Goal: Task Accomplishment & Management: Complete application form

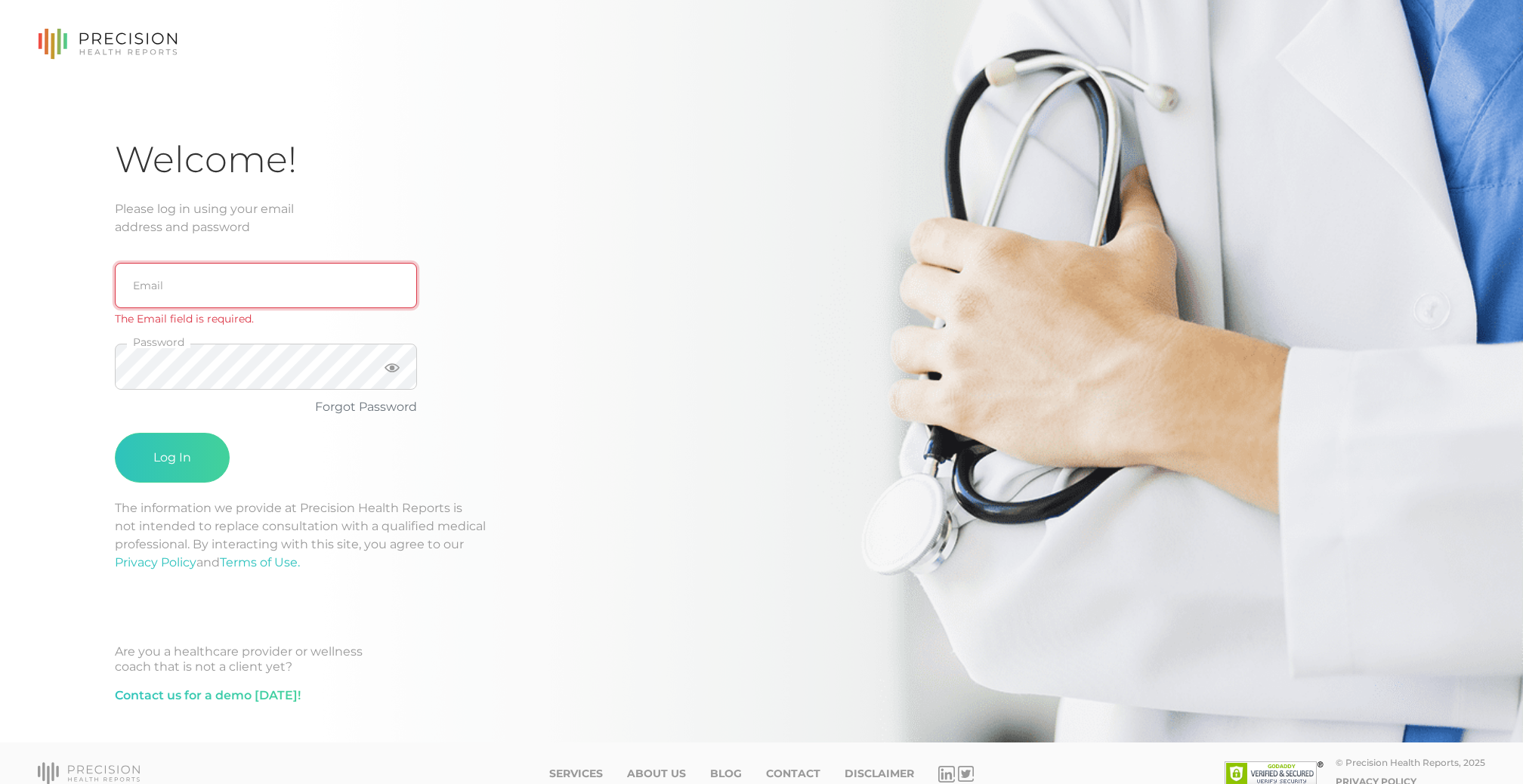
type input "support@precisionhealthreports.com"
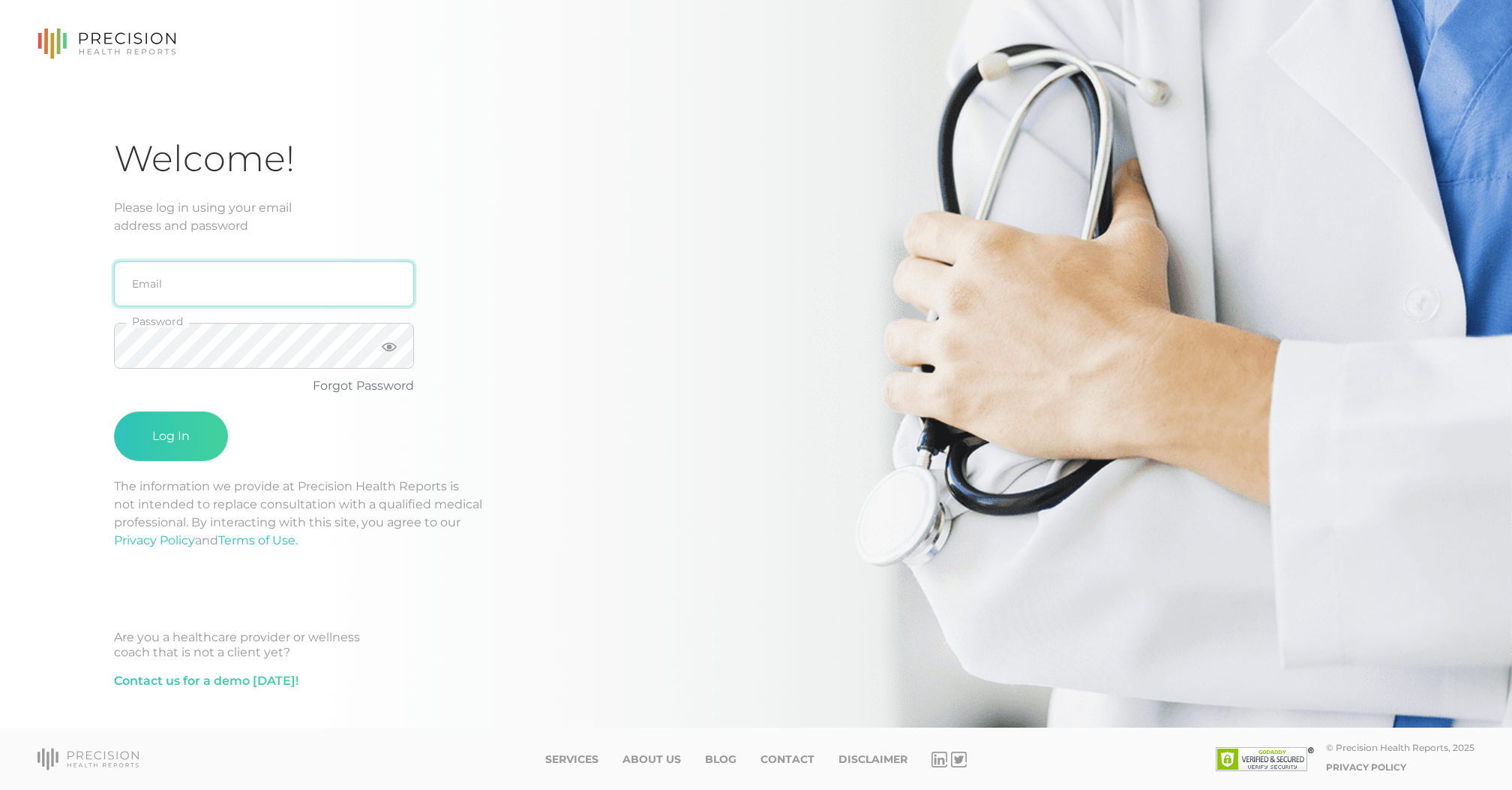
type input "support@precisionhealthreports.com"
click at [171, 436] on button "Log In" at bounding box center [171, 436] width 114 height 50
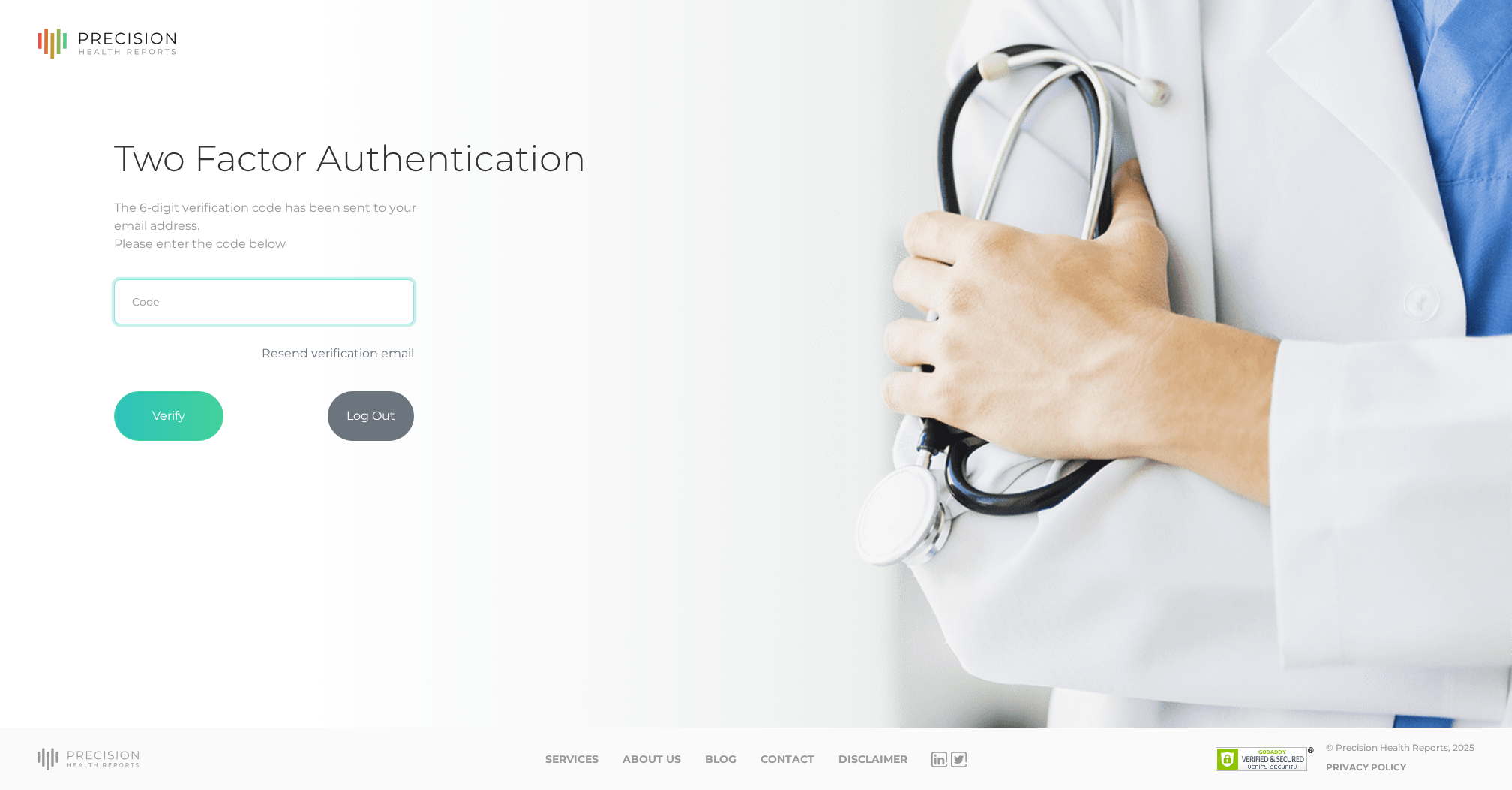
click at [191, 303] on input "text" at bounding box center [264, 301] width 300 height 45
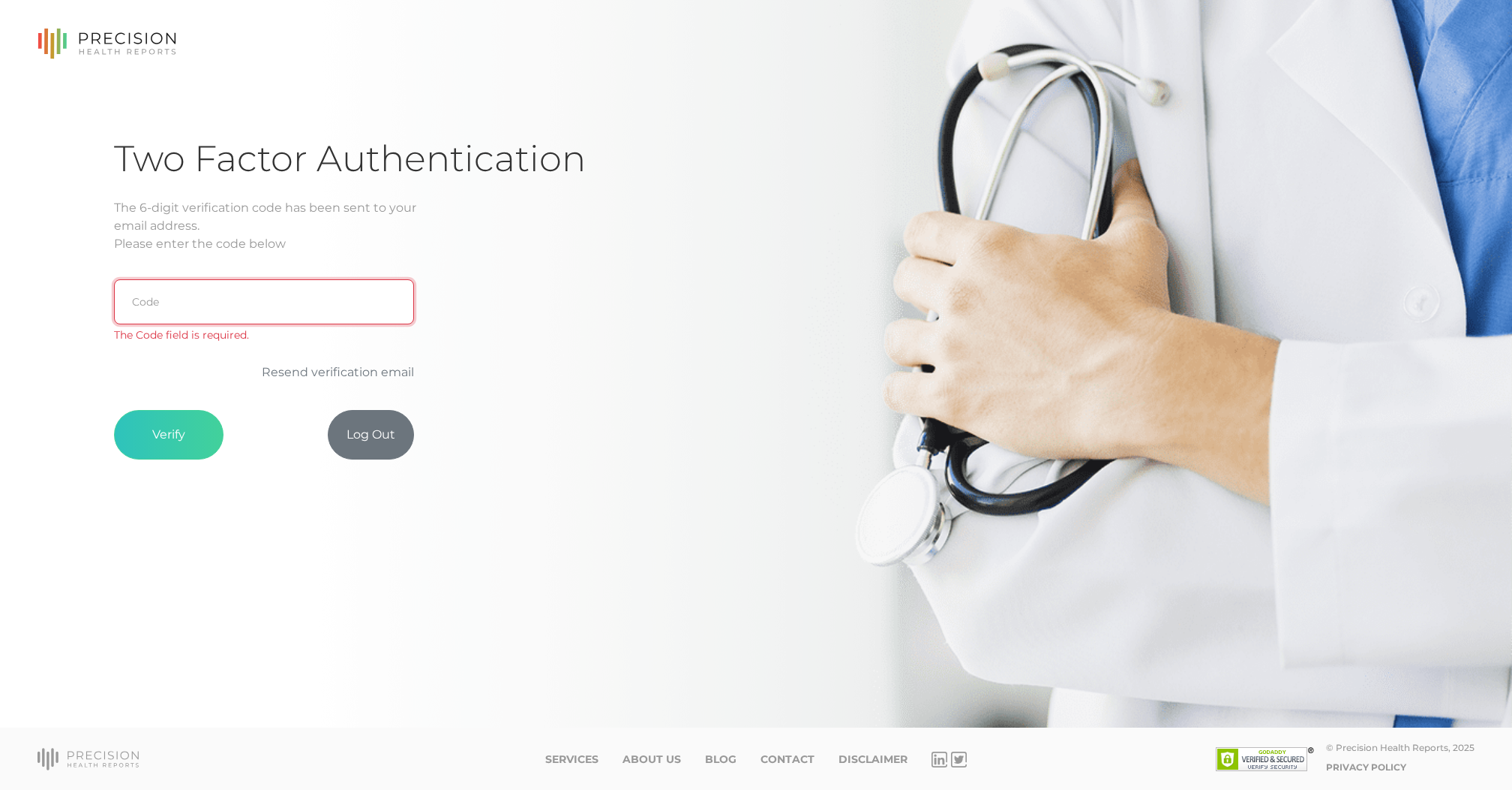
paste input "9F2449"
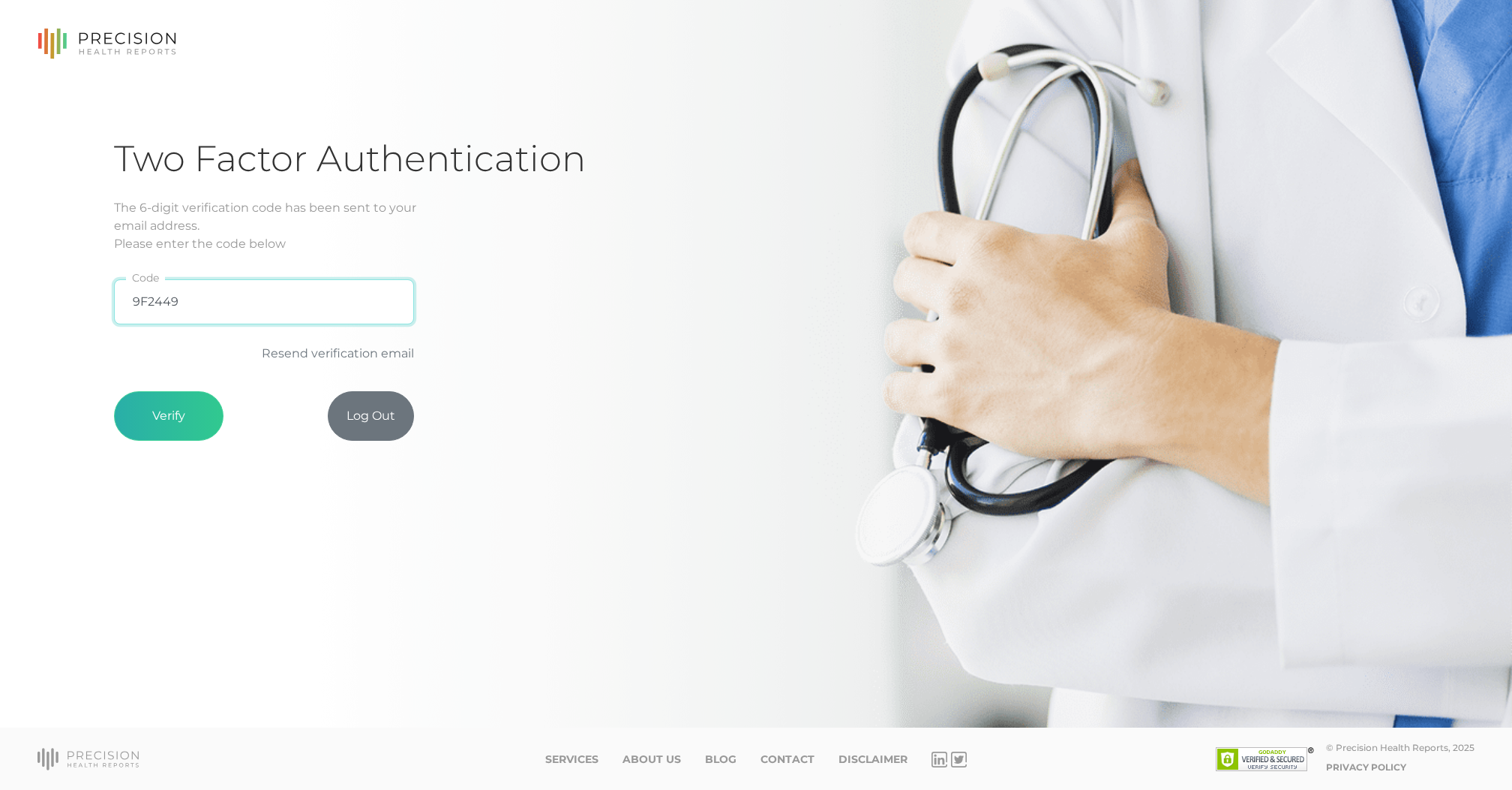
type input "9F2449"
click at [139, 399] on button "Verify" at bounding box center [169, 416] width 110 height 50
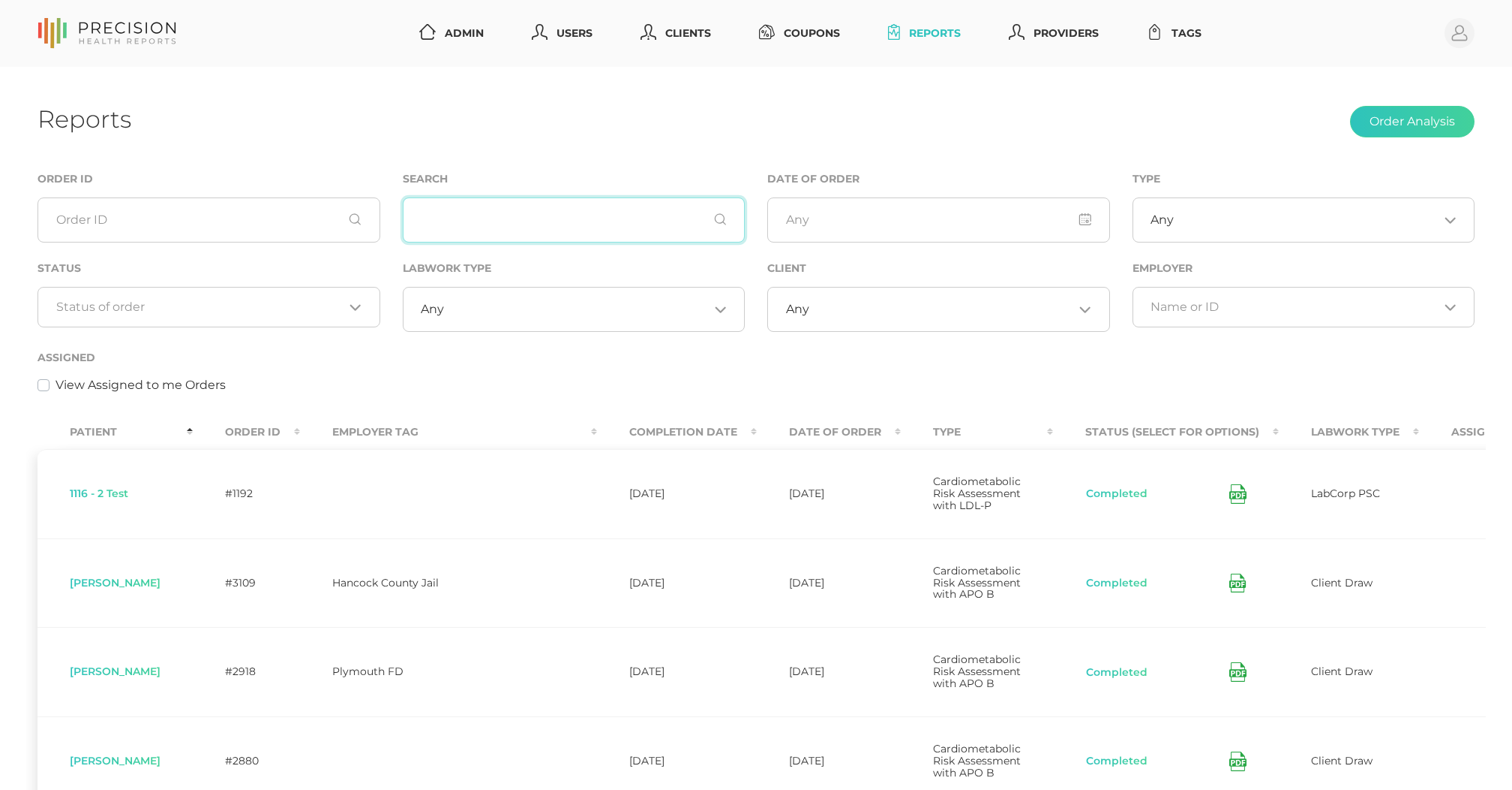
click at [532, 225] on input "text" at bounding box center [574, 219] width 343 height 45
paste input "Pacejka"
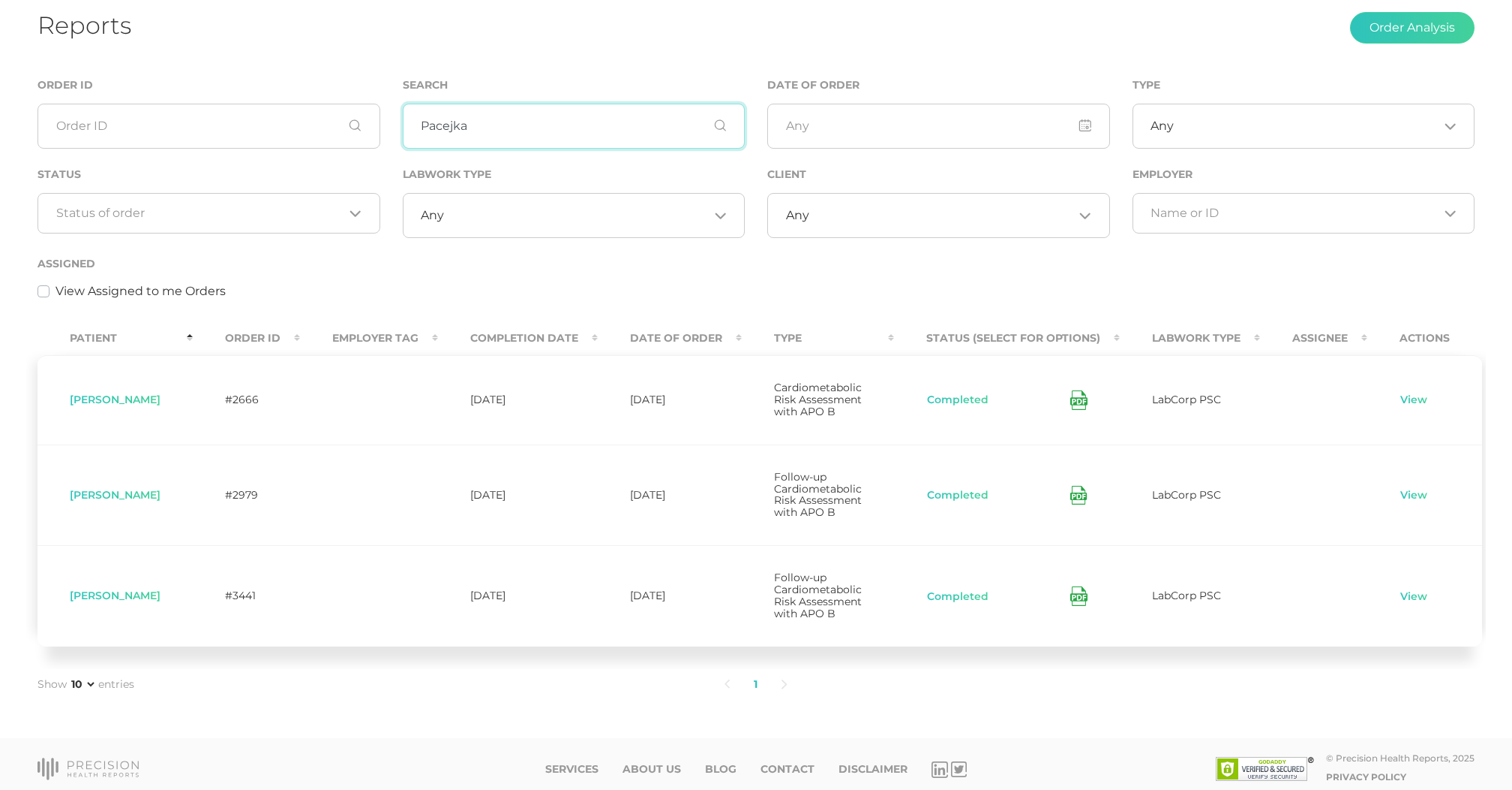
scroll to position [93, 0]
type input "Pacejka"
click at [1401, 401] on link "View" at bounding box center [1413, 401] width 29 height 15
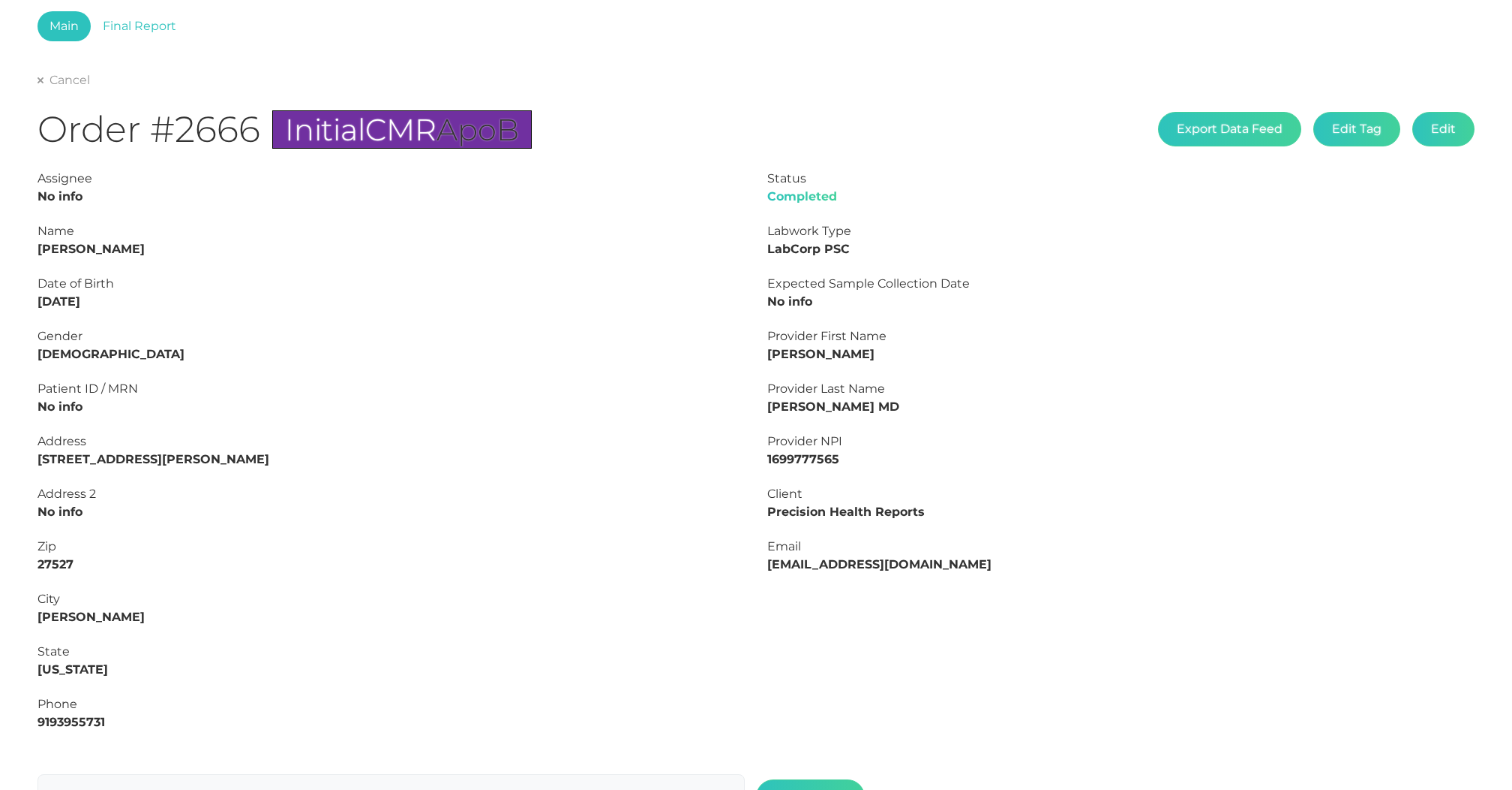
type input "L2408091016"
click at [171, 18] on link "Final Report" at bounding box center [140, 26] width 98 height 30
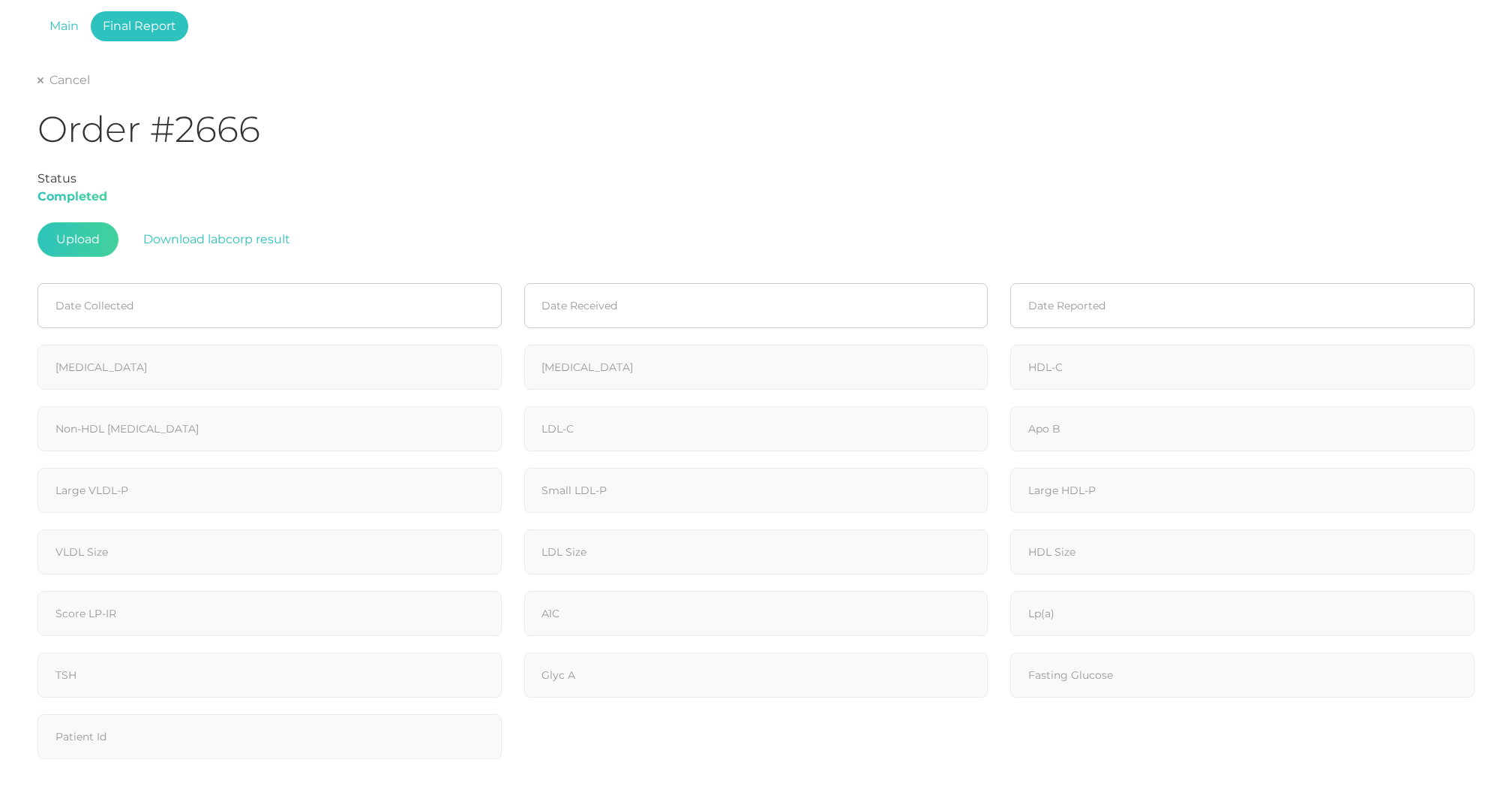
type input "202"
type input "81"
type input "86"
type input "116"
type input "102"
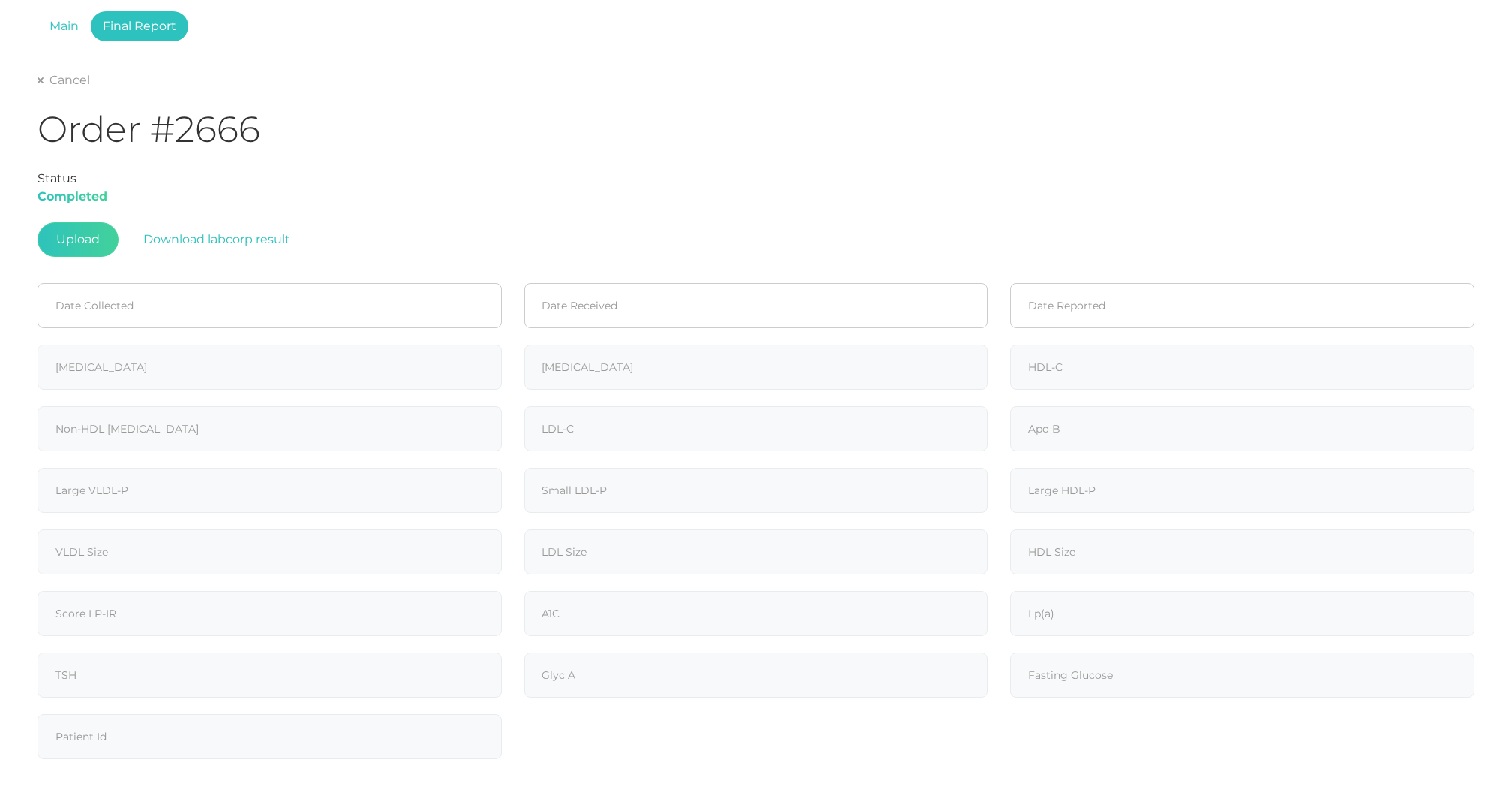
type input "98"
type input "1.5"
type input "397"
type input "13.2"
type input "47.3"
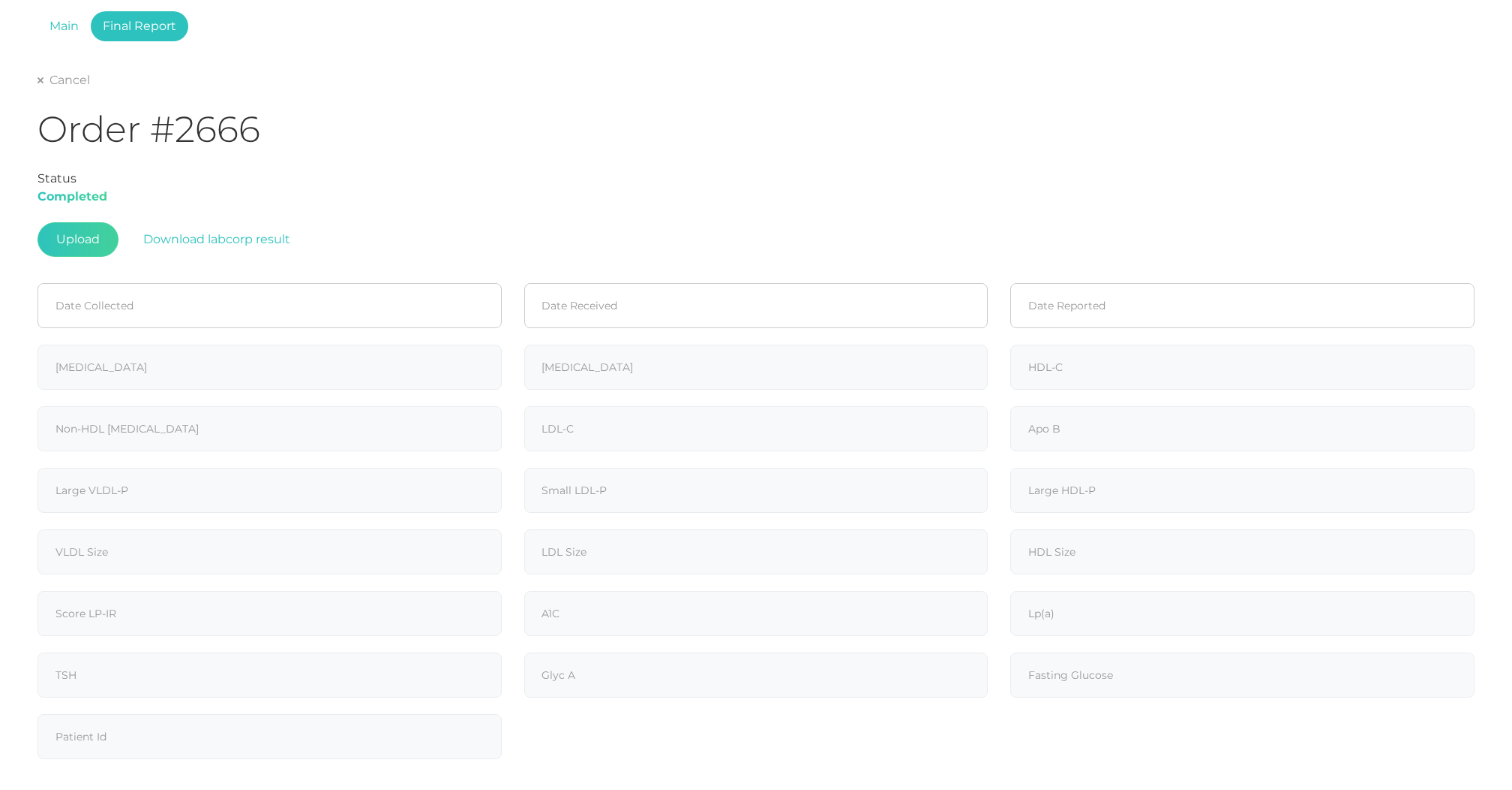
type input "20.9"
type input "9.8"
type input "26"
type input "5.5"
type input "90.6"
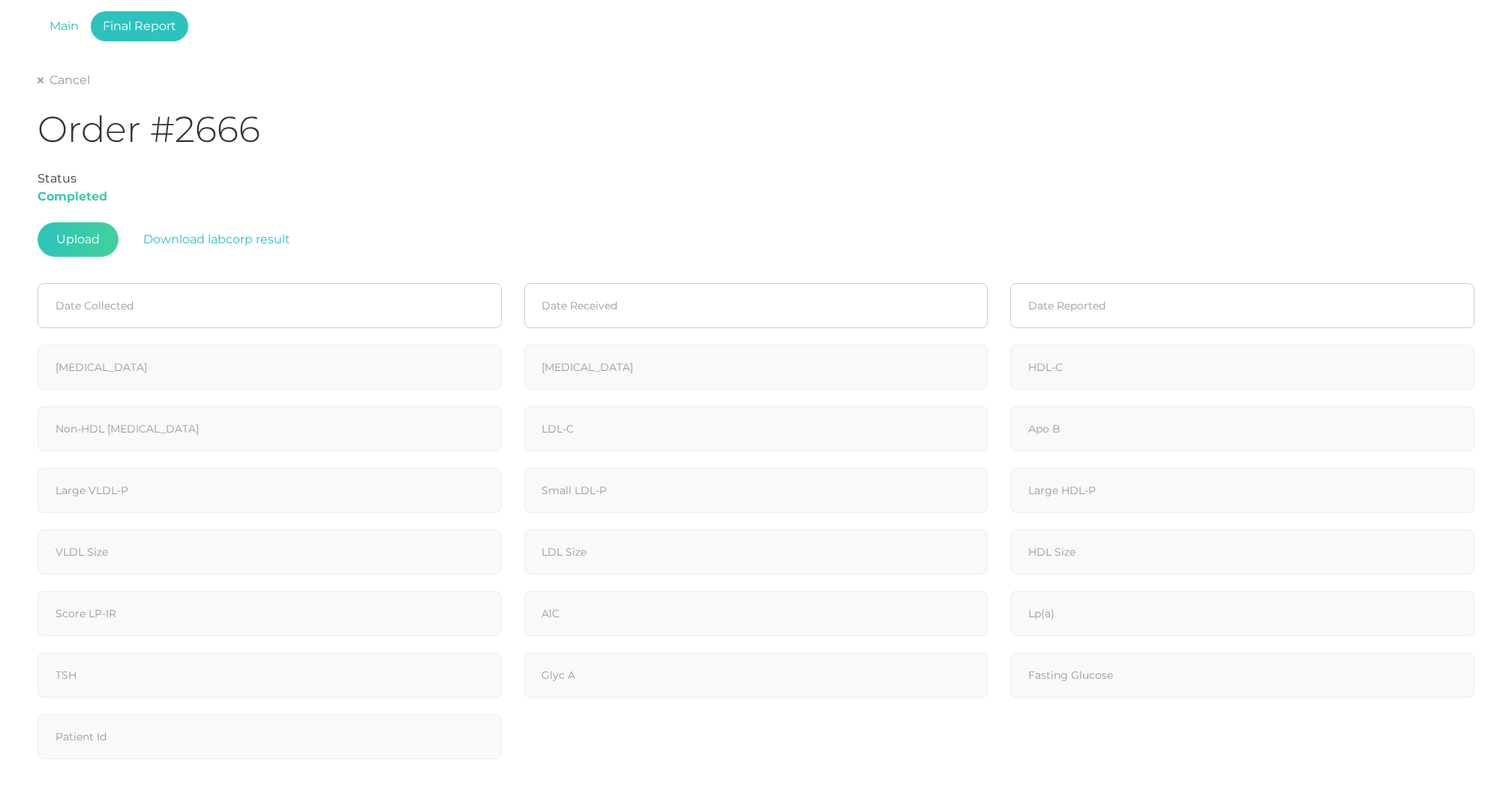
type input "348"
type input "102"
click at [66, 75] on link "Cancel" at bounding box center [64, 80] width 53 height 15
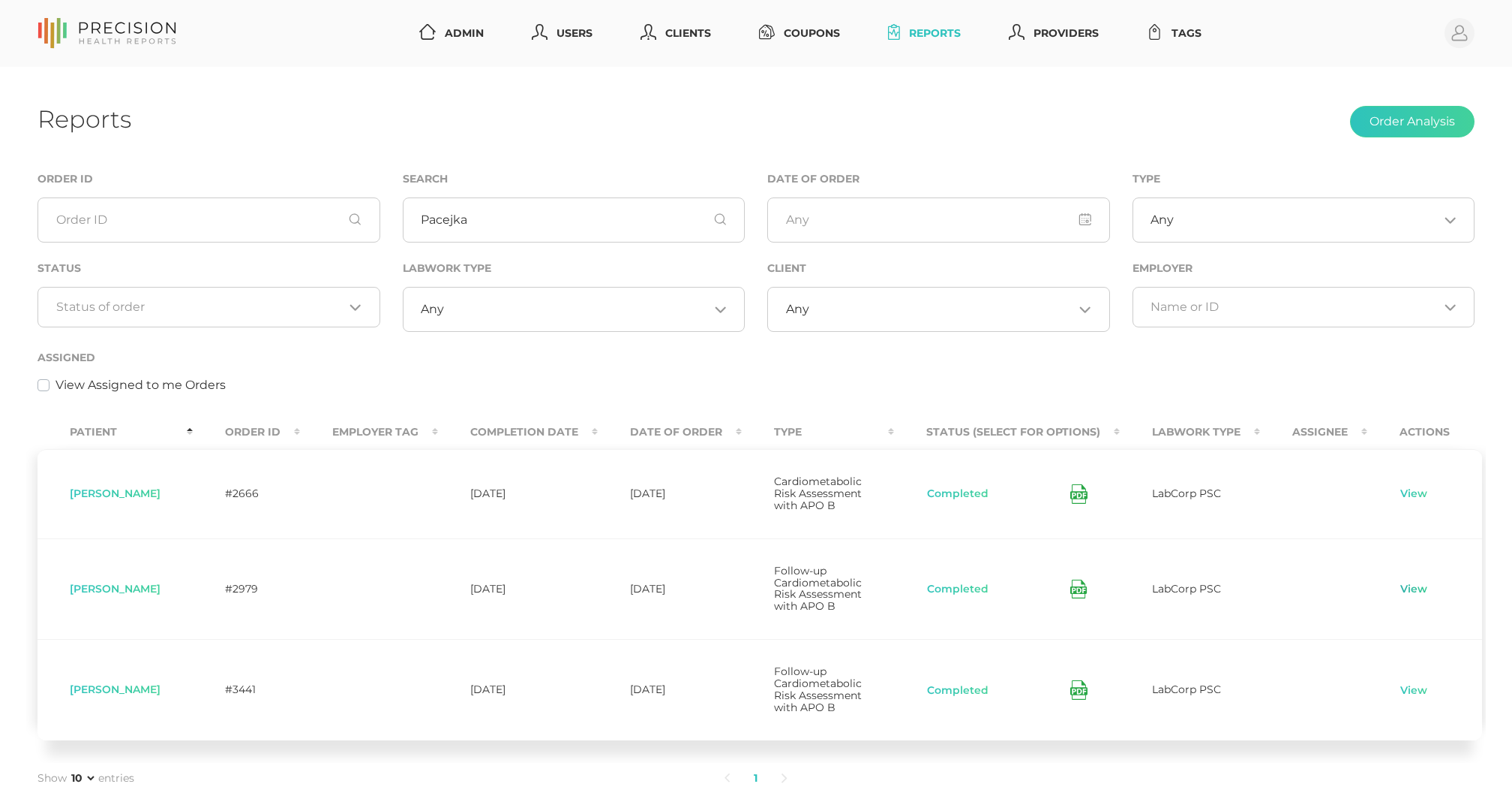
click at [1402, 588] on link "View" at bounding box center [1413, 589] width 29 height 15
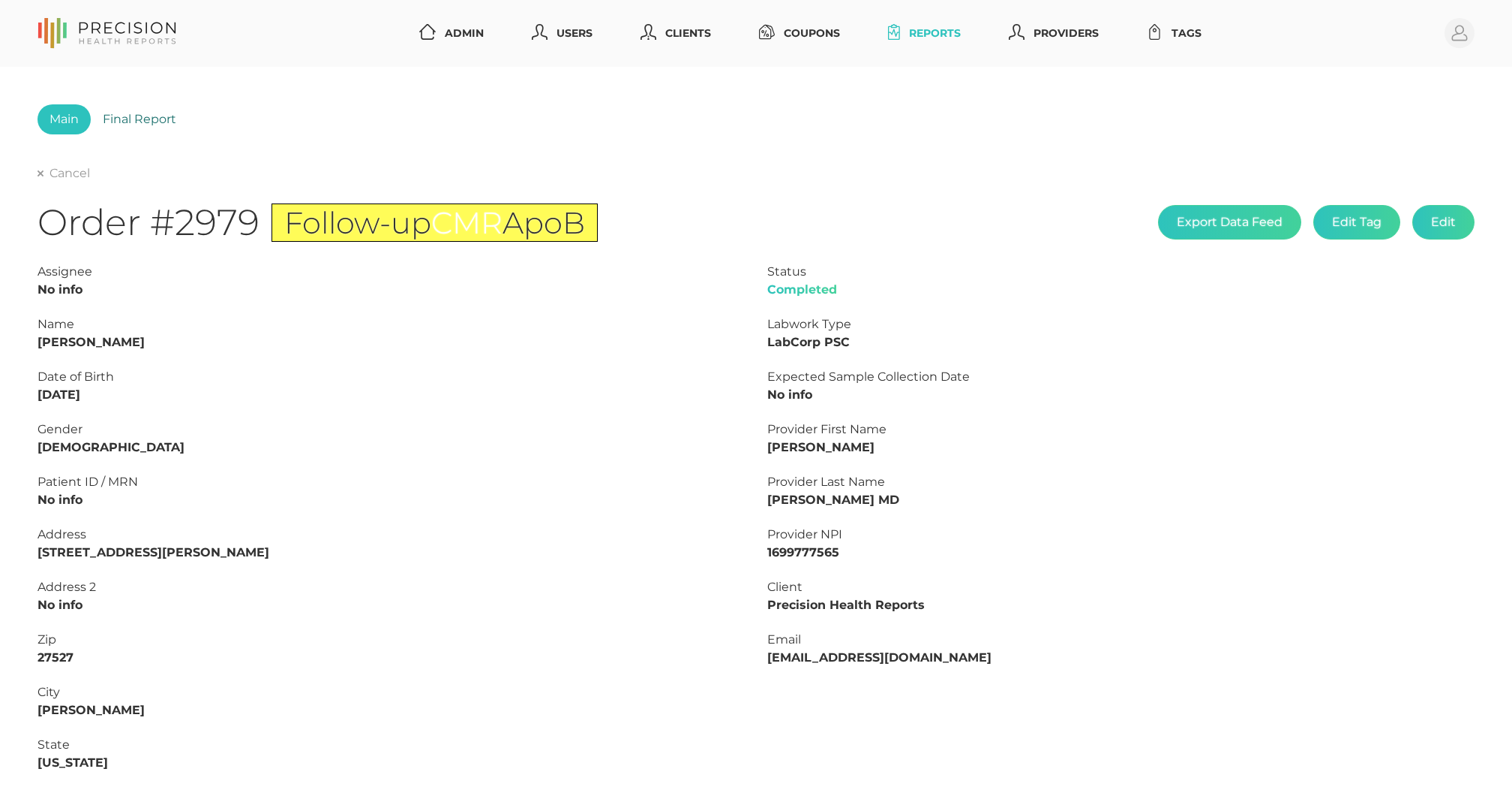
click at [127, 115] on link "Final Report" at bounding box center [140, 119] width 98 height 30
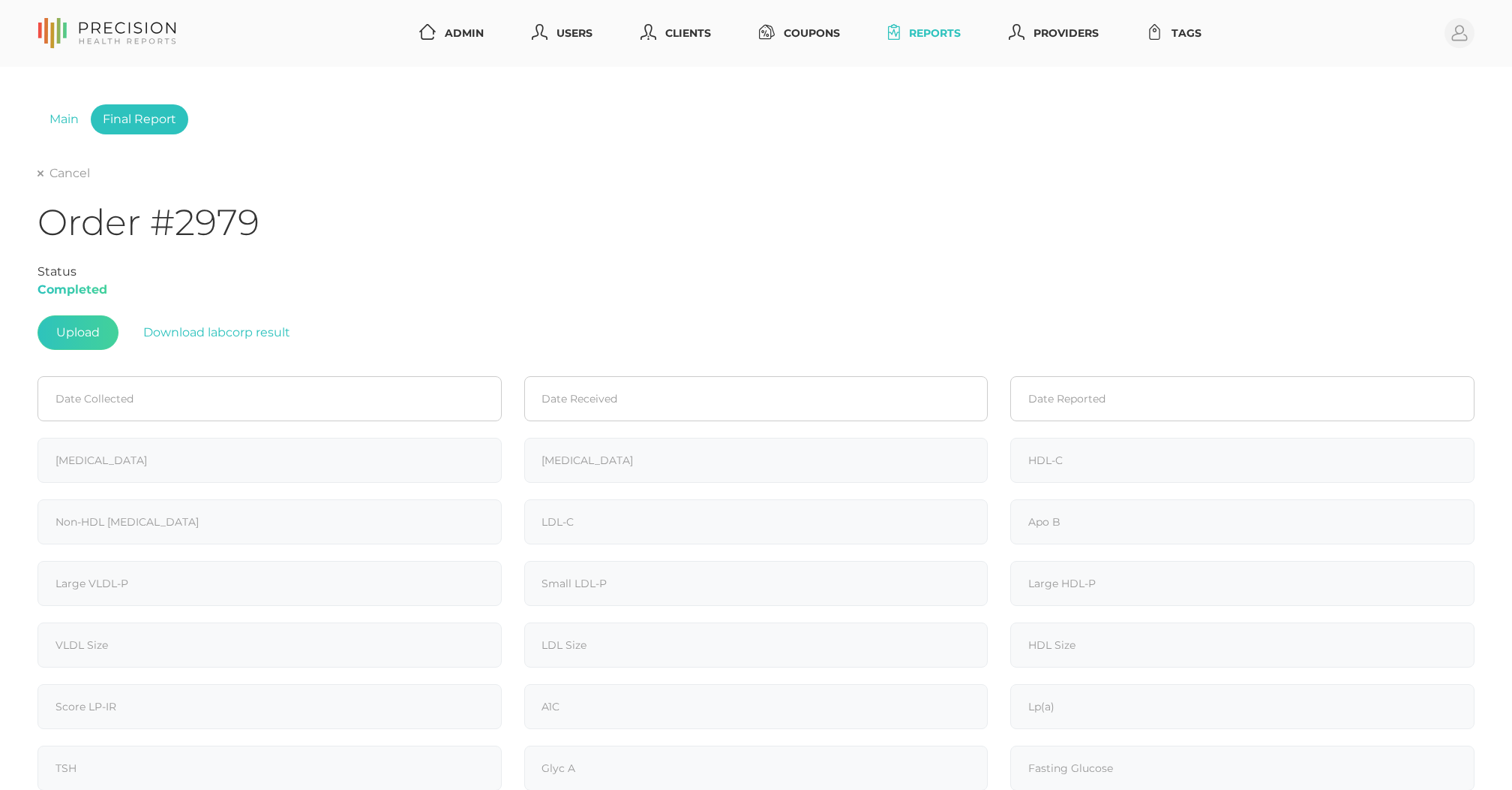
type input "233"
type input "82"
type input "100"
type input "133"
type input "119"
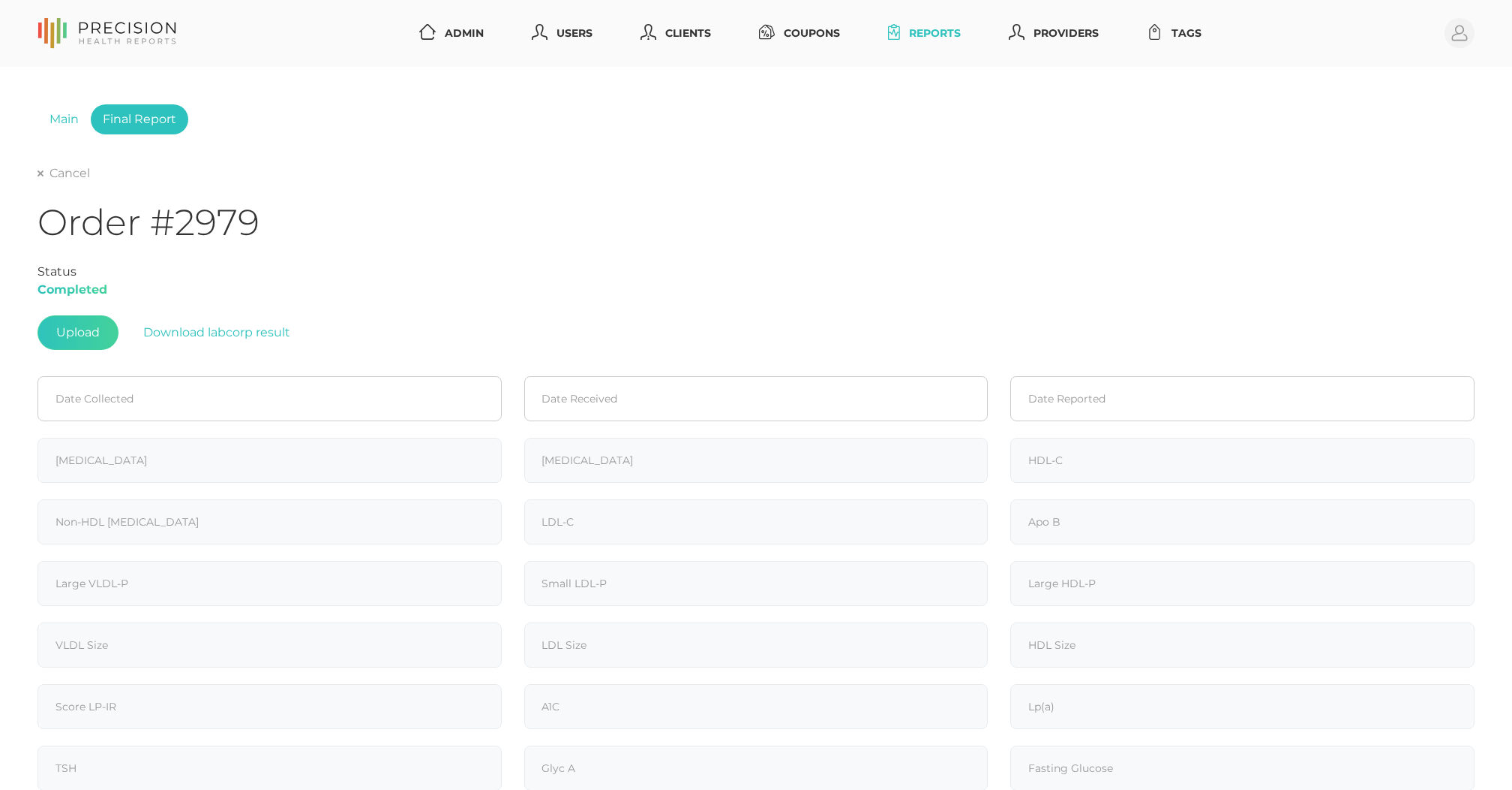
type input "105"
type input "0.8"
type input "90"
type input "16.1"
type input "42"
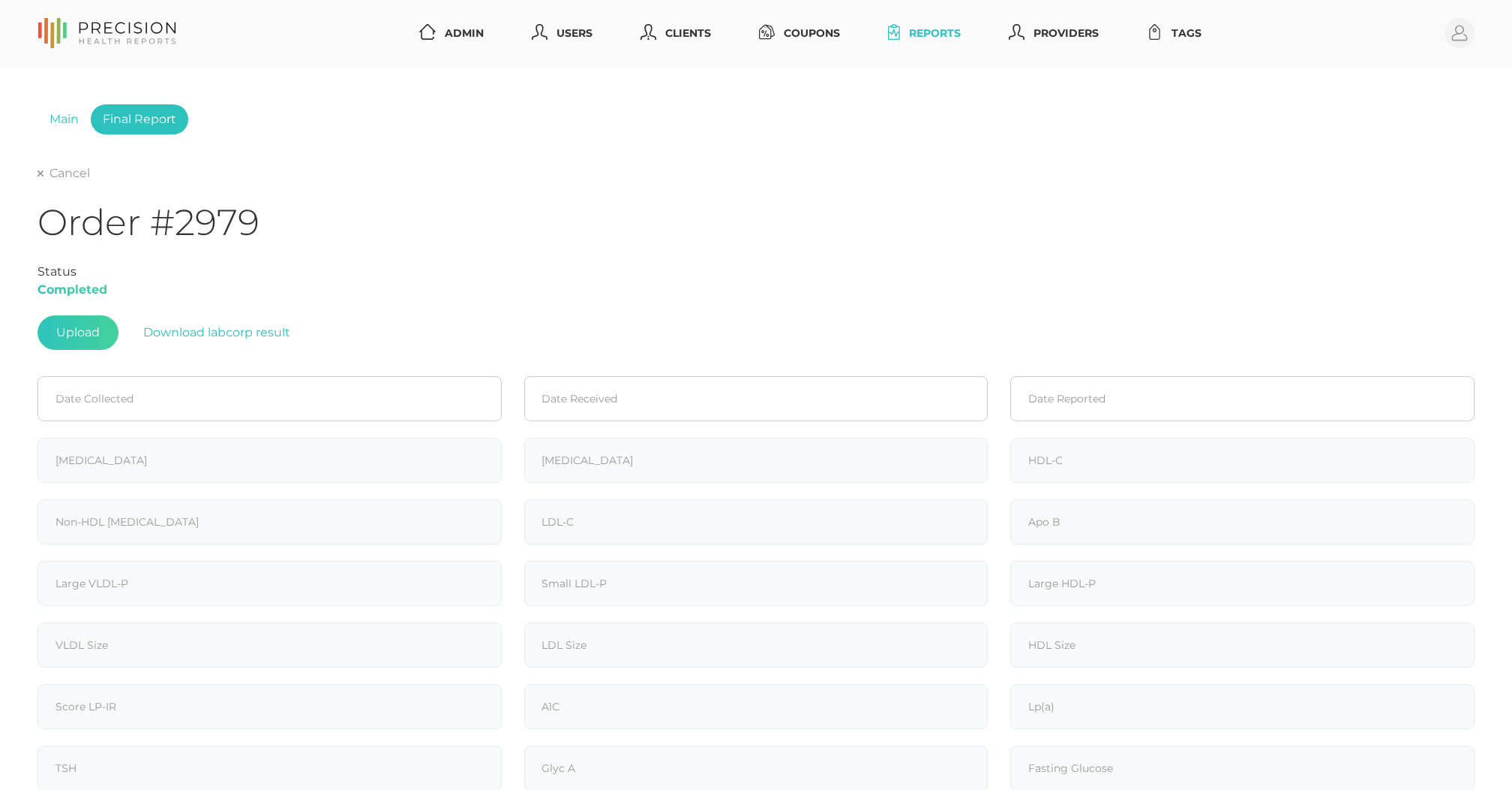
type input "21.9"
type input "10.1"
type input "20"
type input "5.8"
type input "90.6"
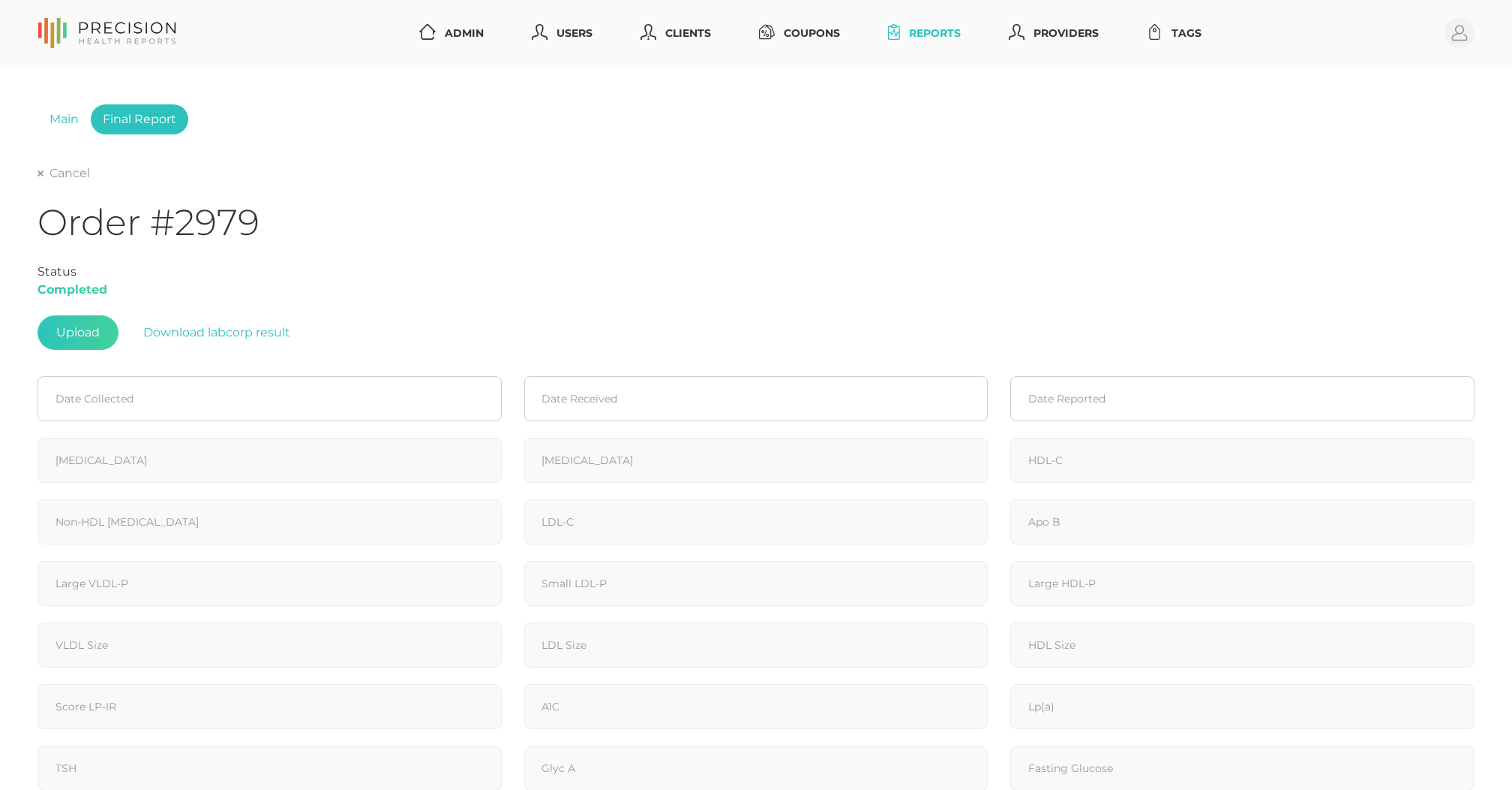
type input "347"
type input "86"
click at [54, 171] on link "Cancel" at bounding box center [64, 173] width 53 height 15
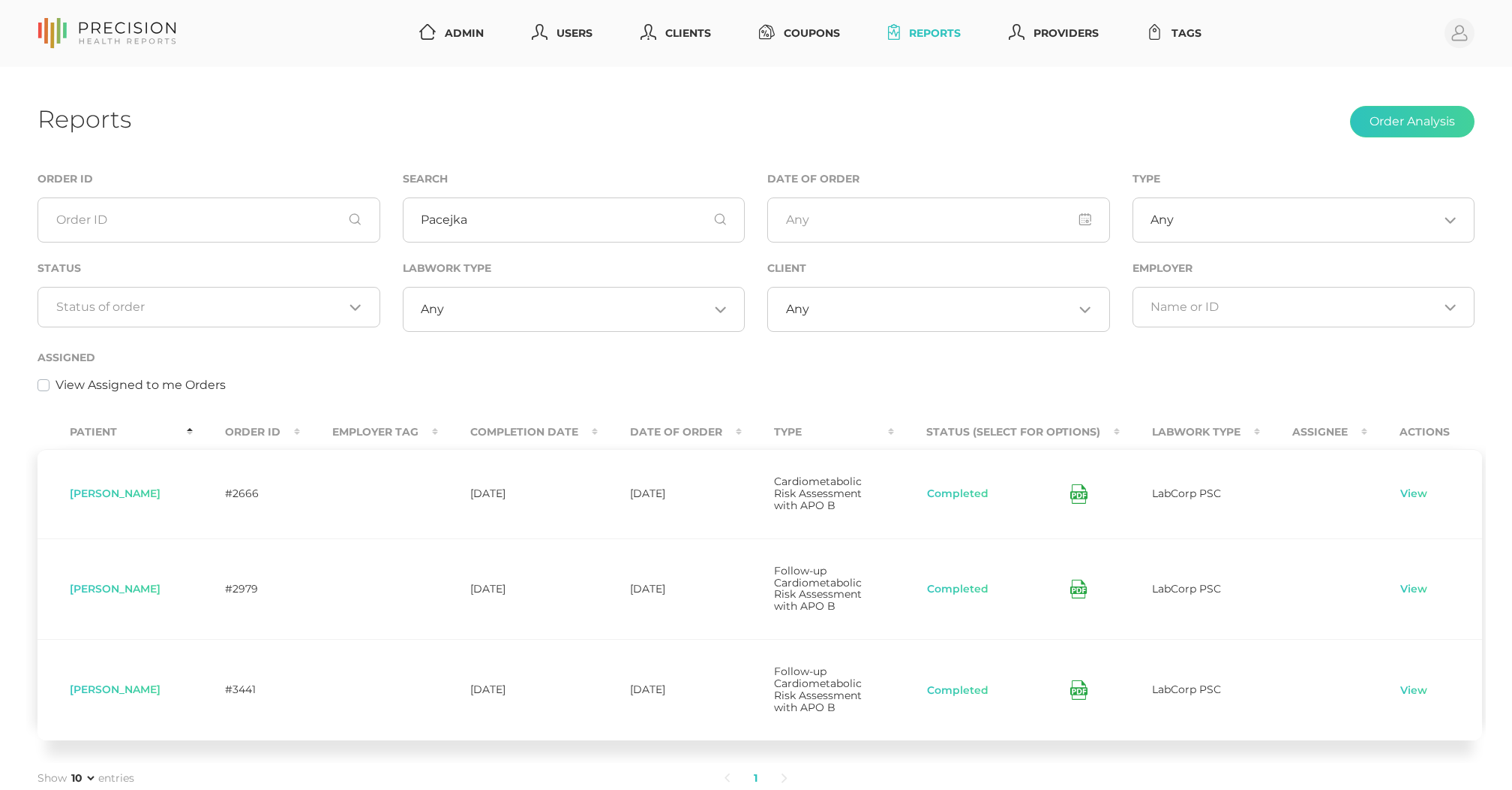
click at [1071, 496] on icon at bounding box center [1079, 493] width 18 height 19
click at [1072, 680] on icon at bounding box center [1079, 690] width 18 height 19
click at [594, 379] on div "View Assigned to me Orders" at bounding box center [756, 385] width 1437 height 18
click at [1411, 494] on link "View" at bounding box center [1413, 494] width 29 height 15
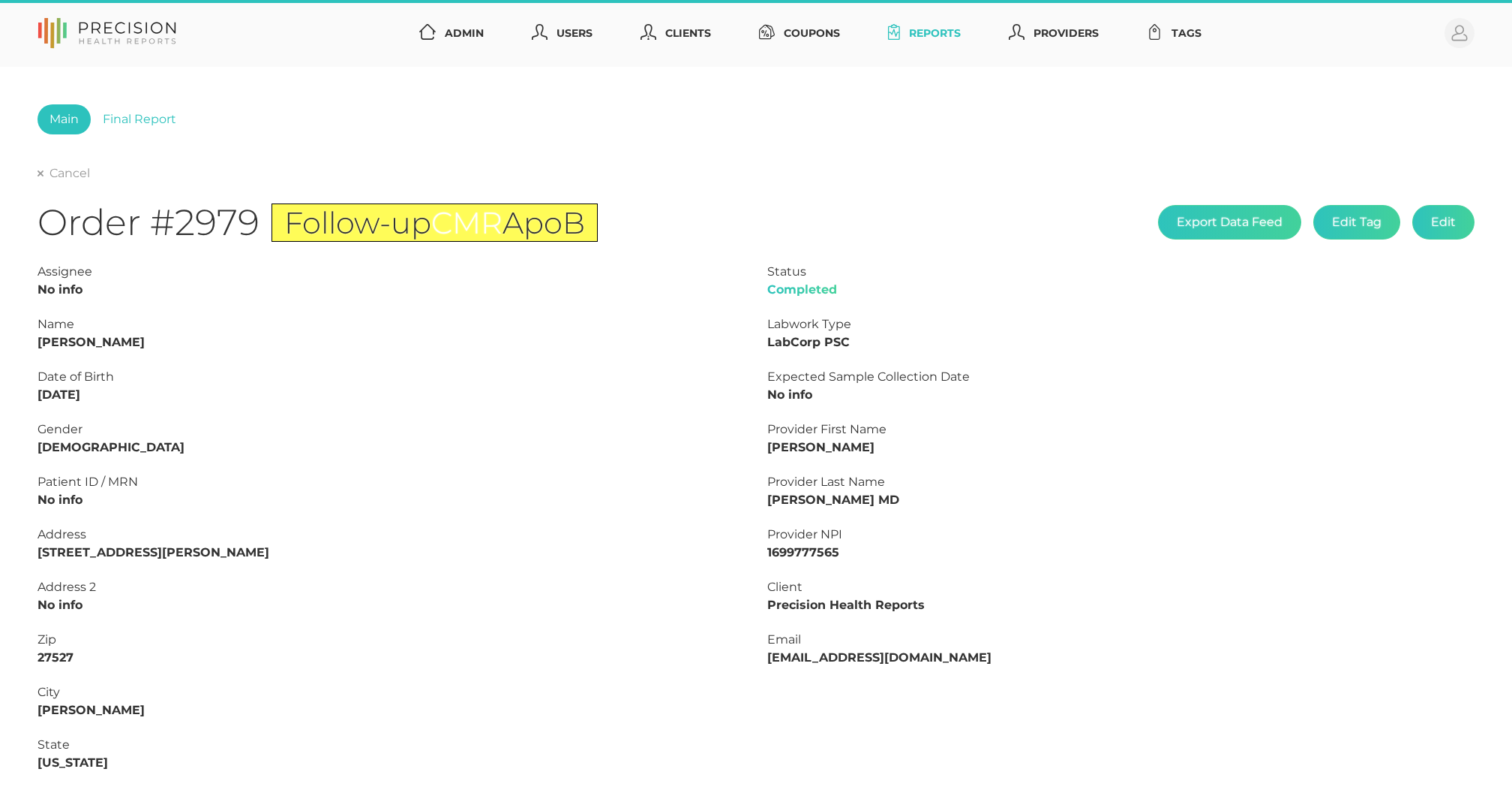
type input "L2408091016"
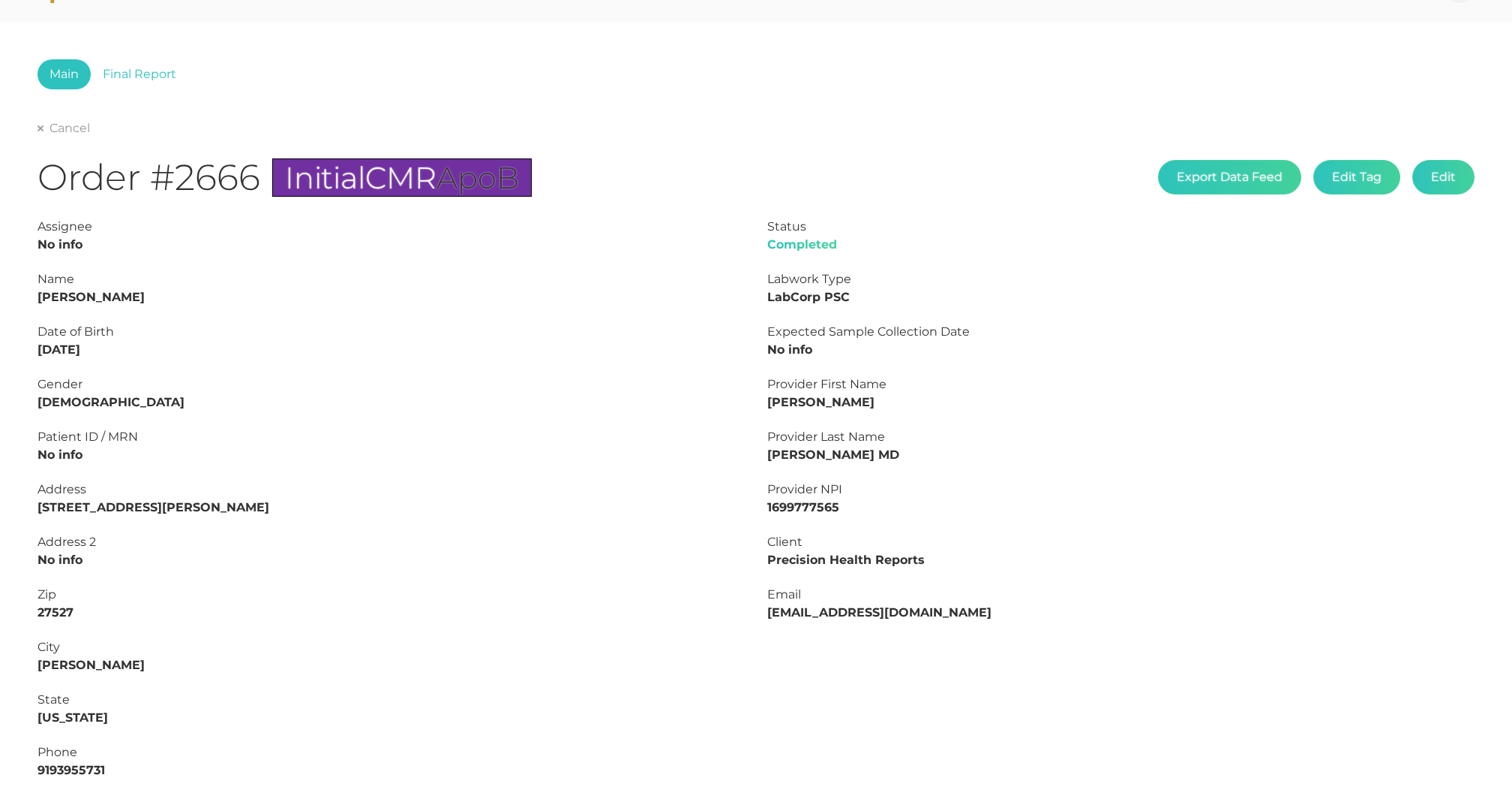
scroll to position [48, 0]
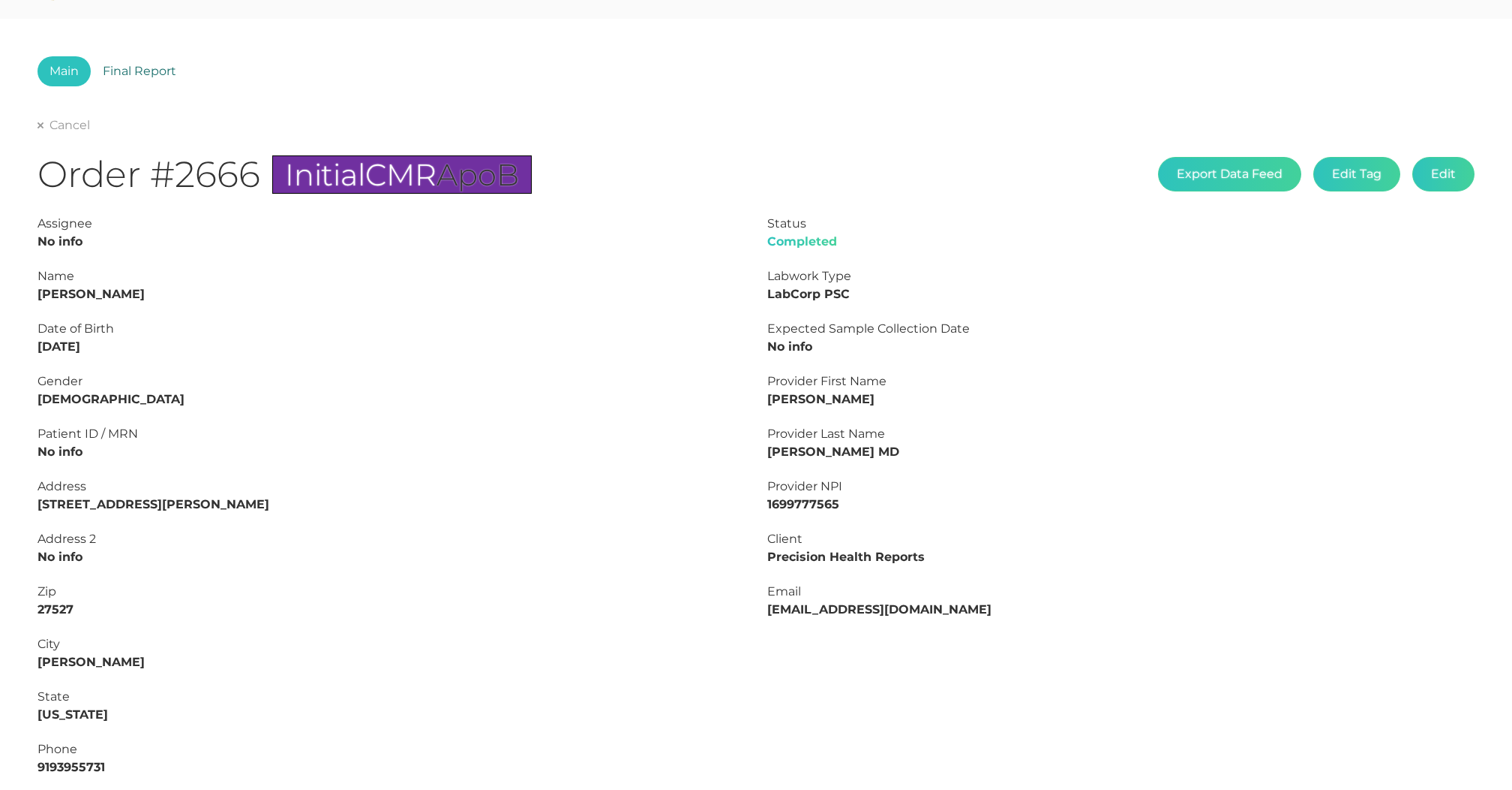
click at [145, 72] on link "Final Report" at bounding box center [140, 71] width 98 height 30
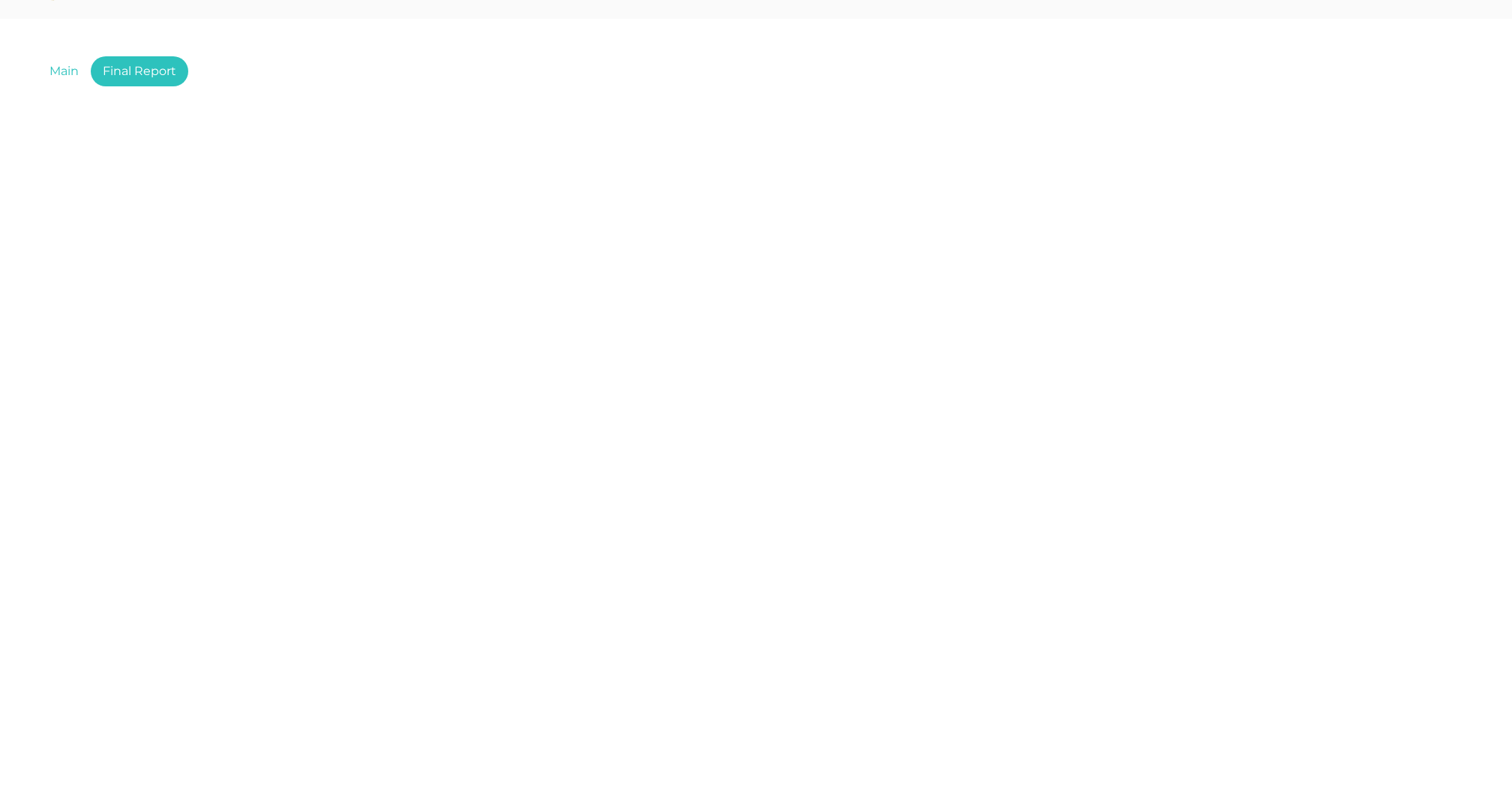
type input "202"
type input "81"
type input "86"
type input "116"
type input "102"
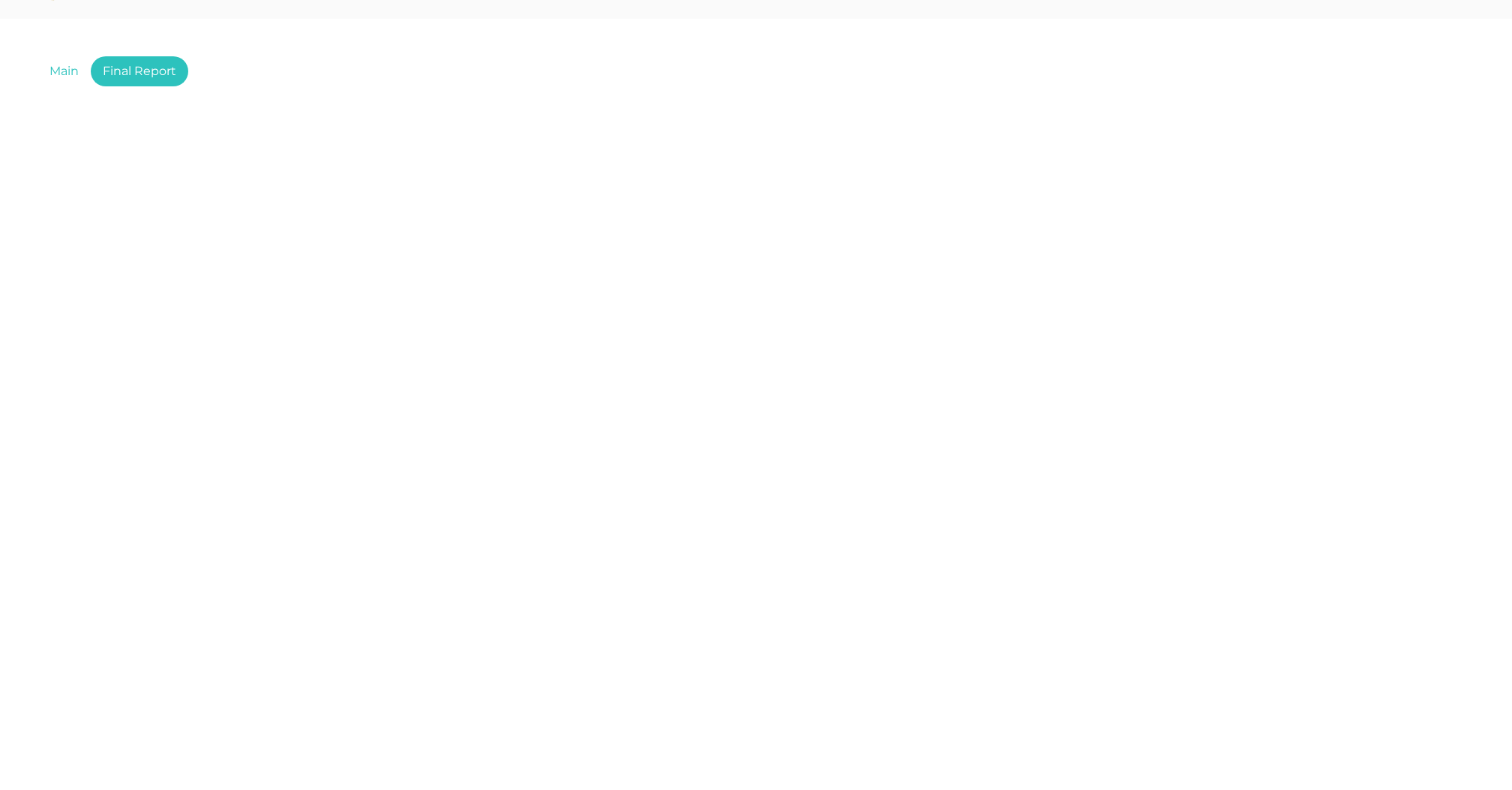
type input "98"
type input "1.5"
type input "397"
type input "13.2"
type input "47.3"
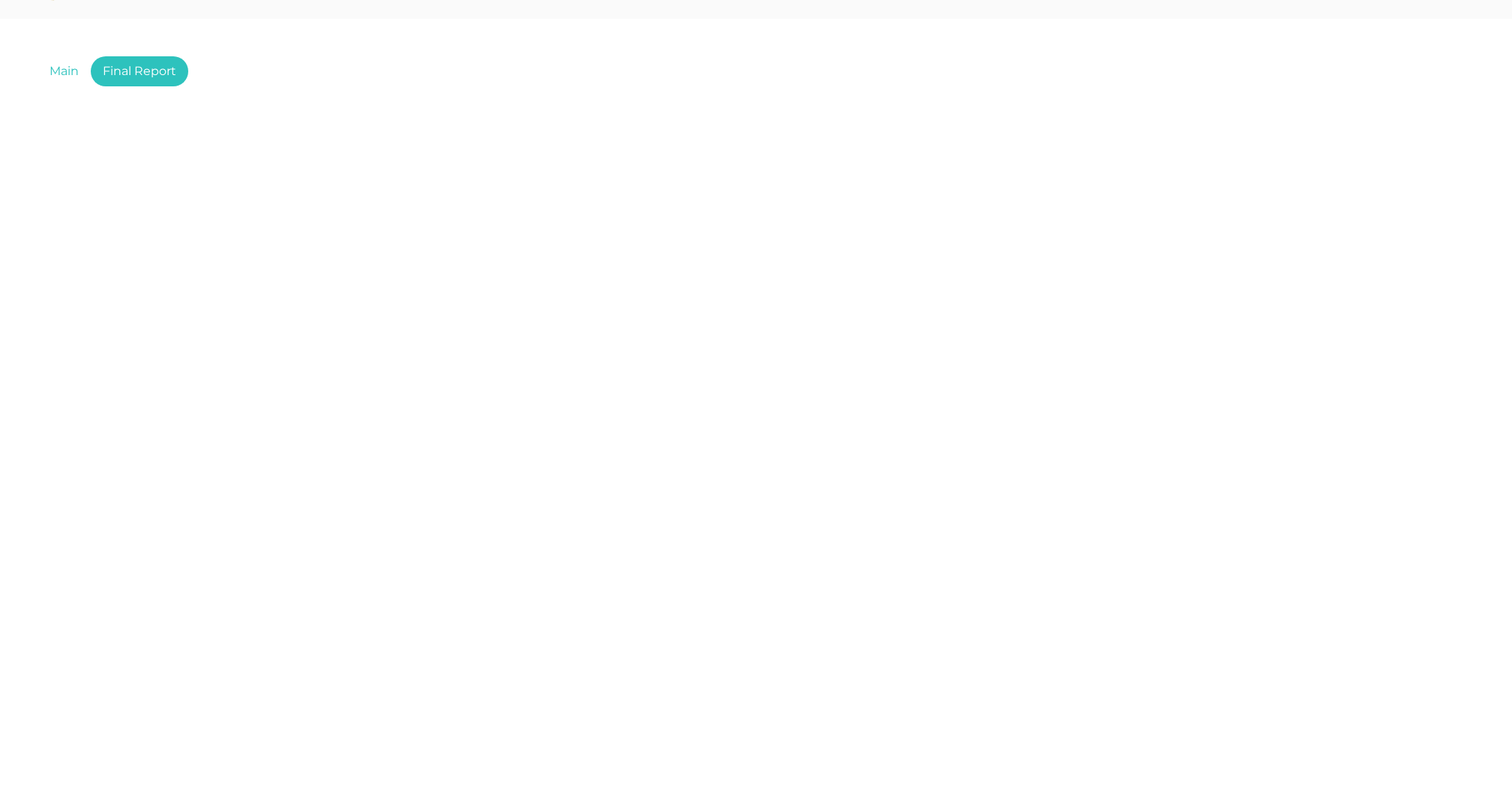
type input "20.9"
type input "9.8"
type input "26"
type input "5.5"
type input "90.6"
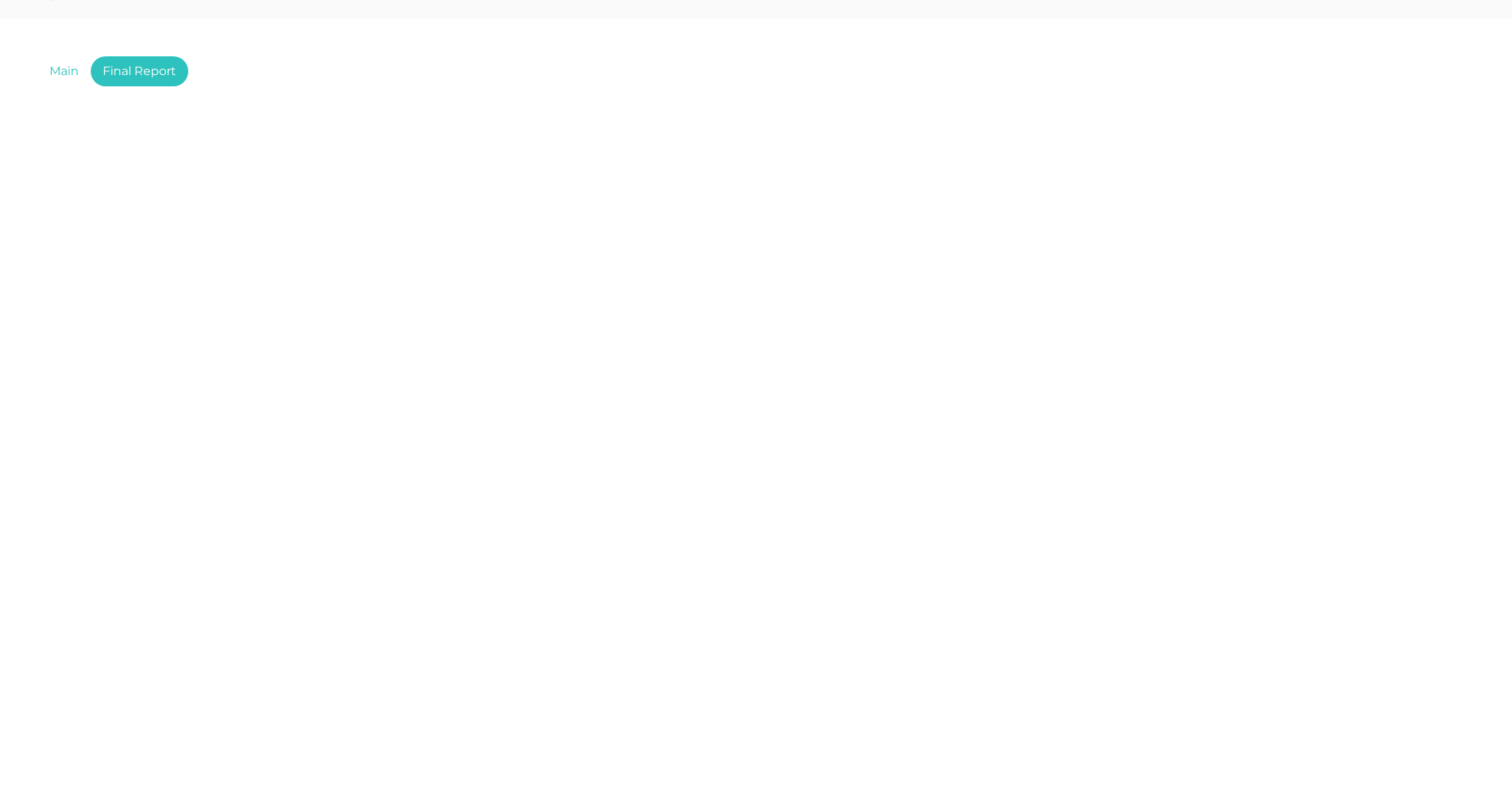
type input "348"
type input "102"
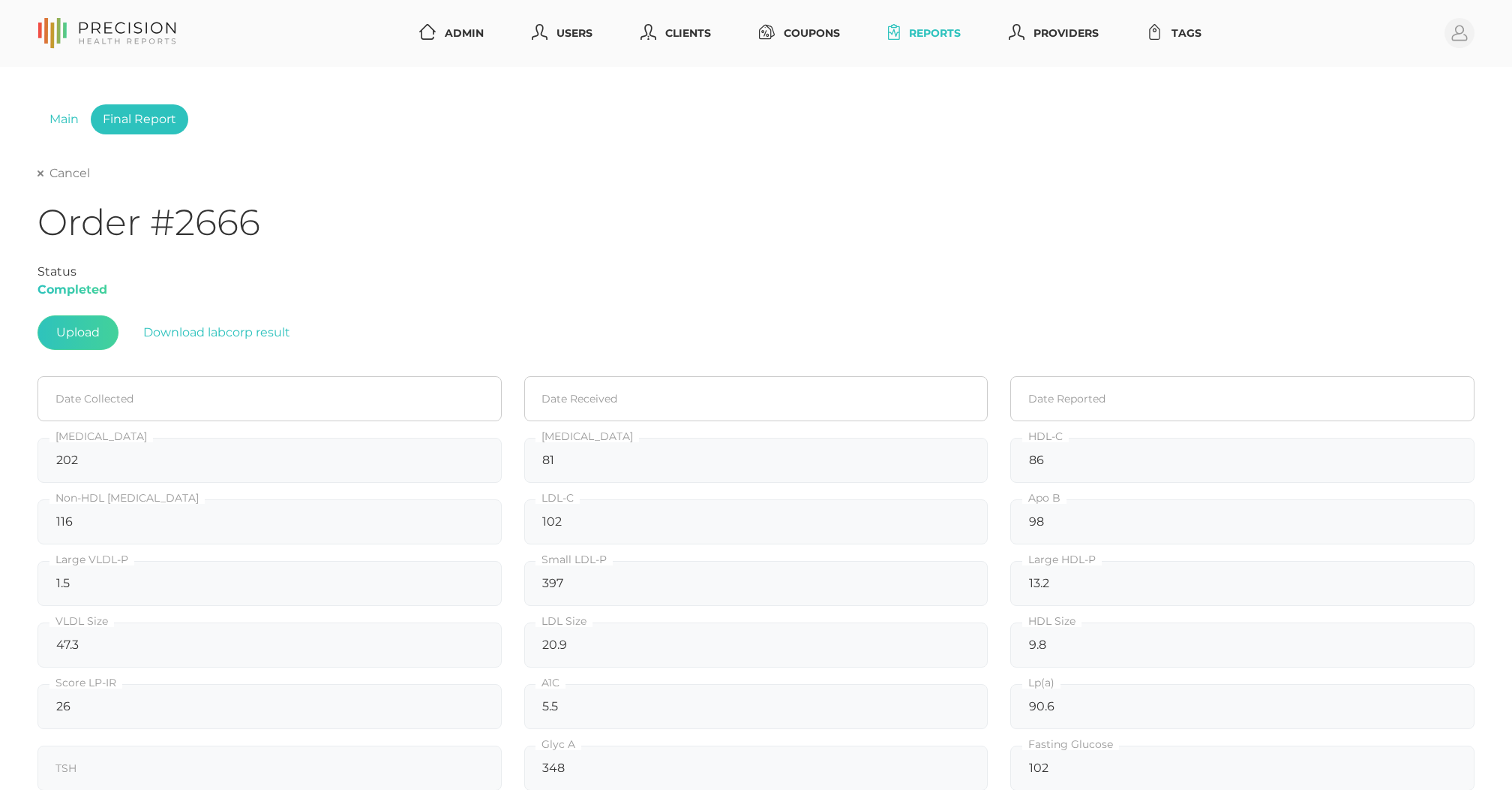
scroll to position [0, 0]
click at [71, 170] on link "Cancel" at bounding box center [64, 173] width 53 height 15
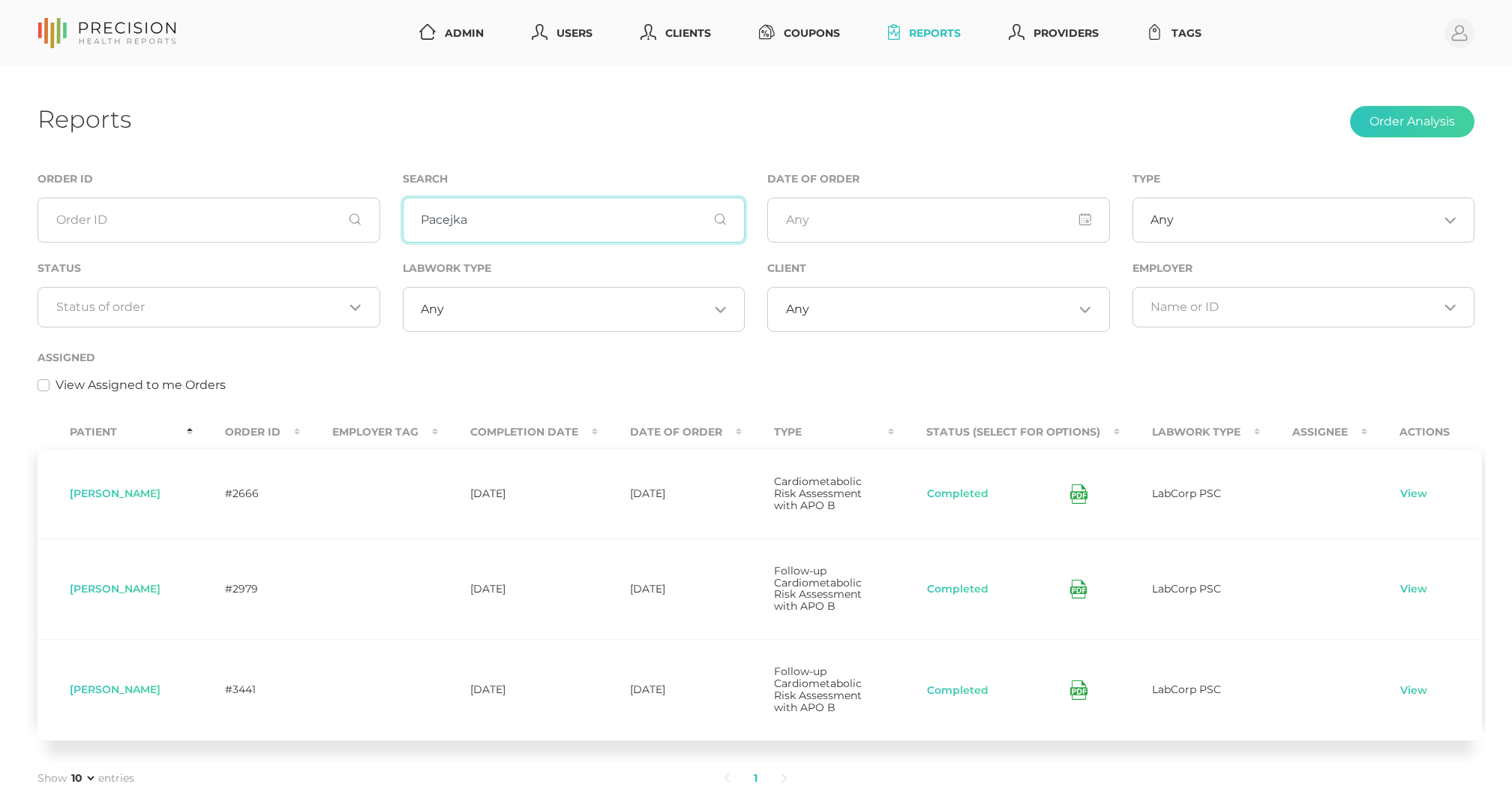
click at [515, 215] on input "Pacejka" at bounding box center [574, 219] width 343 height 45
type input "\"
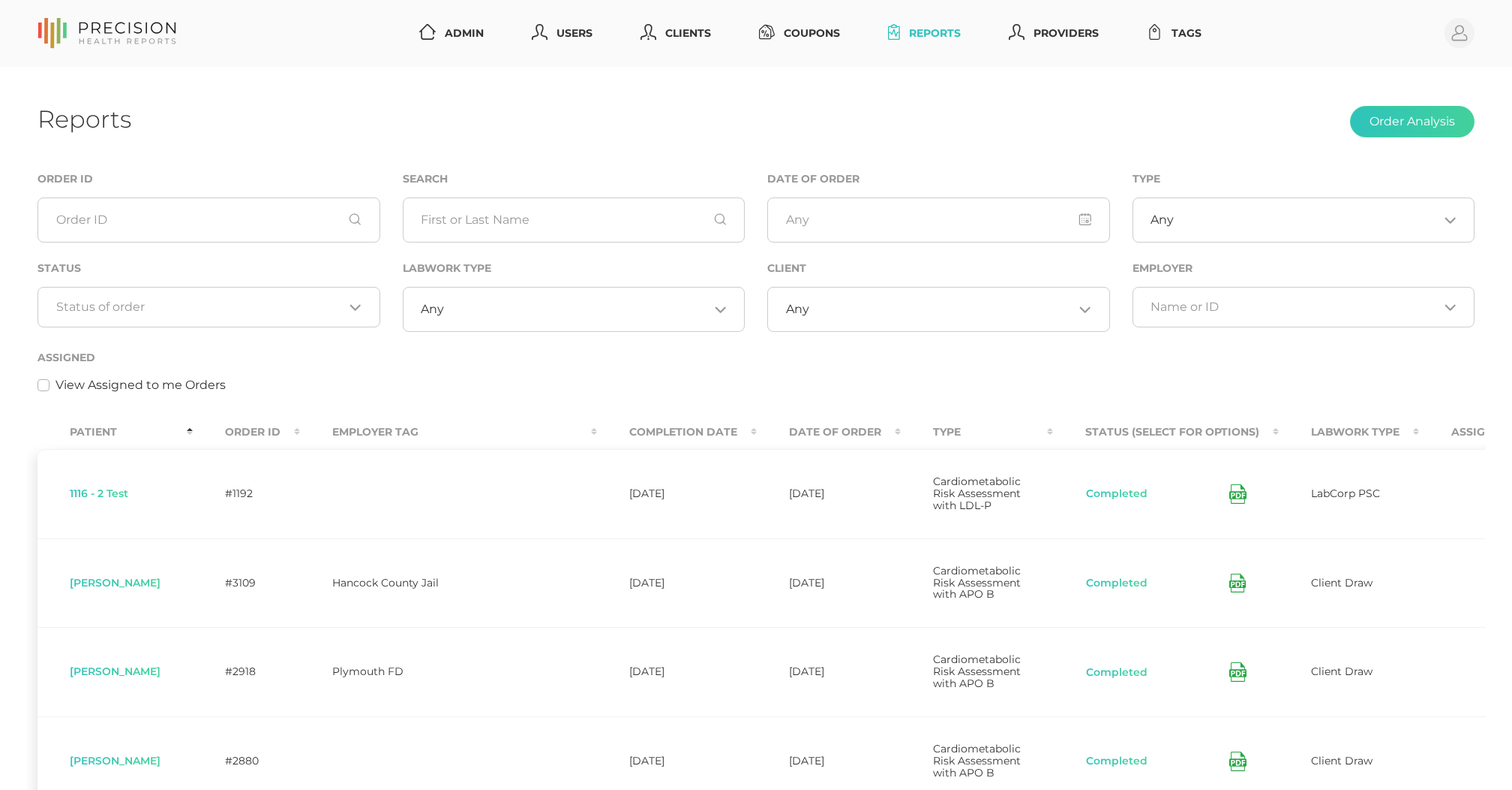
click at [207, 313] on input "Search for option" at bounding box center [200, 307] width 288 height 15
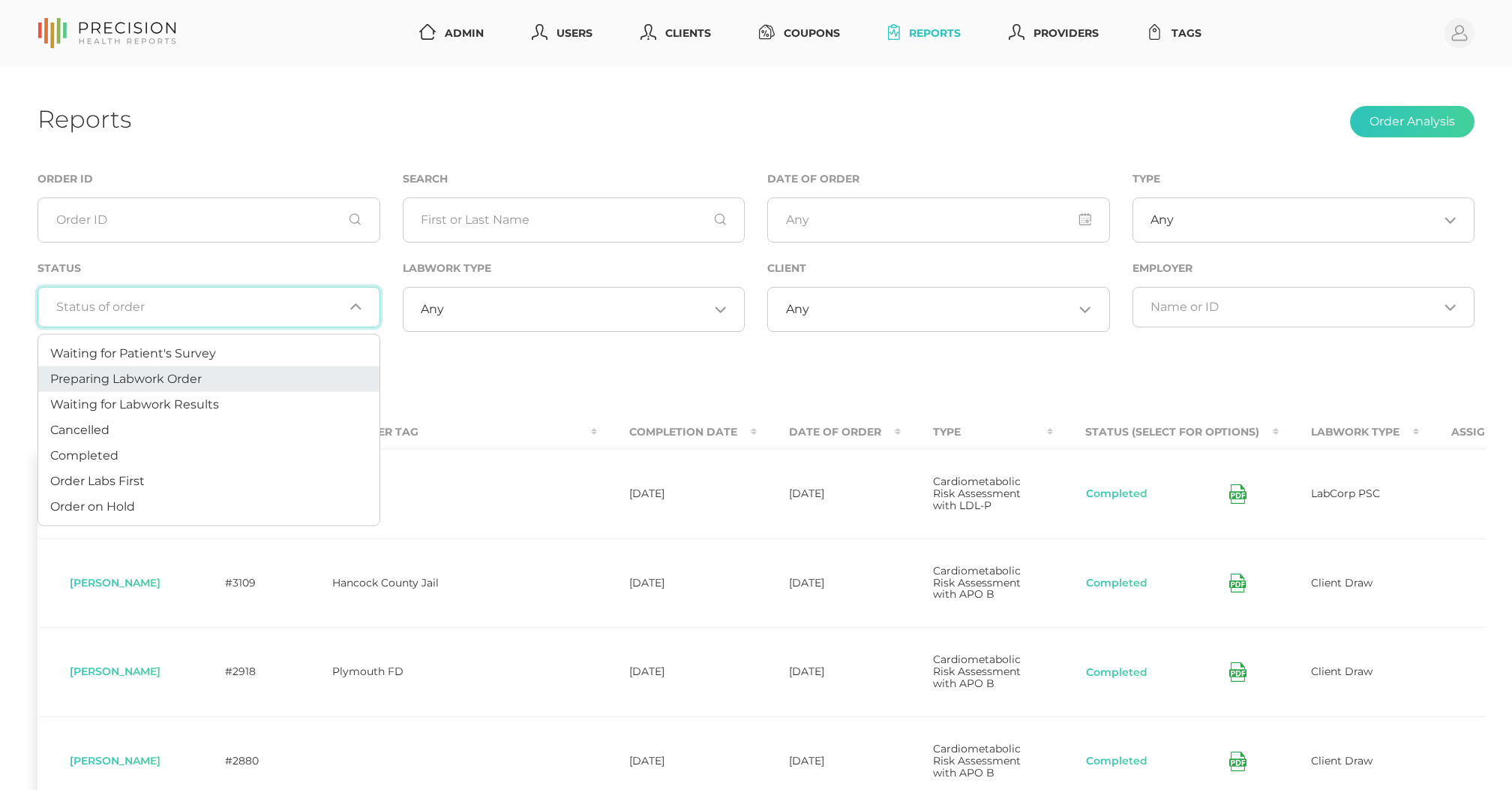
click at [180, 373] on span "Preparing Labwork Order" at bounding box center [126, 377] width 151 height 14
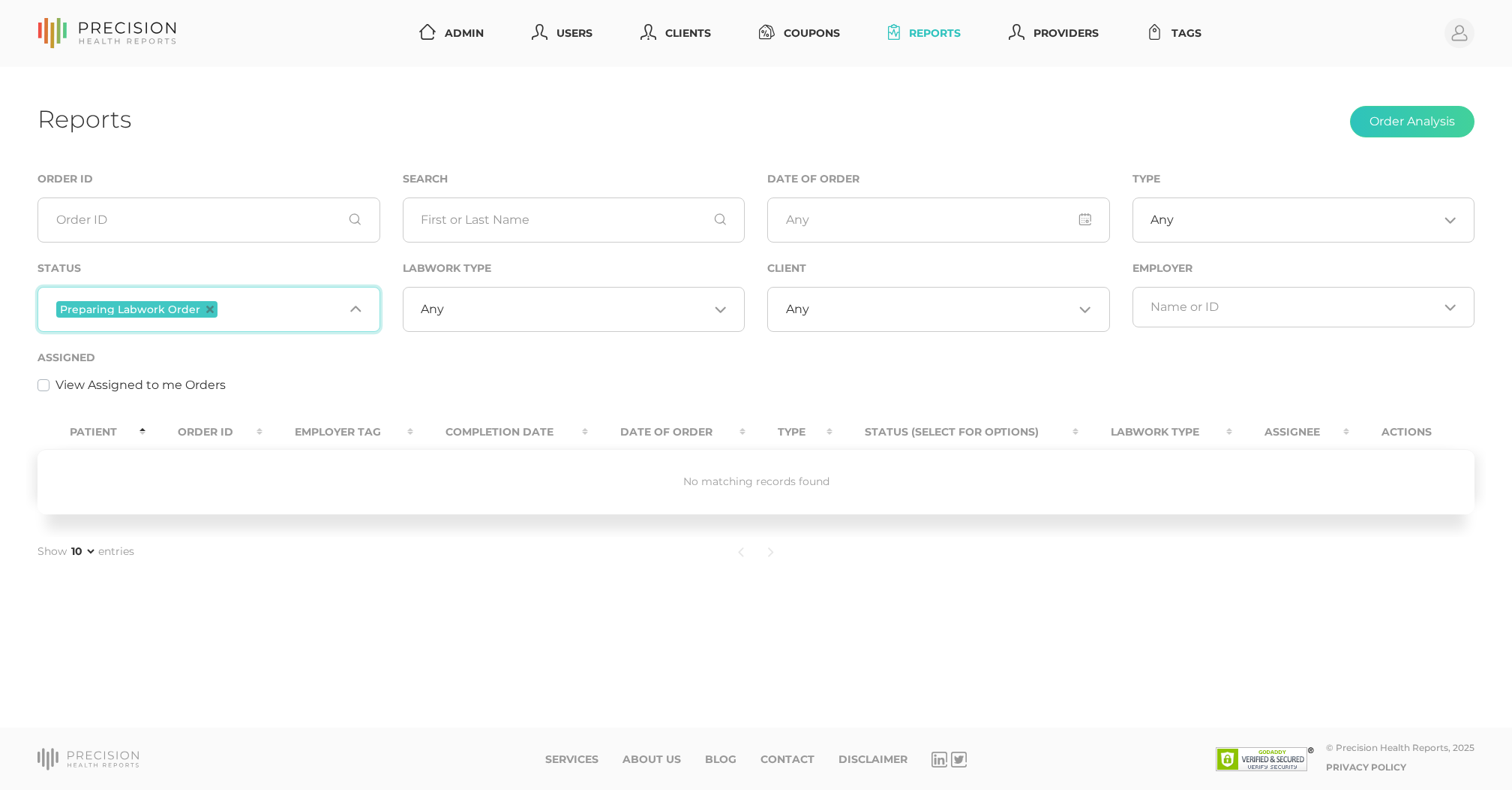
click at [231, 317] on input "Search for option" at bounding box center [282, 309] width 123 height 19
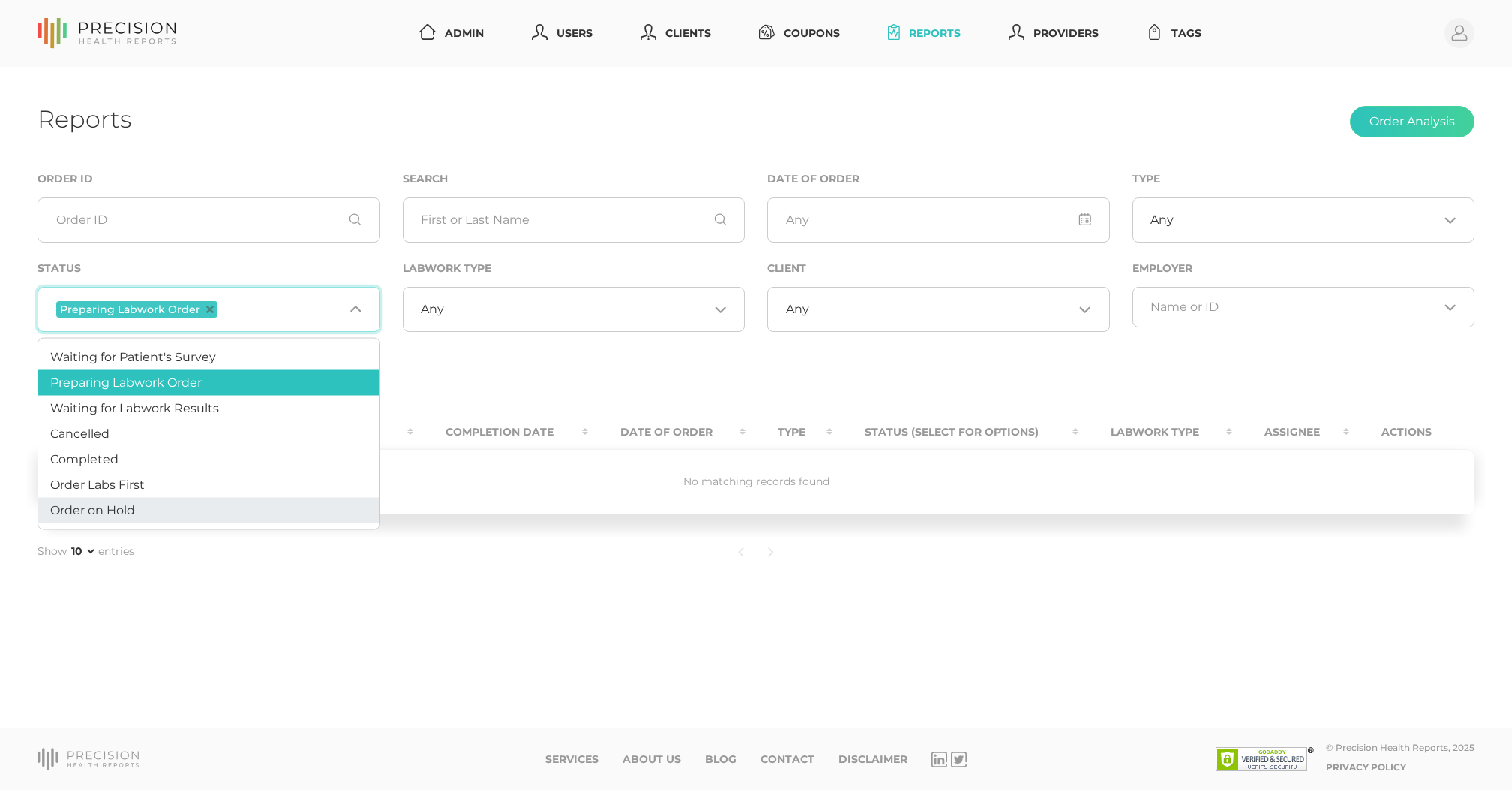
click at [141, 517] on li "Order on Hold" at bounding box center [209, 511] width 341 height 26
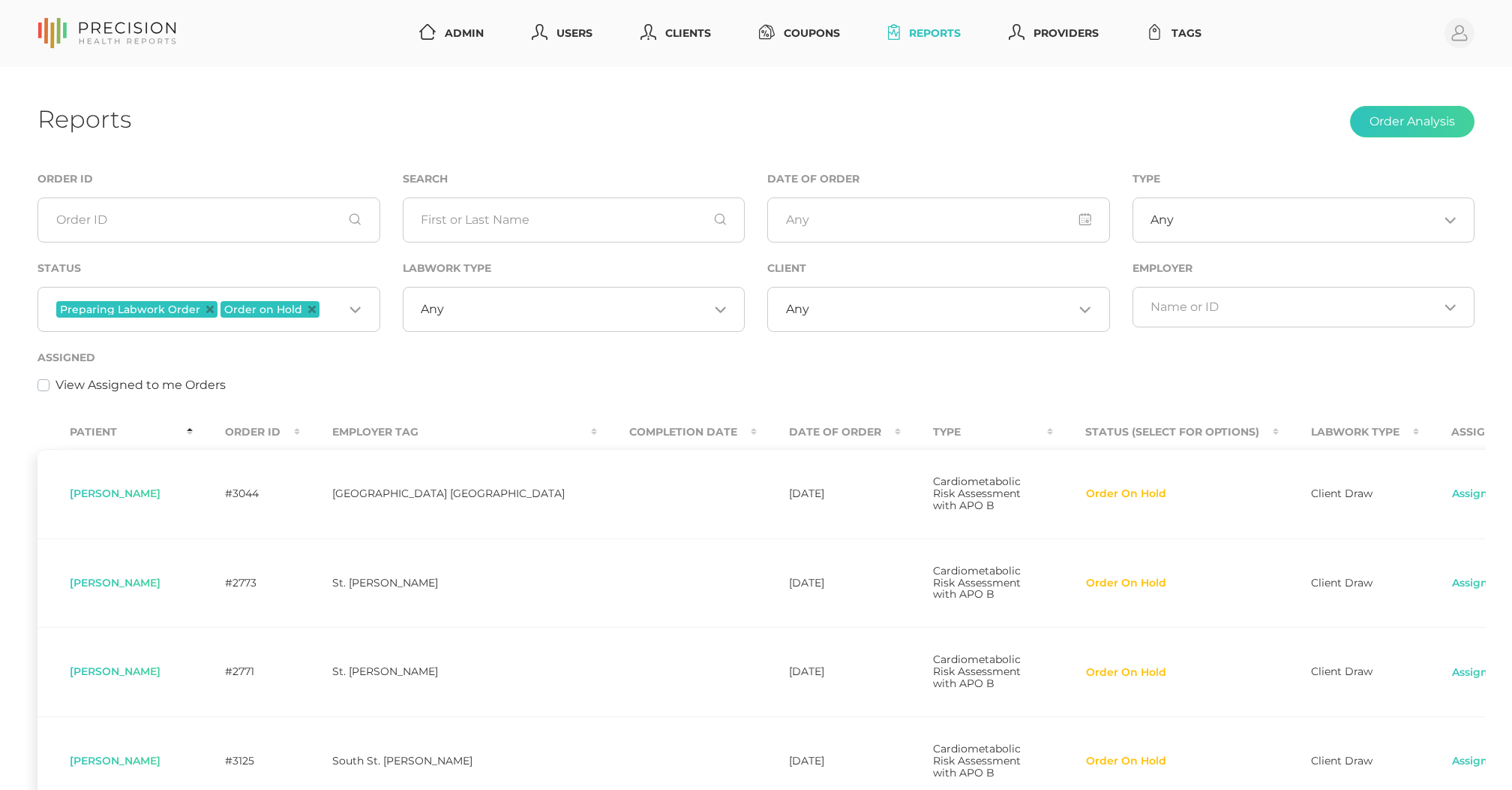
click at [312, 307] on span "Order on Hold" at bounding box center [269, 309] width 99 height 17
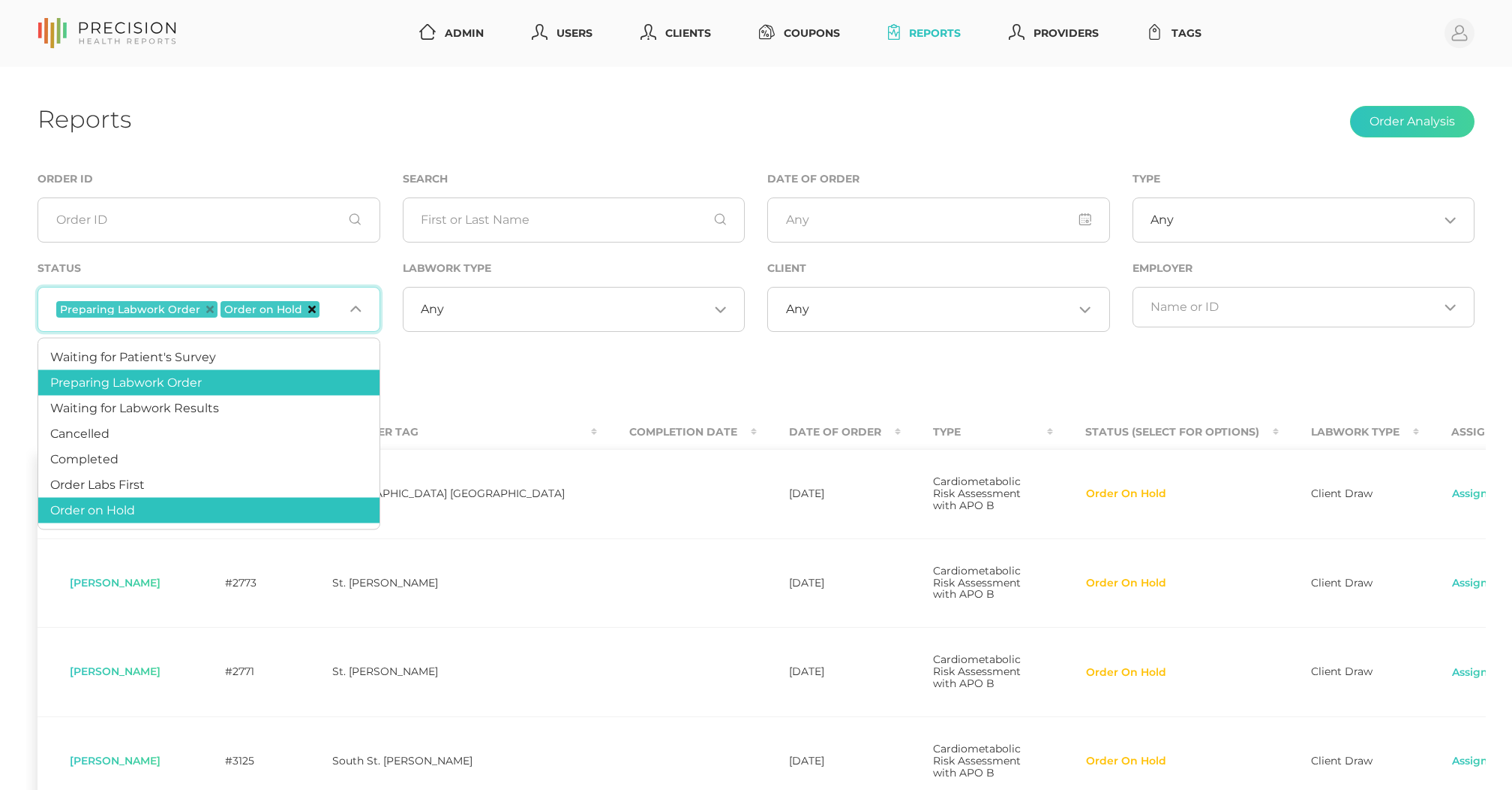
click at [309, 309] on icon "Deselect Order on Hold" at bounding box center [312, 309] width 7 height 7
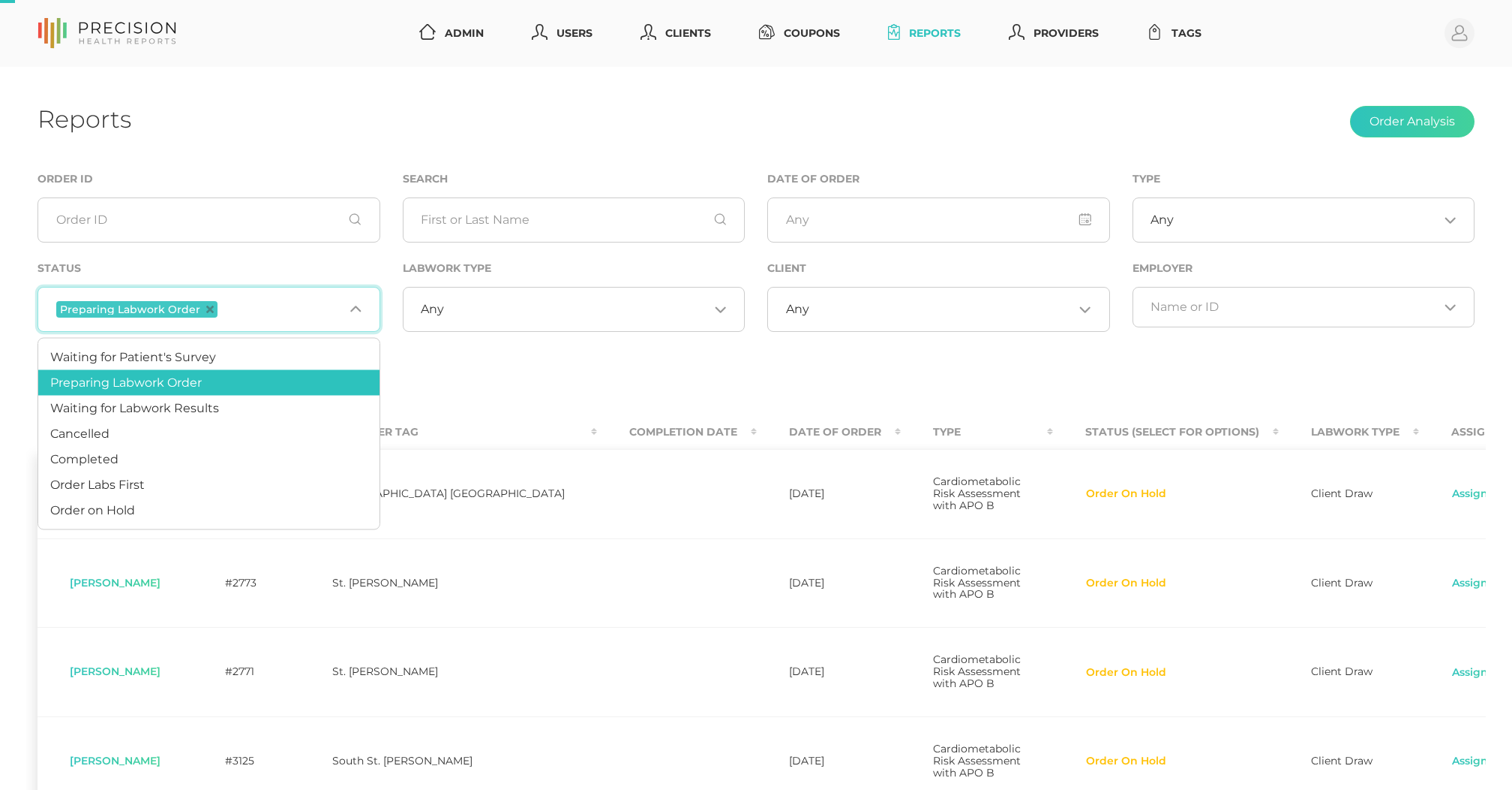
click at [306, 309] on input "Search for option" at bounding box center [282, 309] width 123 height 19
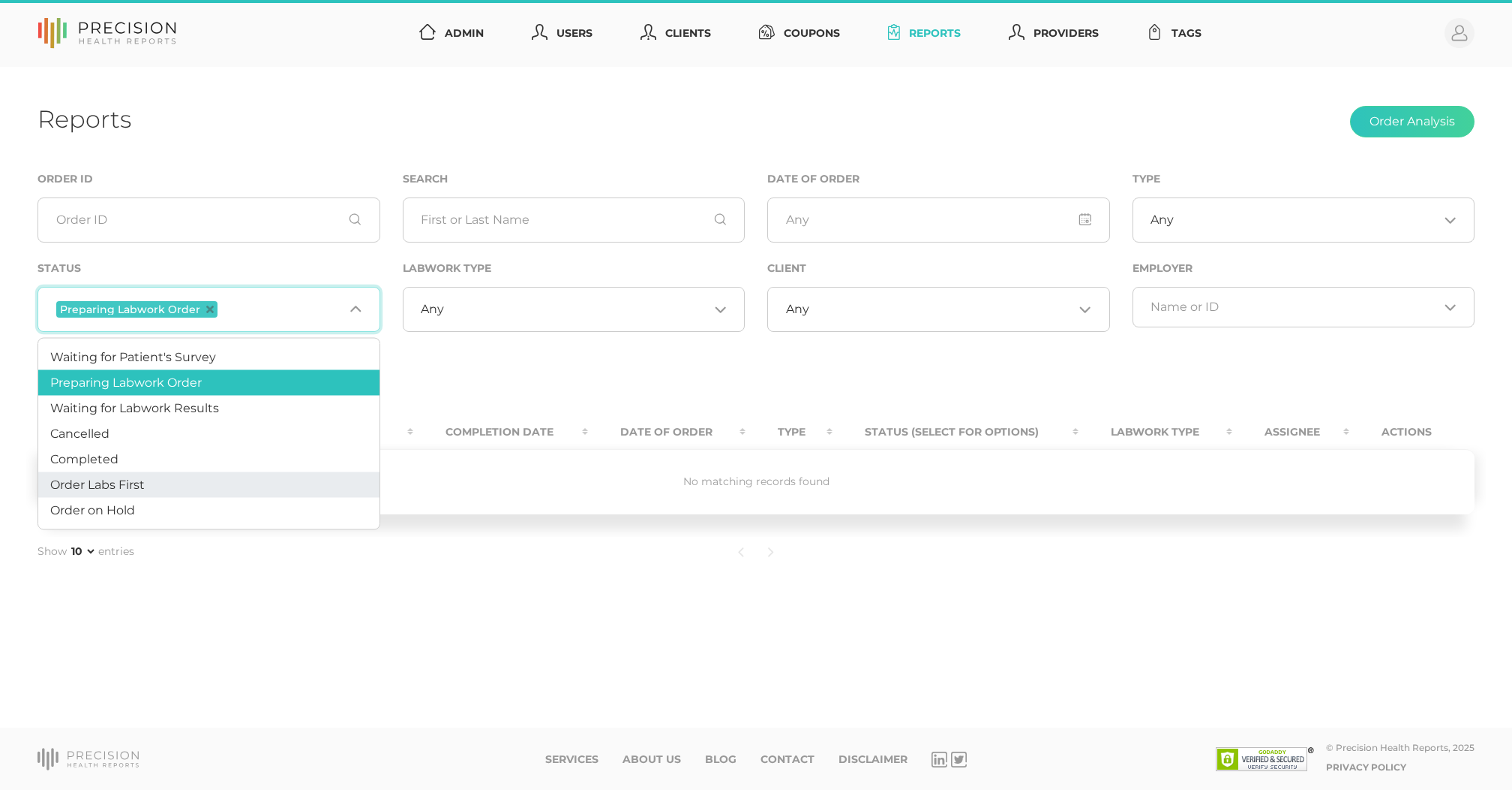
click at [154, 487] on li "Order Labs First" at bounding box center [209, 485] width 341 height 26
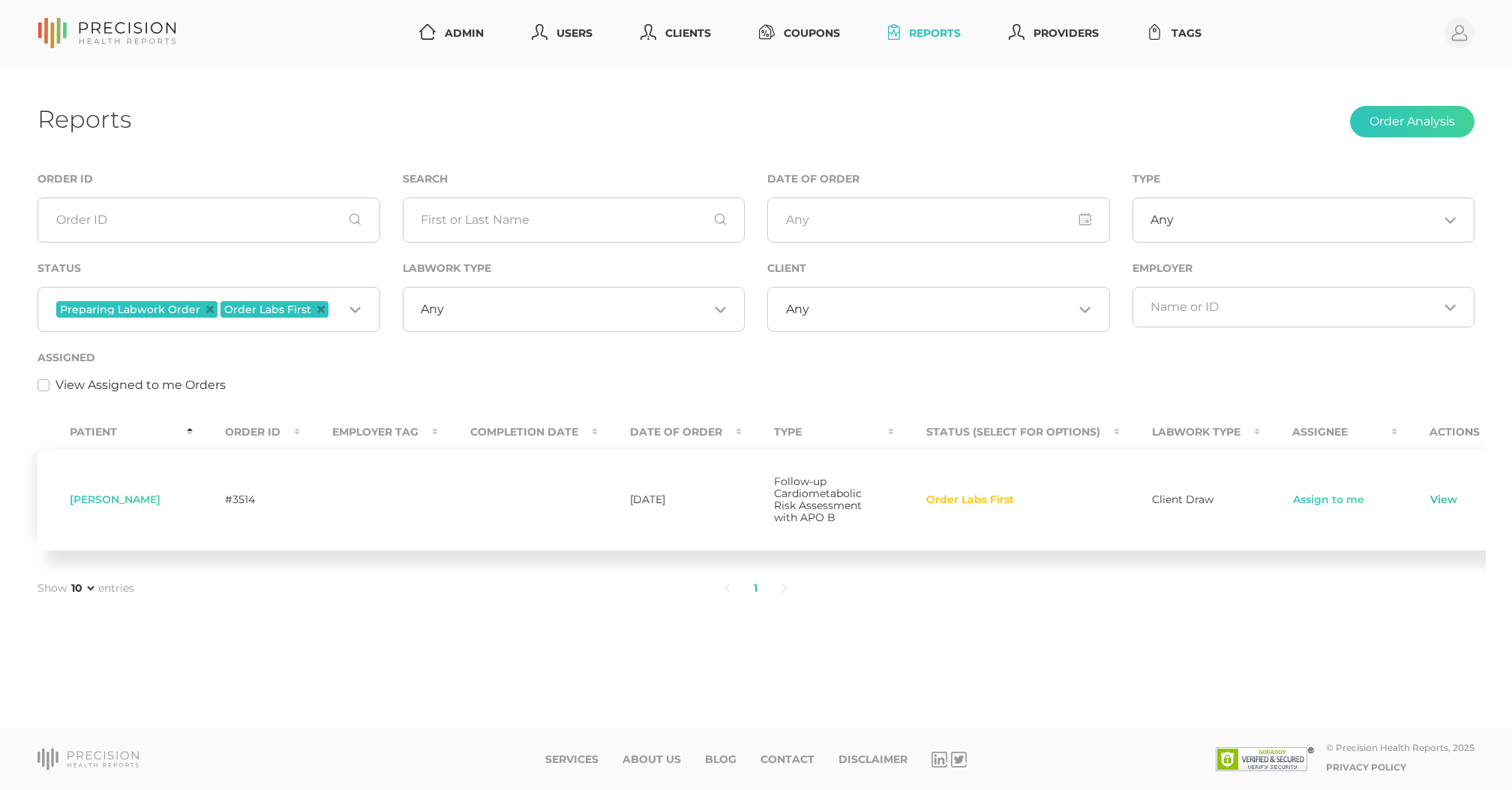
click at [1437, 502] on link "View" at bounding box center [1444, 500] width 29 height 15
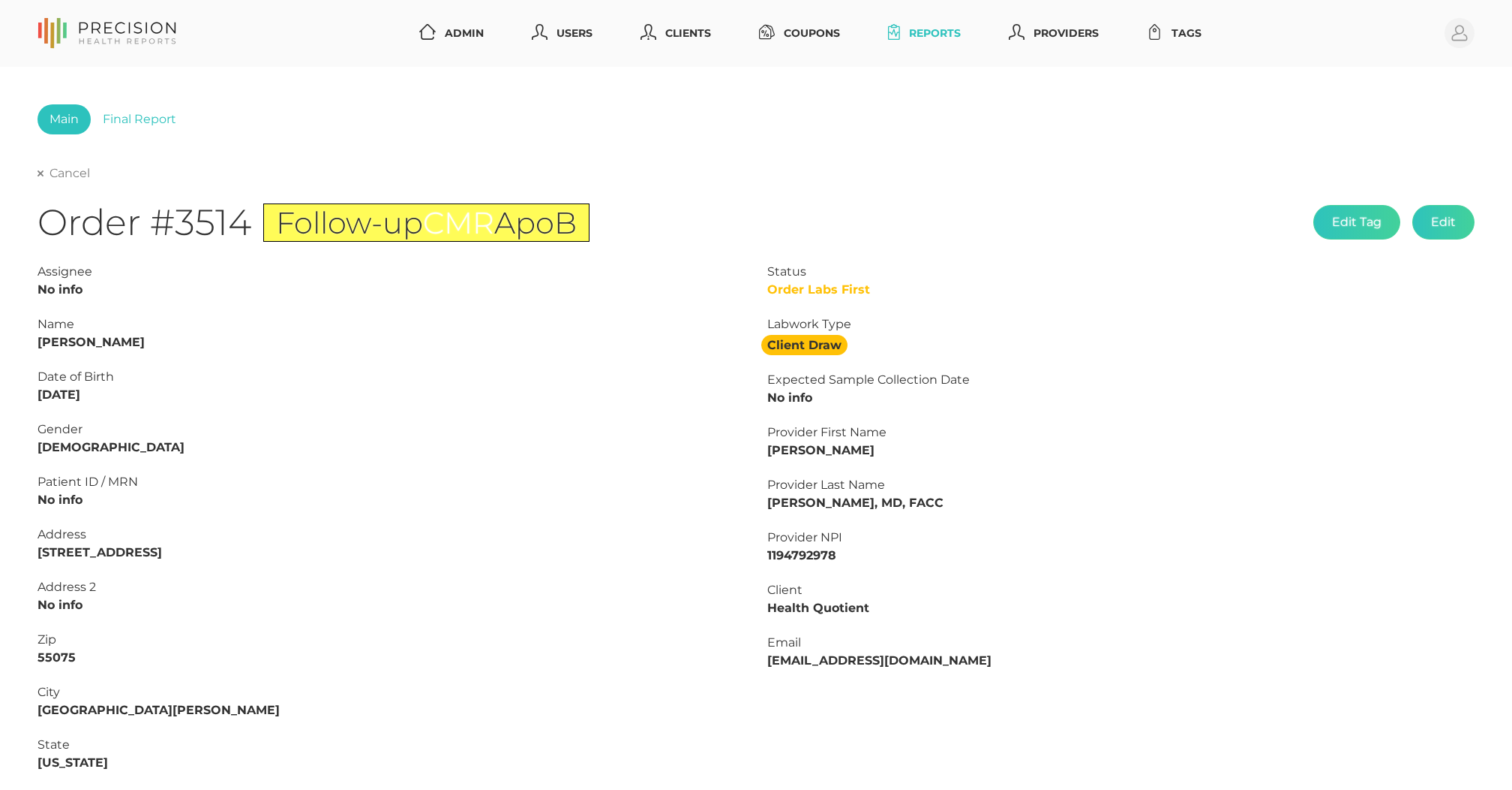
click at [73, 178] on link "Cancel" at bounding box center [64, 173] width 53 height 15
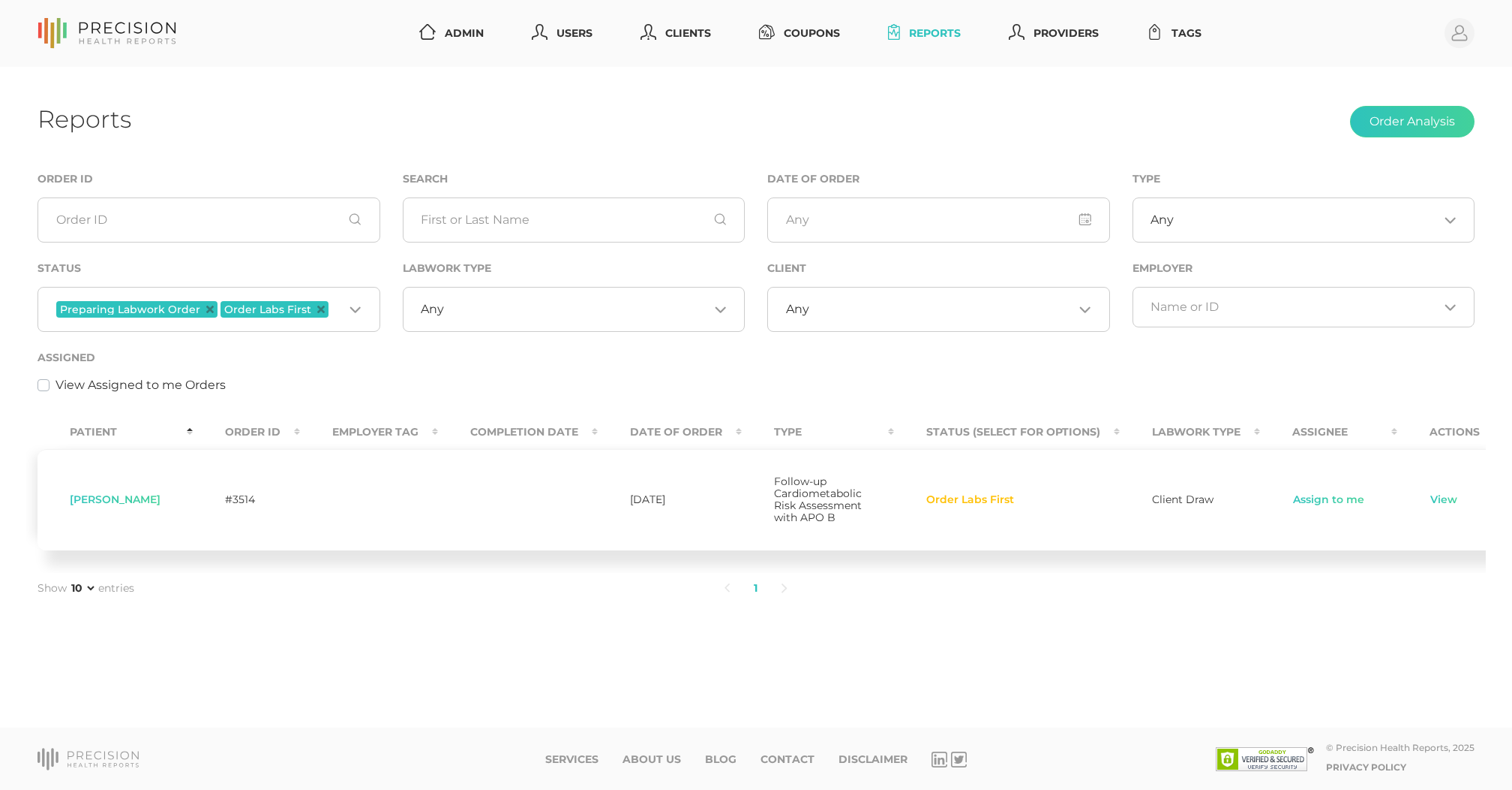
click at [84, 511] on td "Kathleen Brown" at bounding box center [115, 500] width 156 height 101
click at [85, 506] on span "Kathleen Brown" at bounding box center [115, 499] width 91 height 14
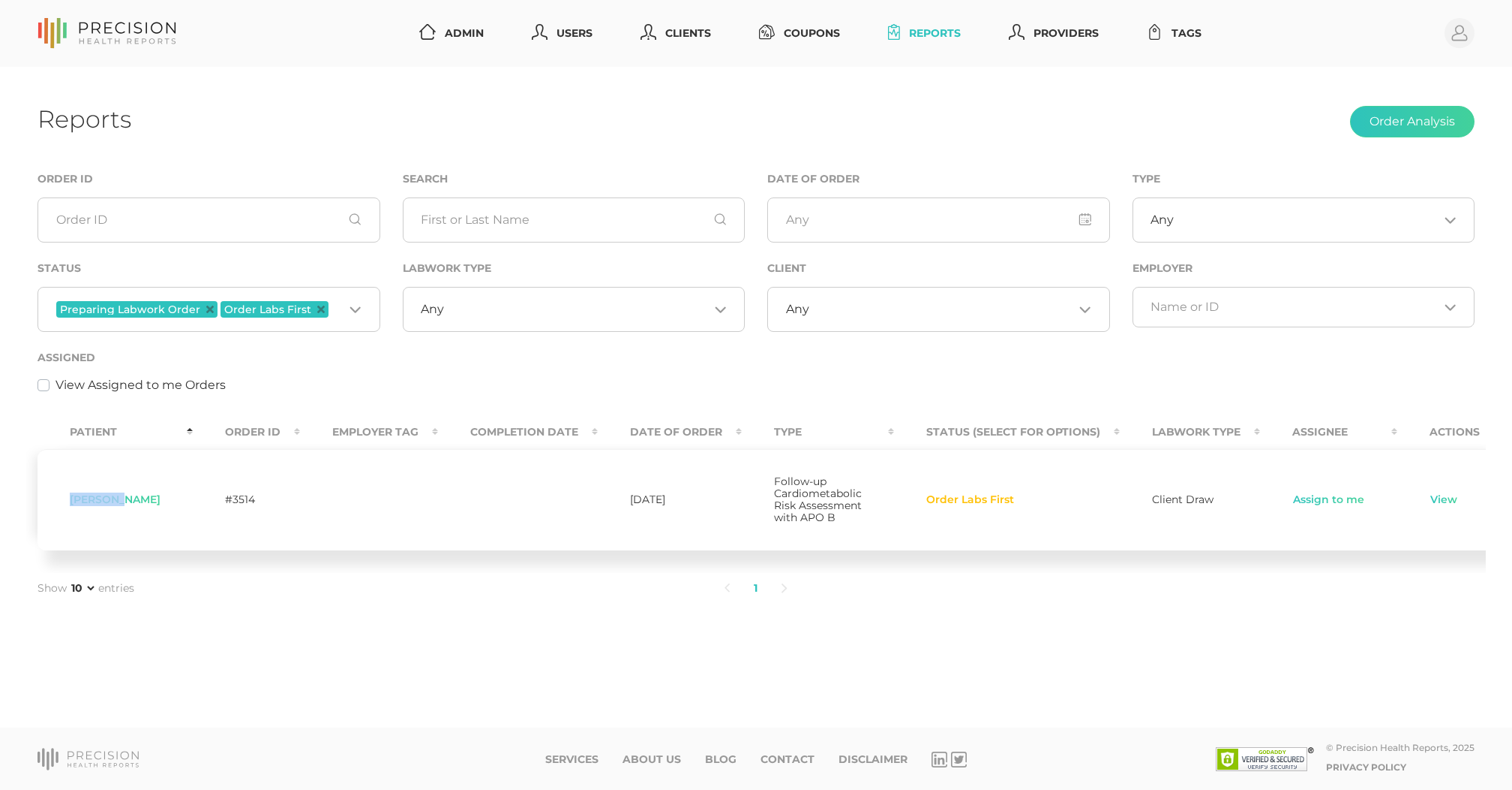
copy span "Kathleen"
click at [1303, 499] on link "Assign to me" at bounding box center [1329, 500] width 73 height 15
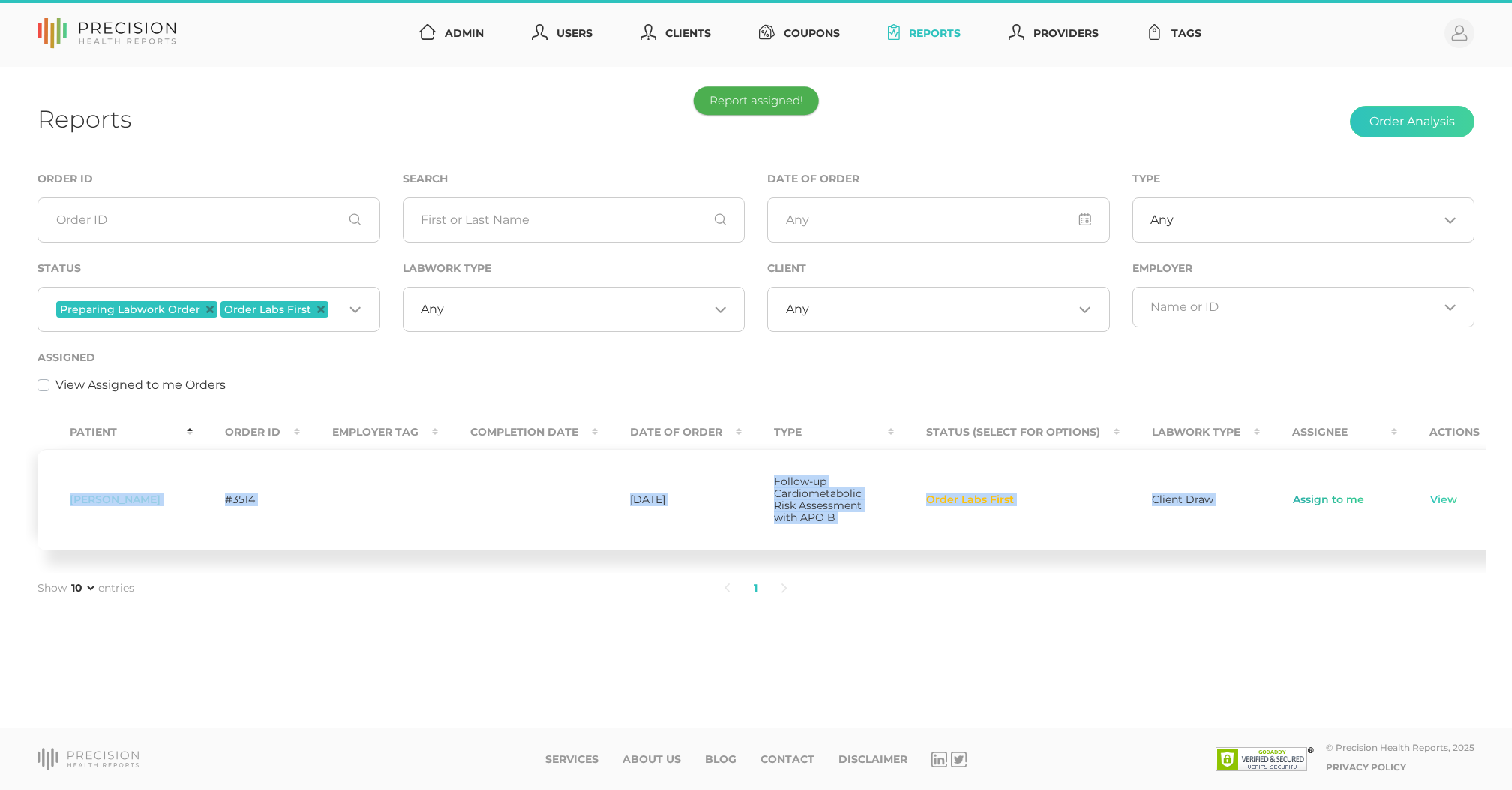
click at [1303, 499] on link "Assign to me" at bounding box center [1329, 500] width 73 height 15
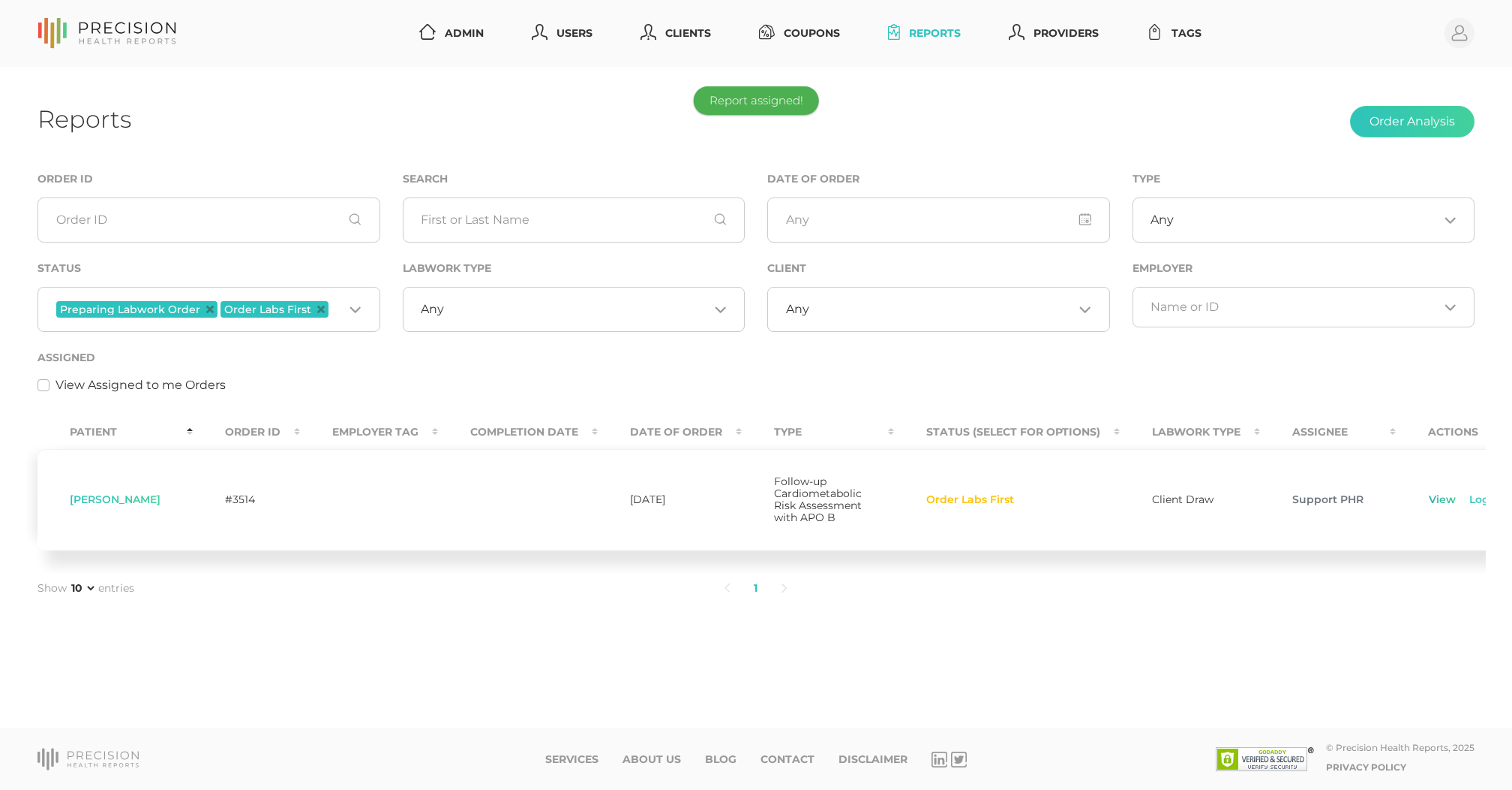
click at [1433, 501] on link "View" at bounding box center [1442, 500] width 29 height 15
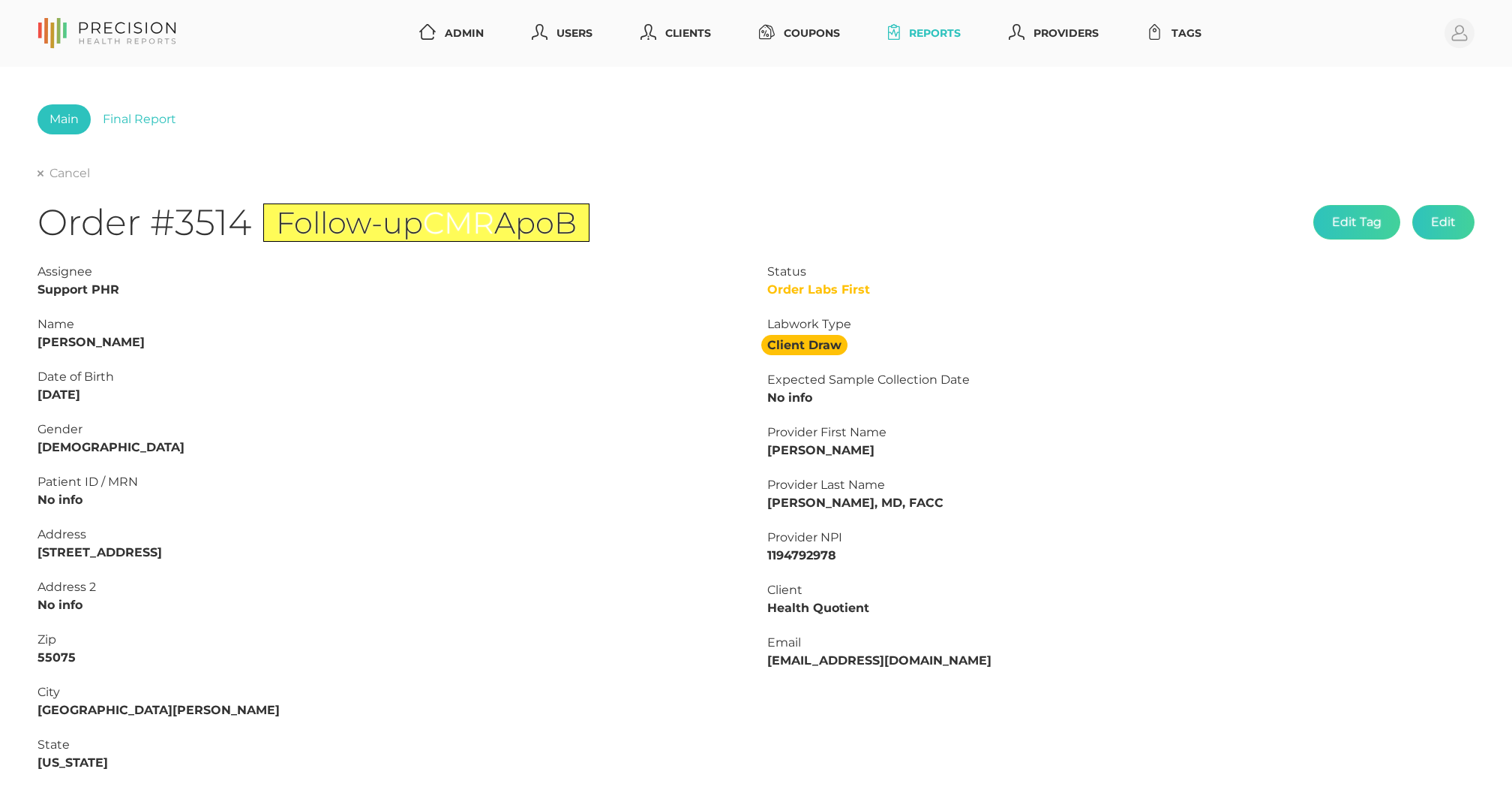
scroll to position [256, 0]
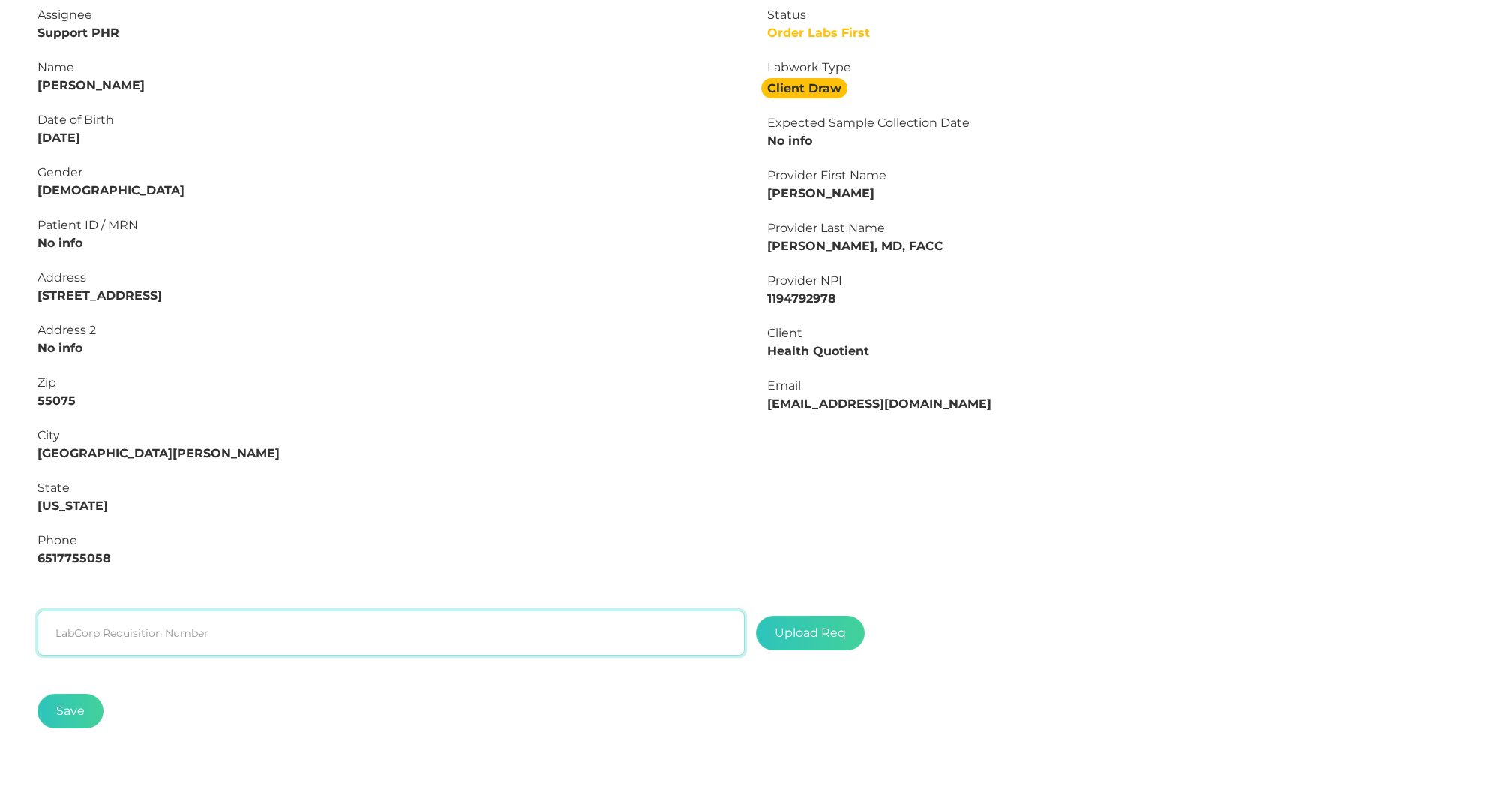
click at [252, 613] on input "text" at bounding box center [392, 632] width 708 height 45
paste input "L2506238309"
type input "L2506238309"
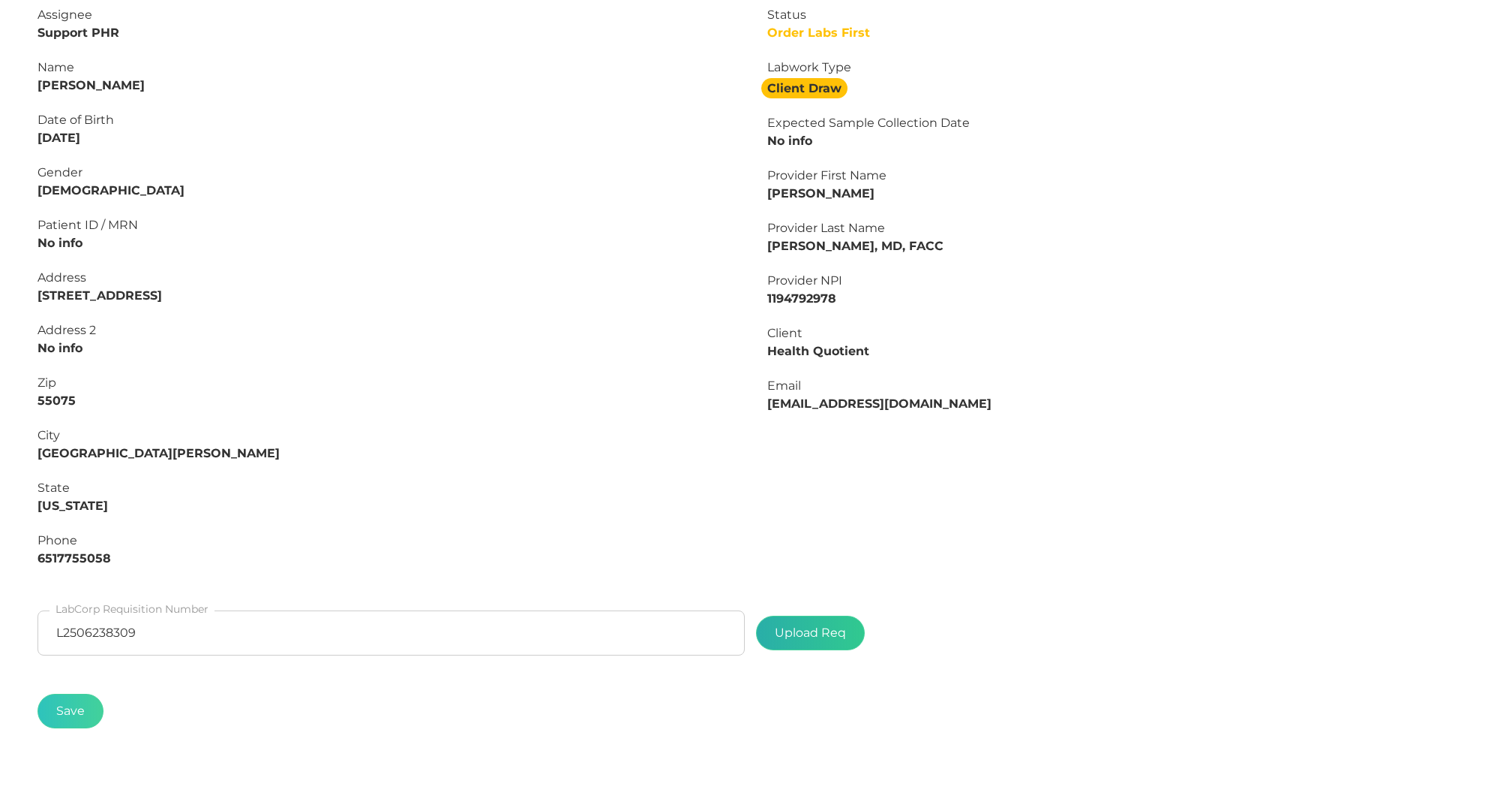
click at [791, 625] on label at bounding box center [810, 632] width 107 height 33
type input "C:\fakepath\57c70128-3a48-433a-bdb0-ec4636485491.pdf"
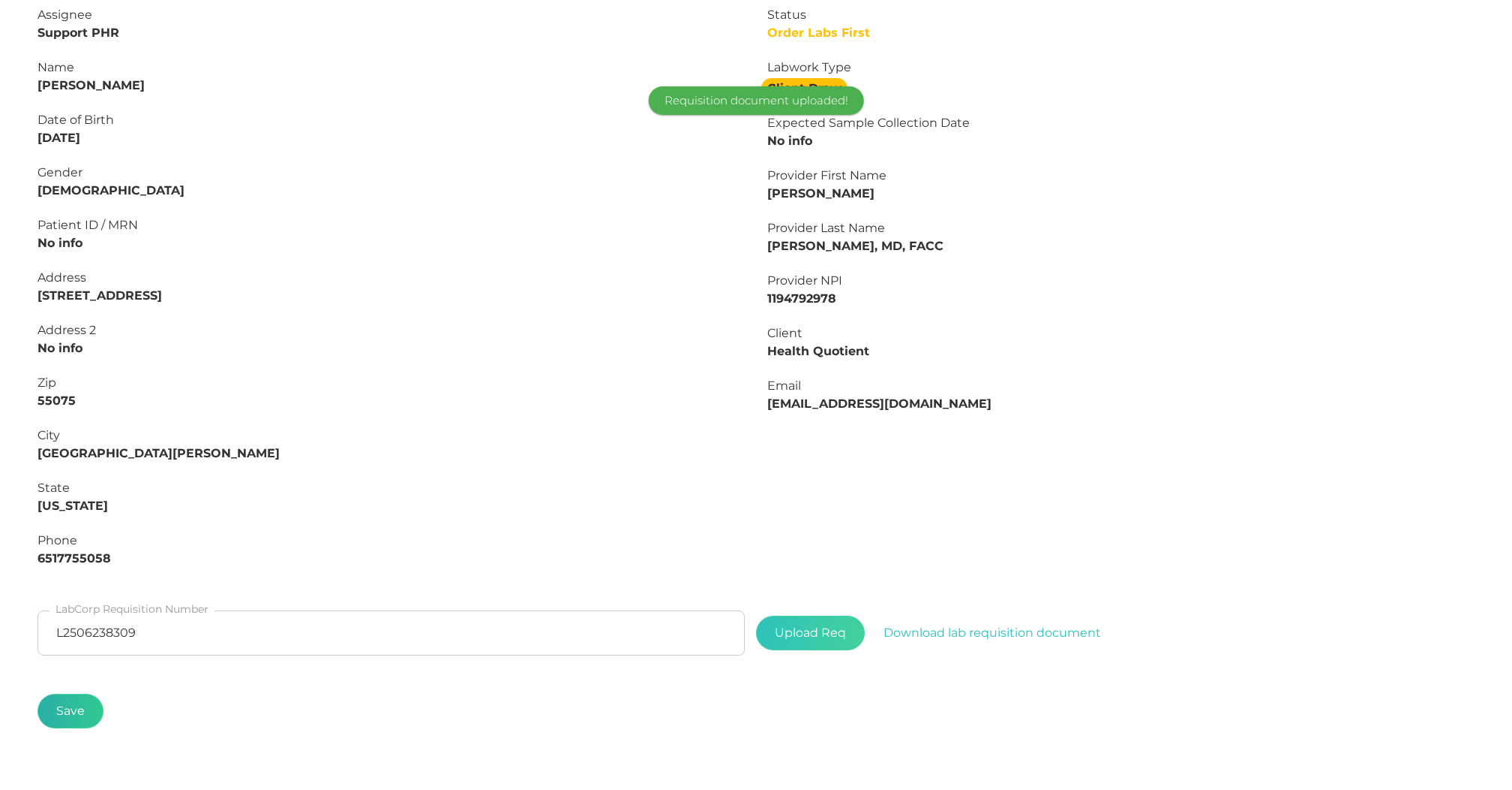
click at [88, 720] on button "Save" at bounding box center [71, 710] width 66 height 34
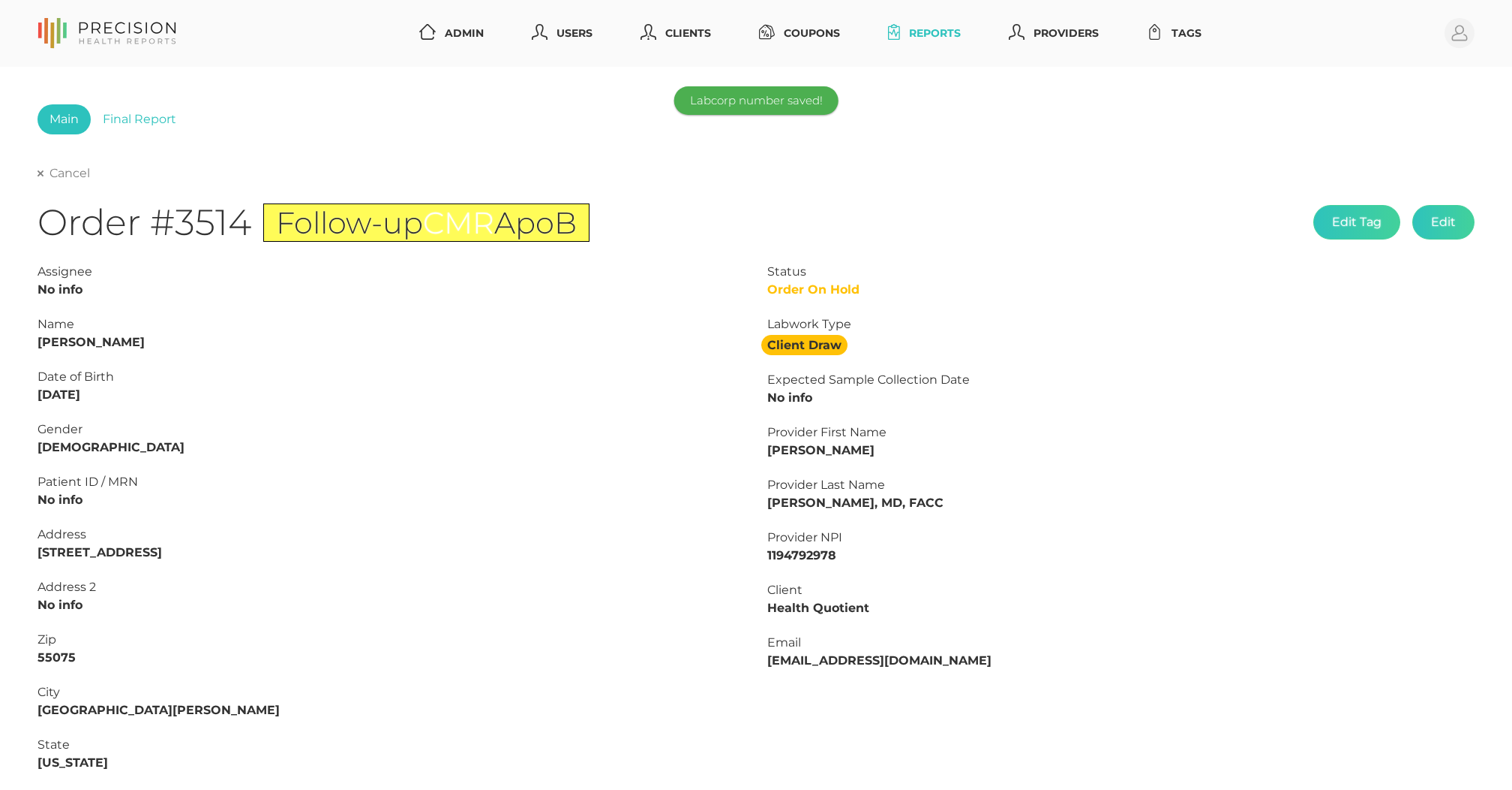
scroll to position [0, 0]
click at [64, 171] on link "Cancel" at bounding box center [64, 173] width 53 height 15
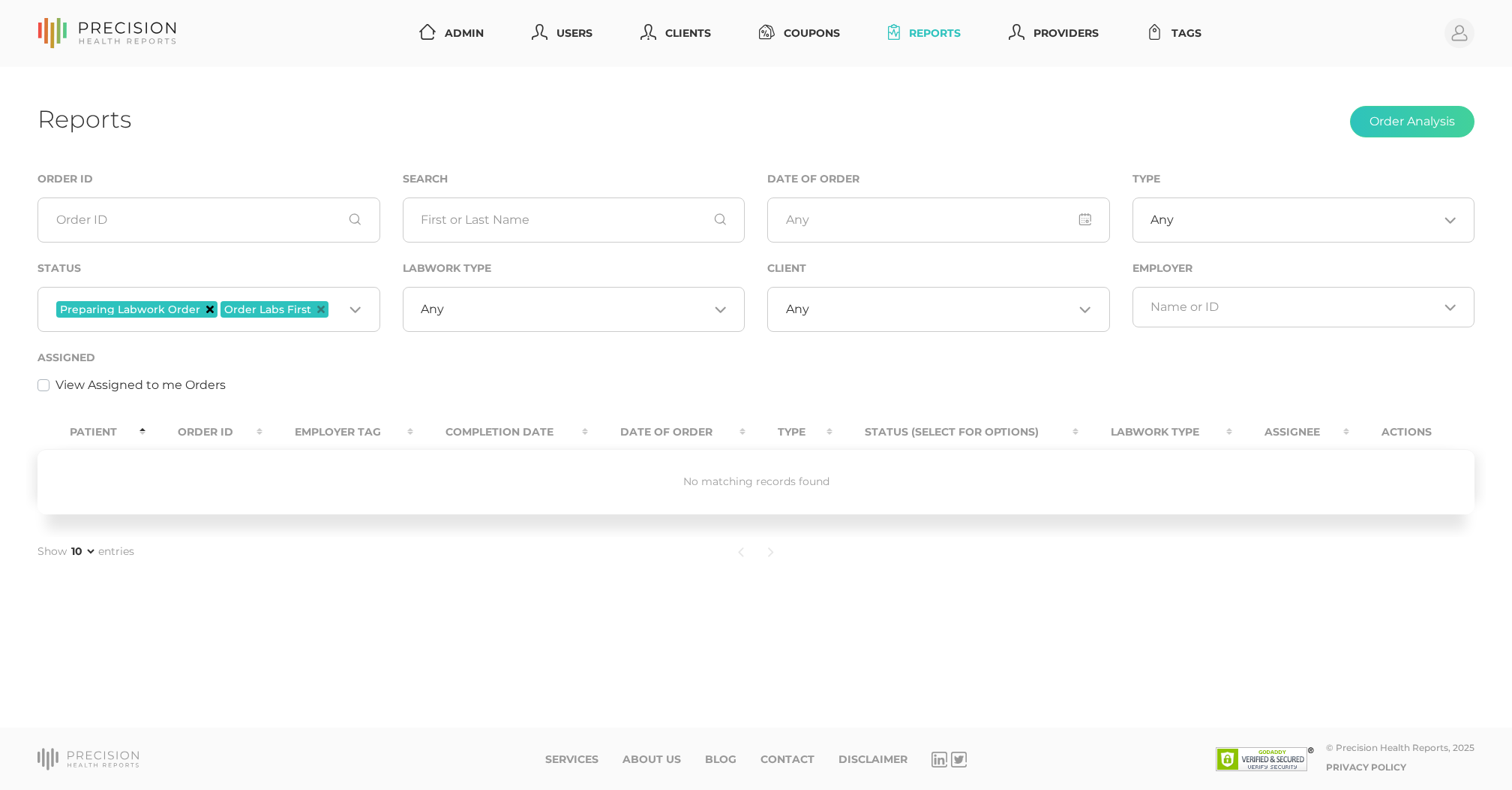
click at [206, 310] on icon "Deselect Preparing Labwork Order" at bounding box center [210, 309] width 7 height 7
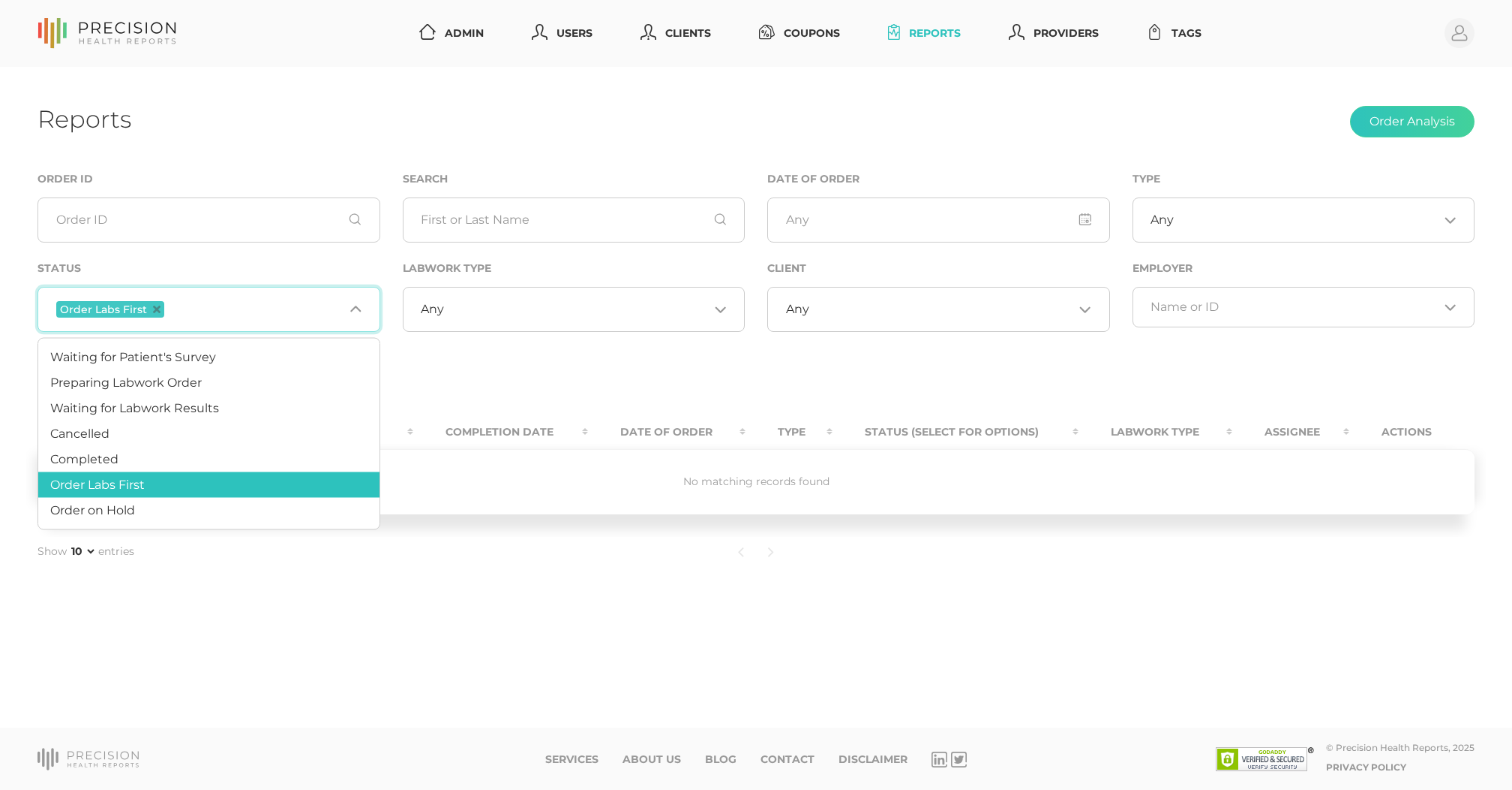
click at [159, 307] on span "Order Labs First" at bounding box center [110, 309] width 108 height 17
click at [156, 308] on icon "Deselect Order Labs First" at bounding box center [157, 309] width 7 height 7
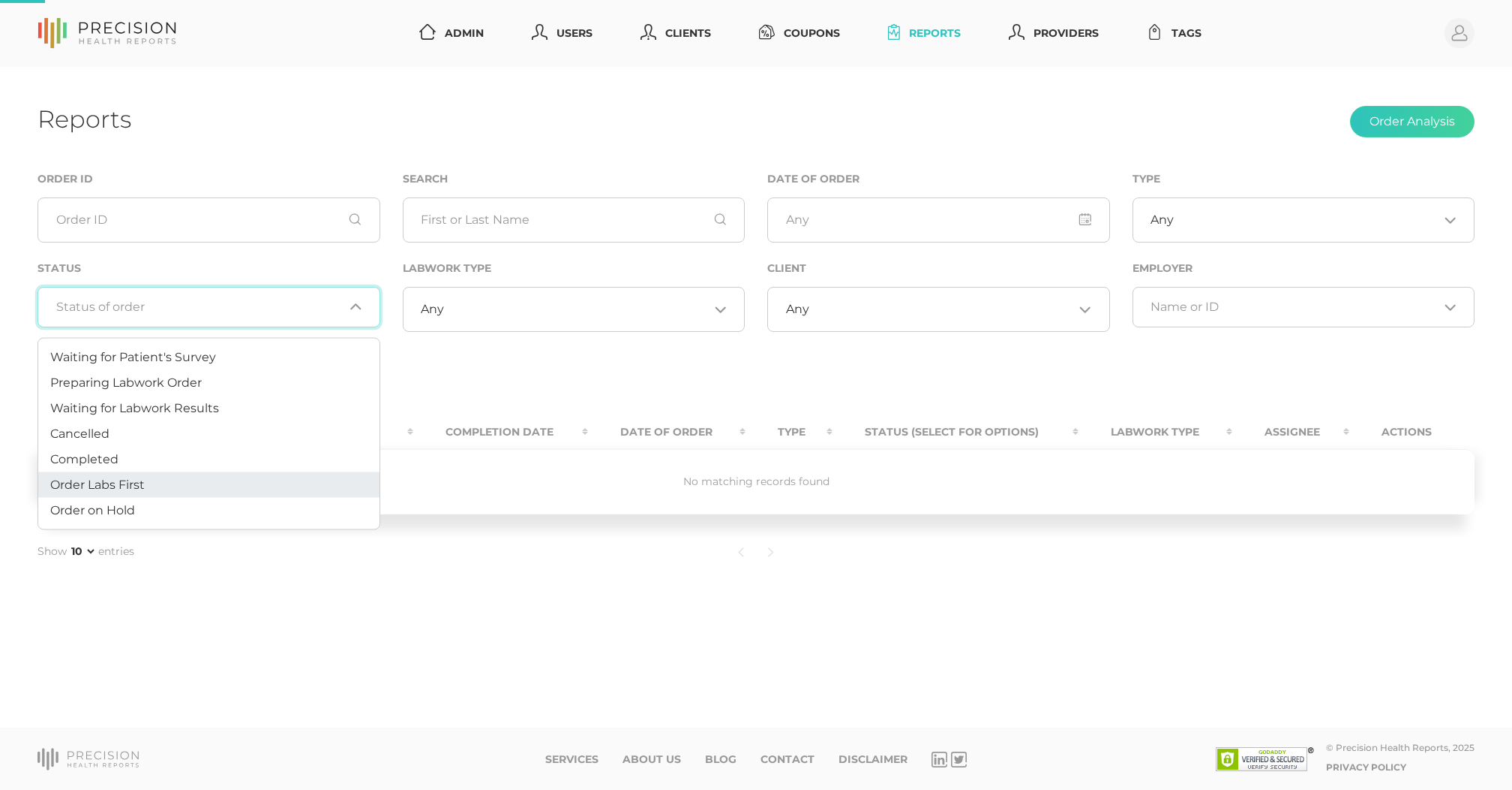
click at [506, 390] on div "View Assigned to me Orders" at bounding box center [756, 385] width 1437 height 18
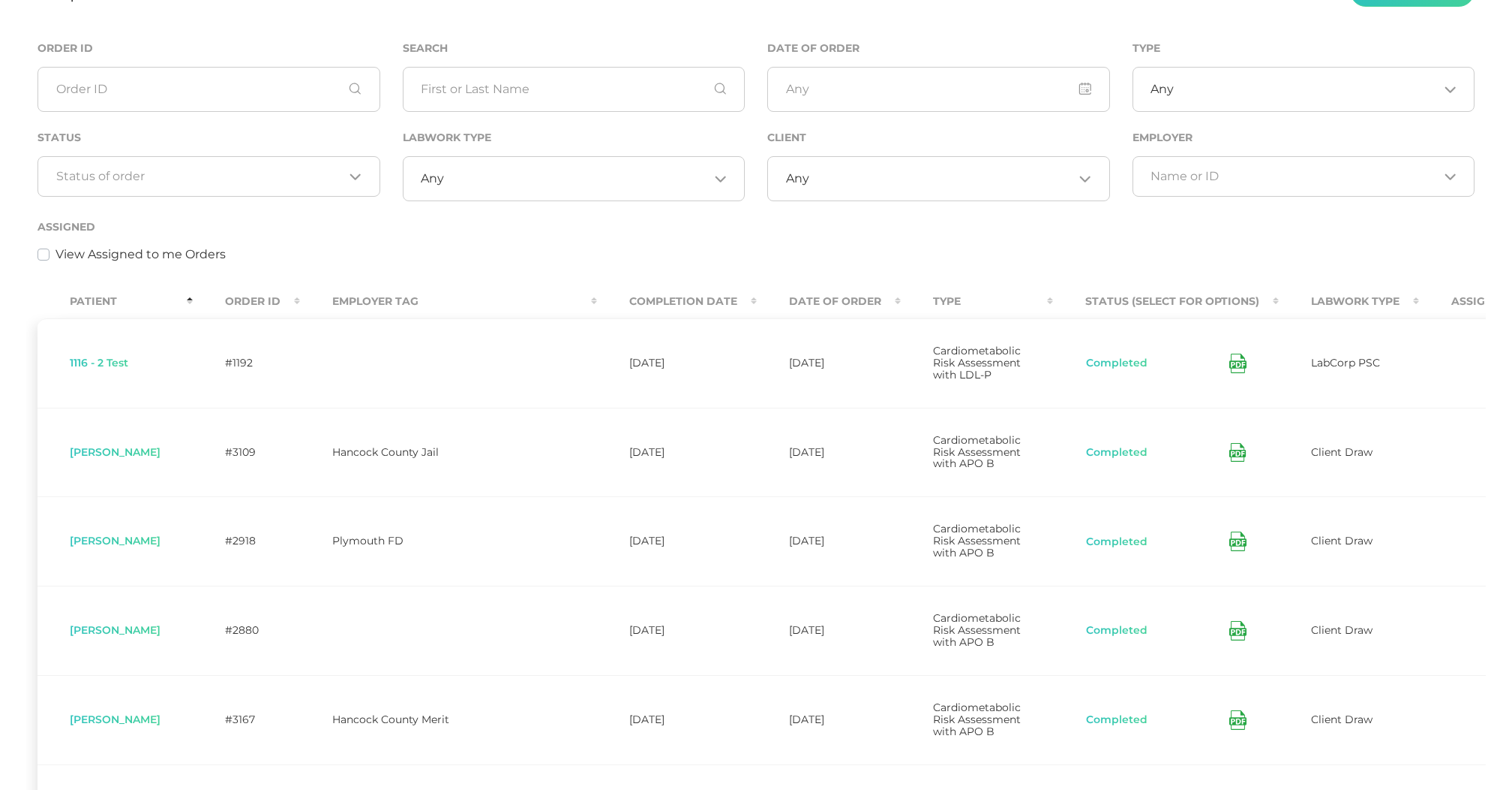
scroll to position [133, 0]
click at [320, 190] on div "Loading..." at bounding box center [209, 174] width 343 height 41
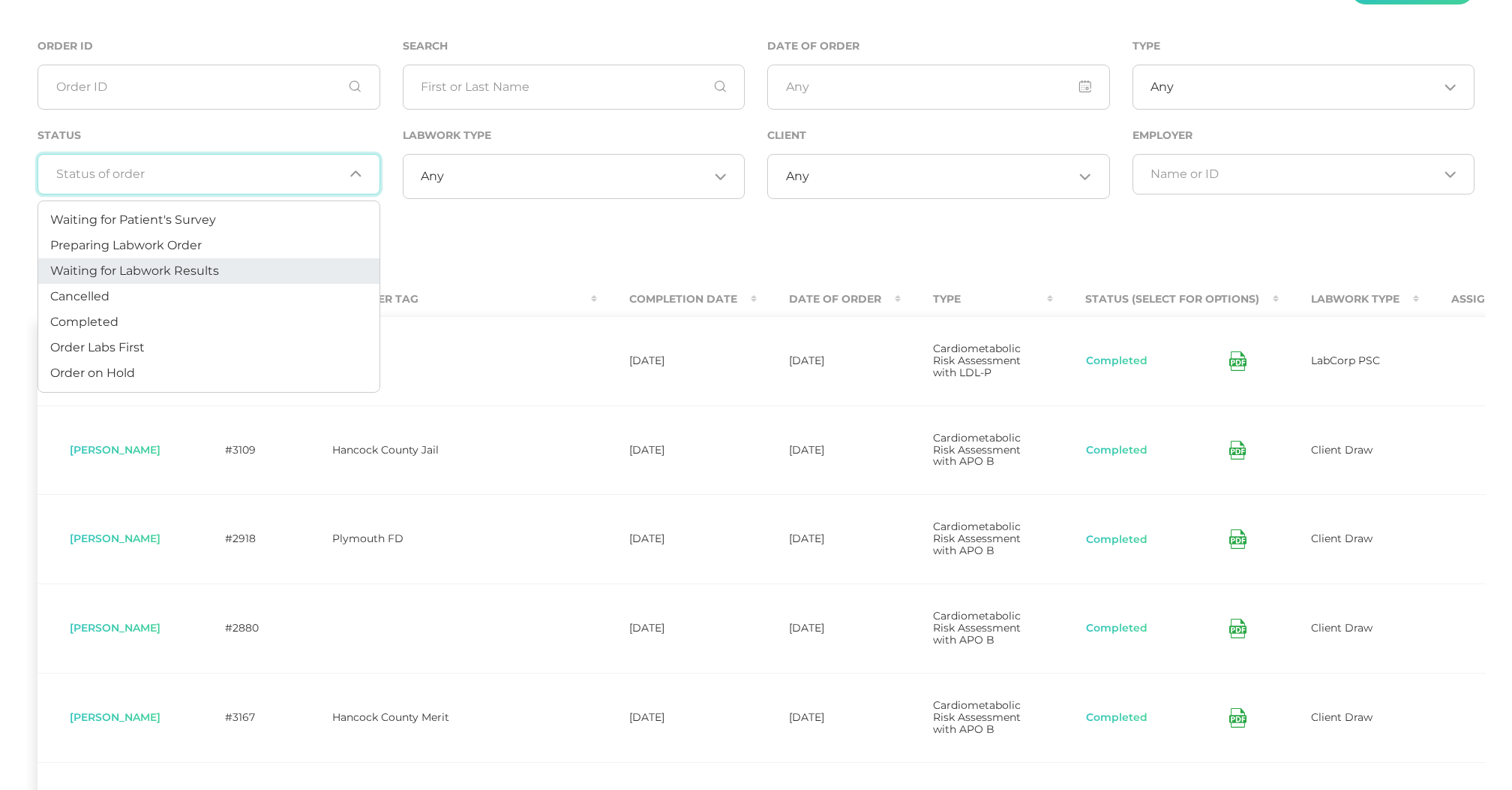
click at [273, 280] on li "Waiting for Labwork Results" at bounding box center [209, 271] width 341 height 26
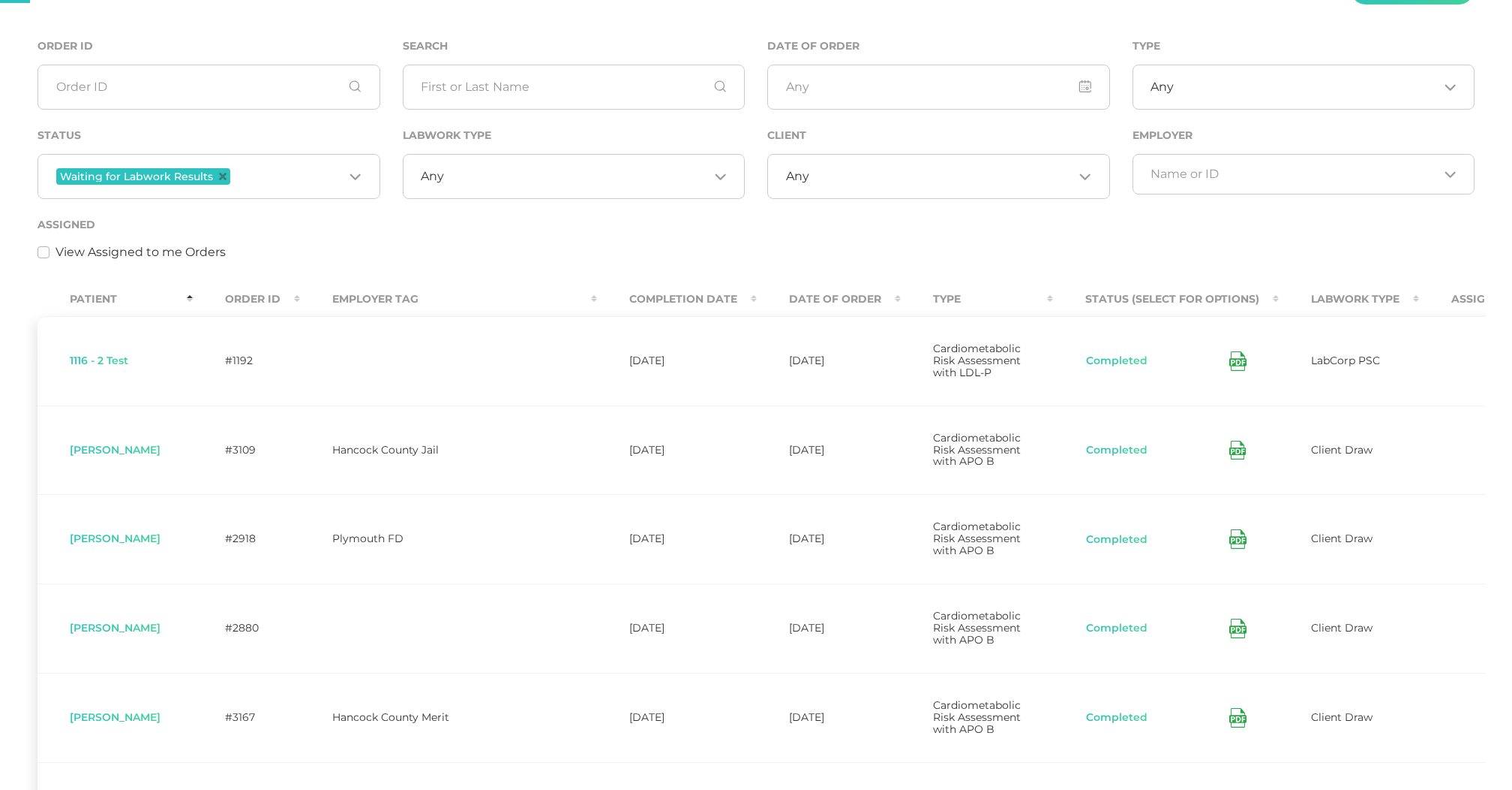
click at [473, 172] on input "Search for option" at bounding box center [576, 176] width 264 height 15
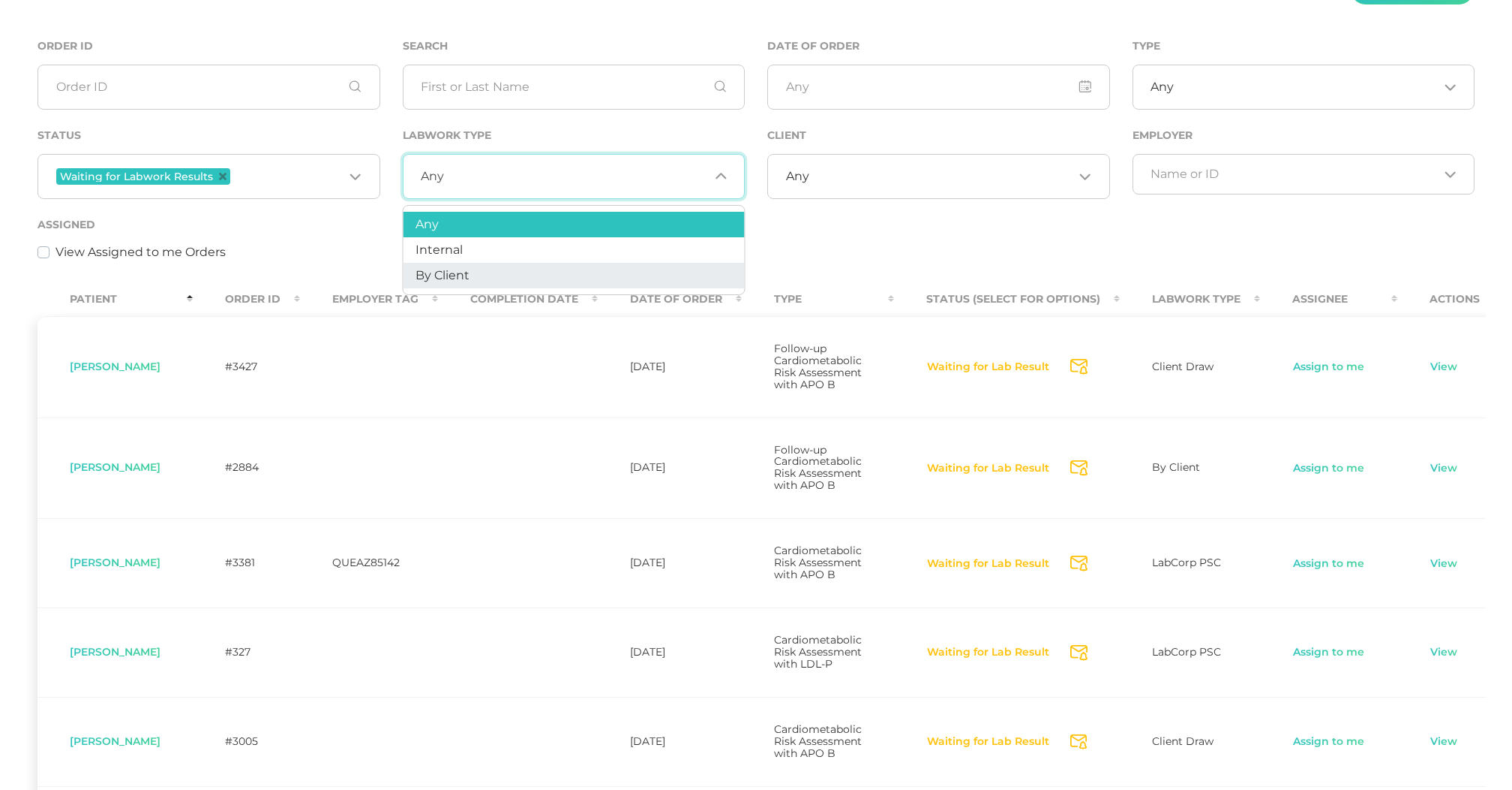
click at [463, 272] on span "By Client" at bounding box center [442, 275] width 54 height 14
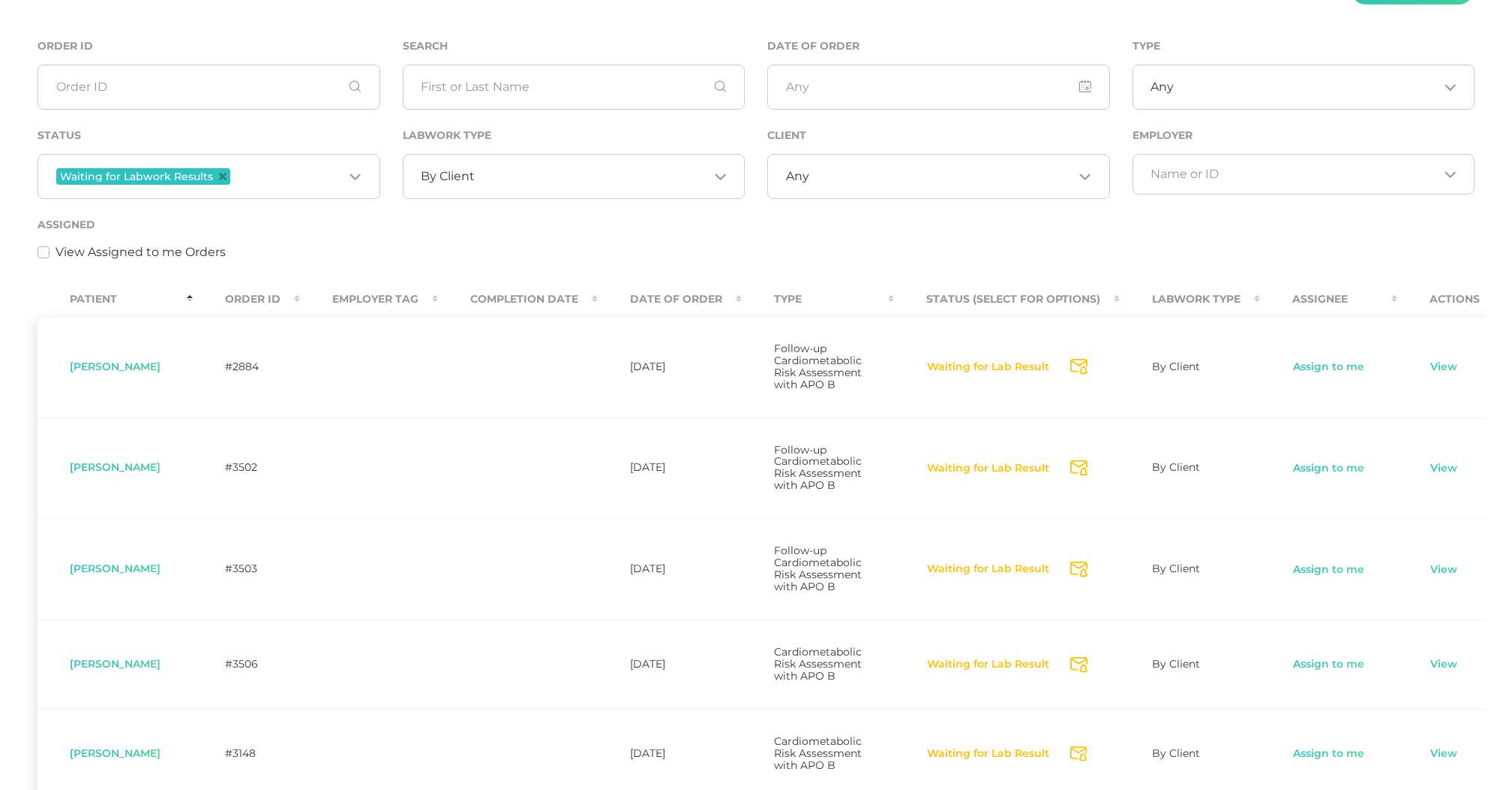
scroll to position [254, 0]
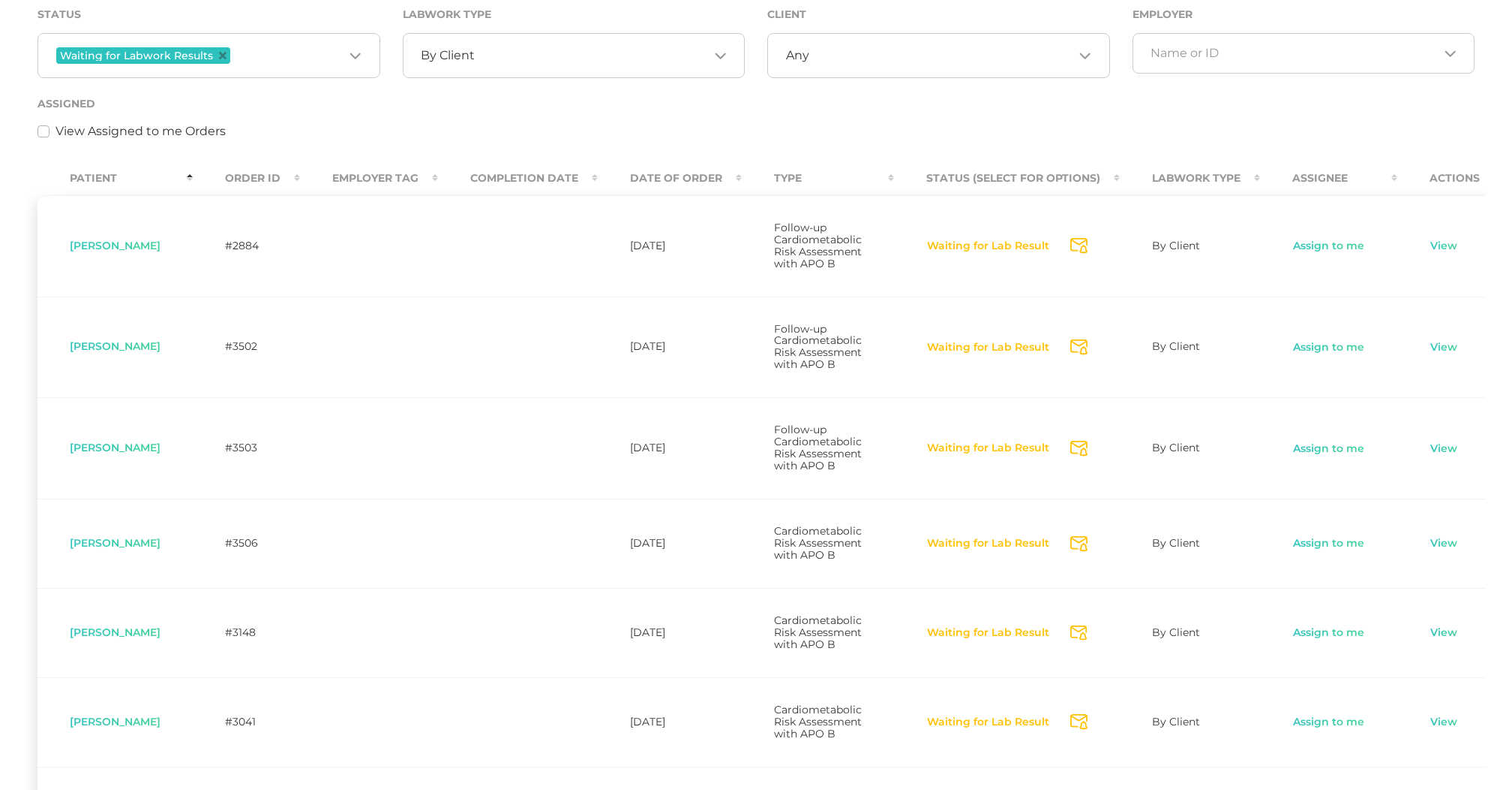
click at [268, 171] on th "Order ID" at bounding box center [246, 178] width 107 height 34
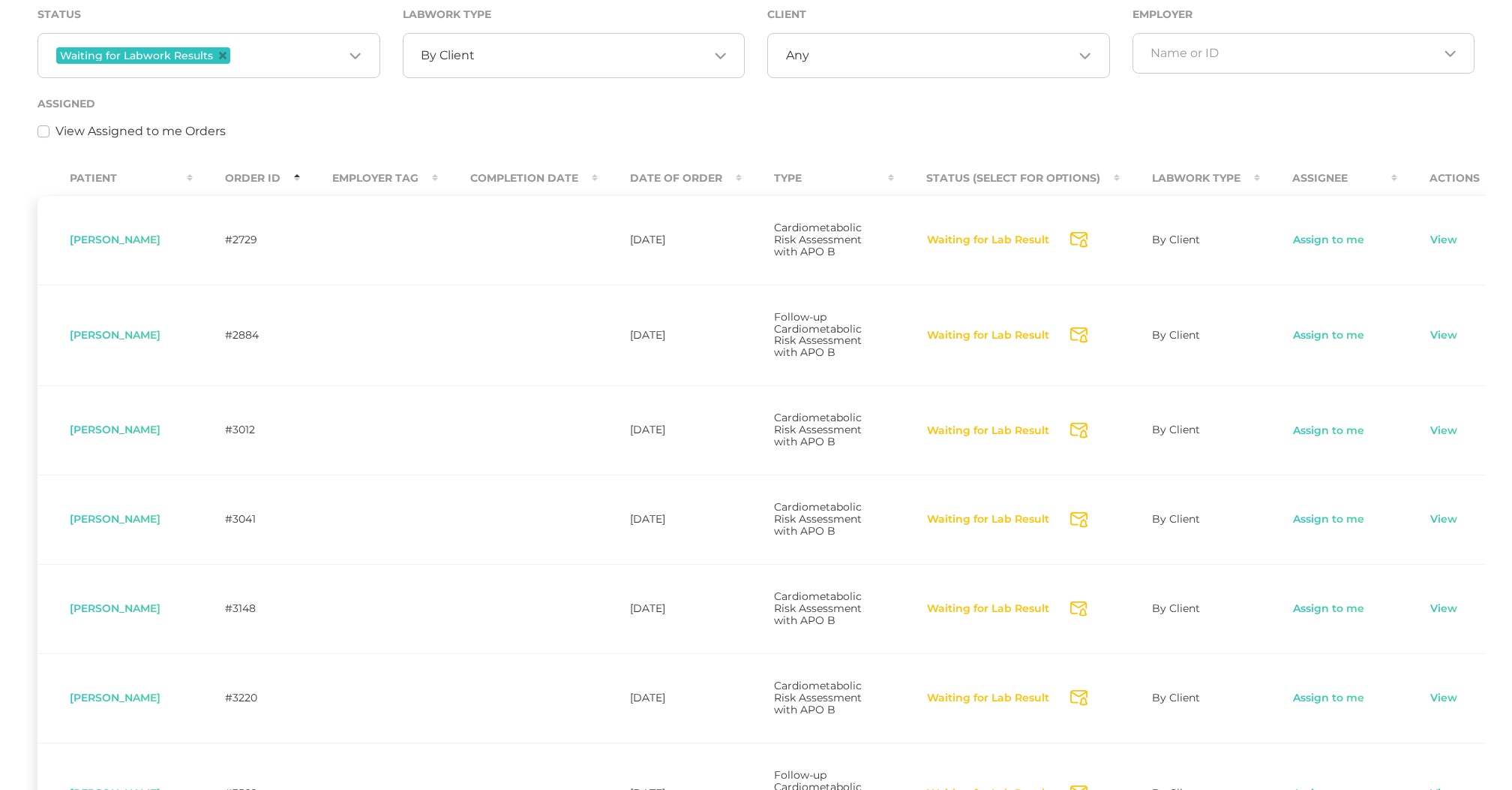
click at [268, 171] on th "Order ID" at bounding box center [246, 178] width 107 height 34
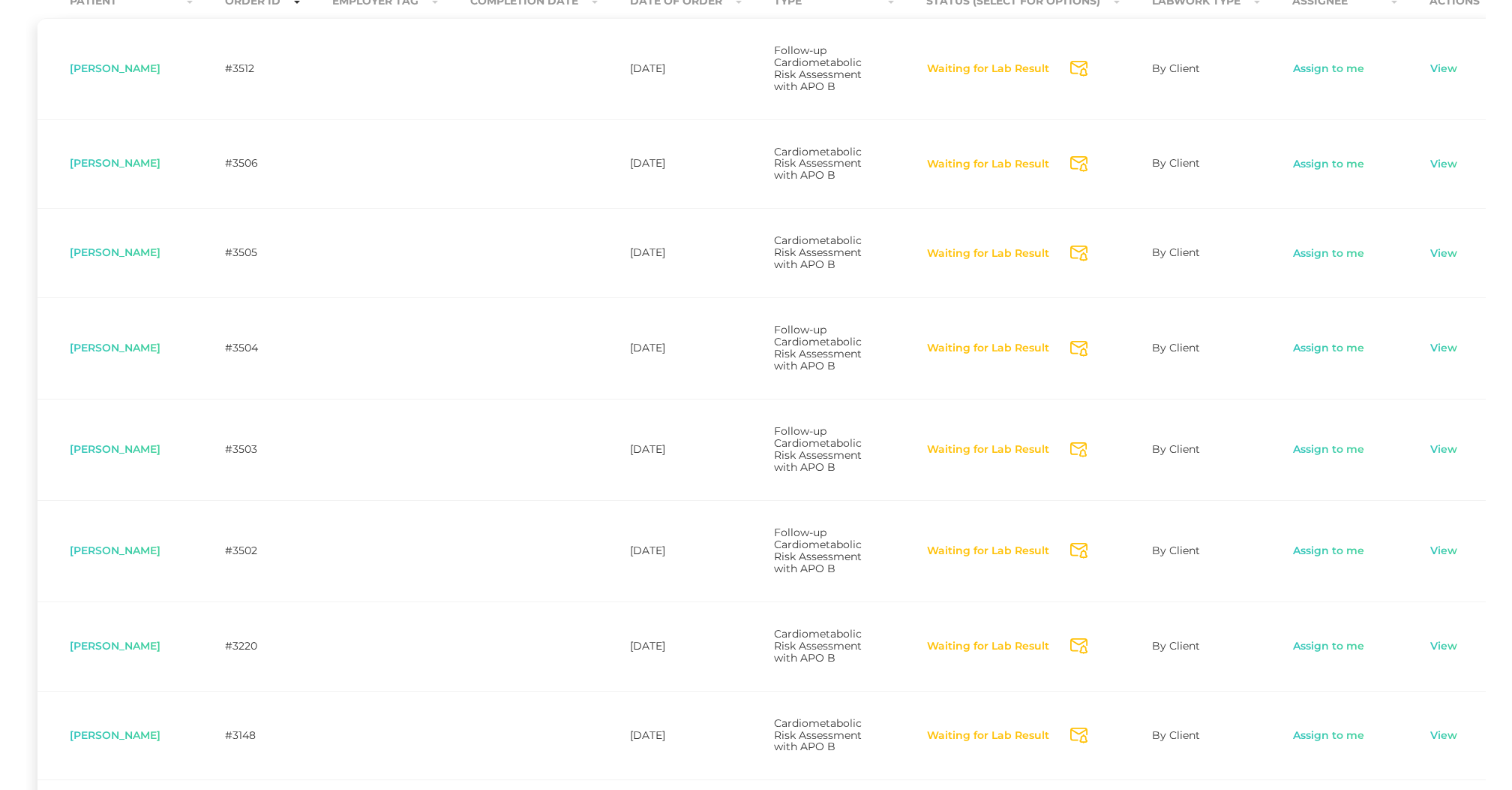
scroll to position [267, 0]
